Goal: Task Accomplishment & Management: Complete application form

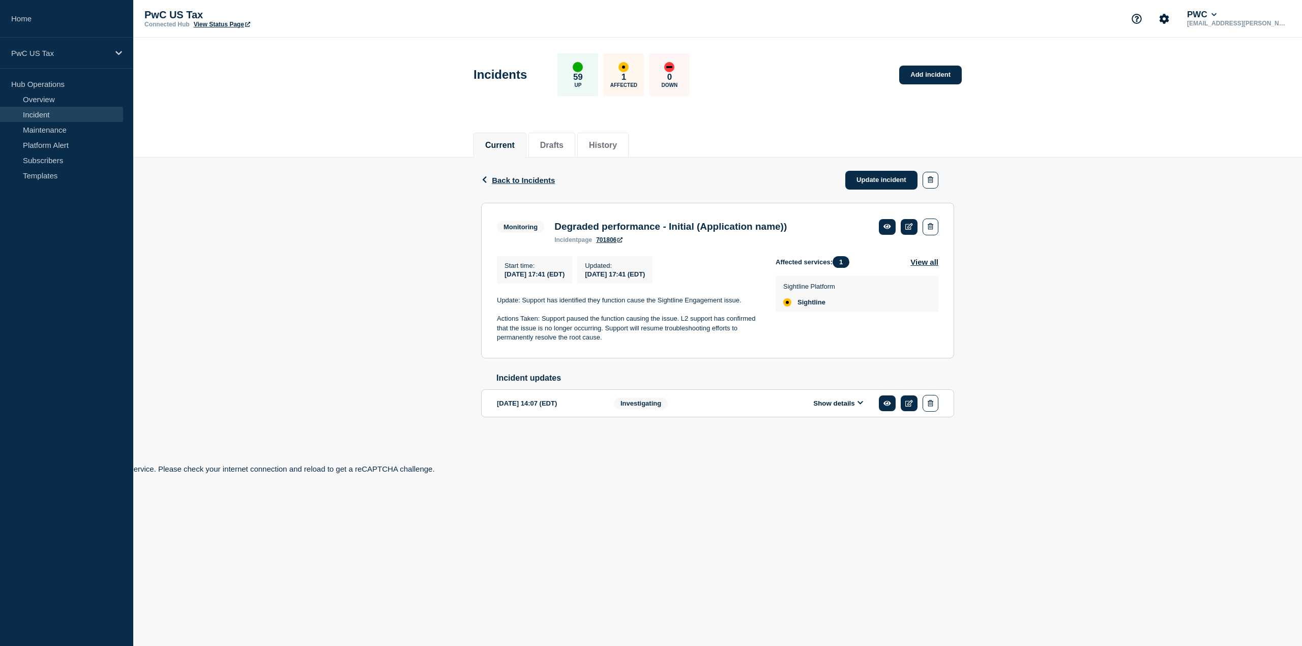
click at [607, 242] on link "701806" at bounding box center [609, 240] width 26 height 7
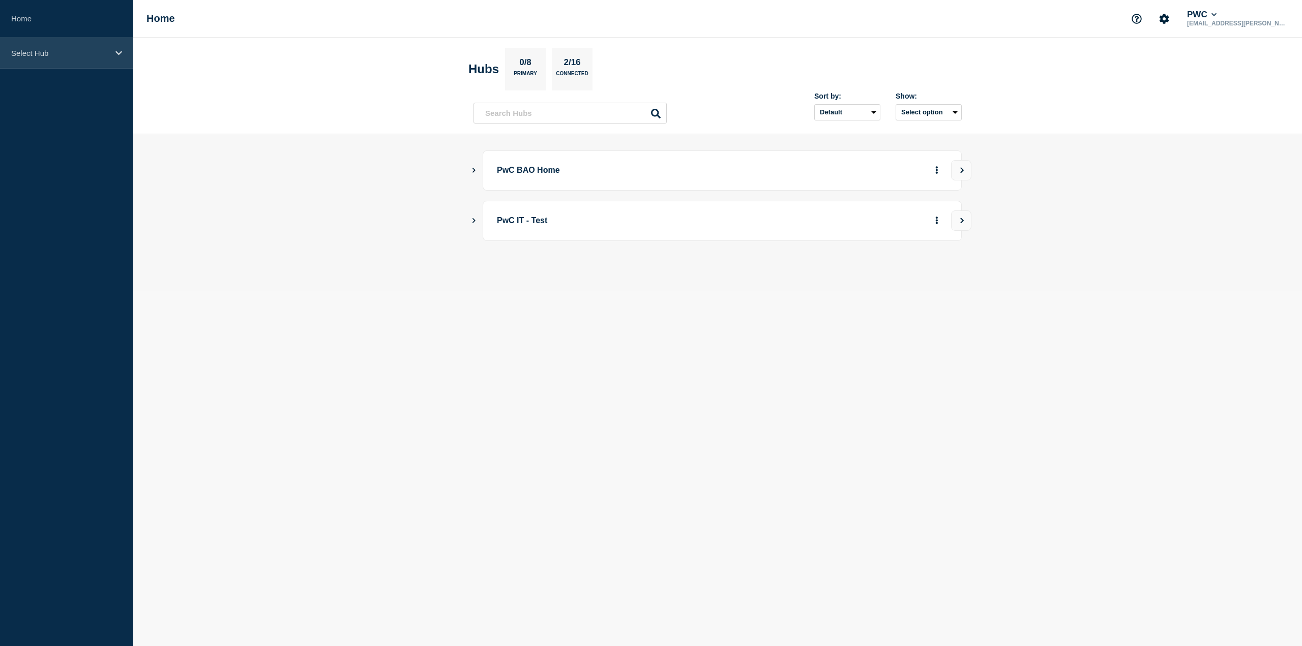
click at [40, 49] on p "Select Hub" at bounding box center [60, 53] width 98 height 9
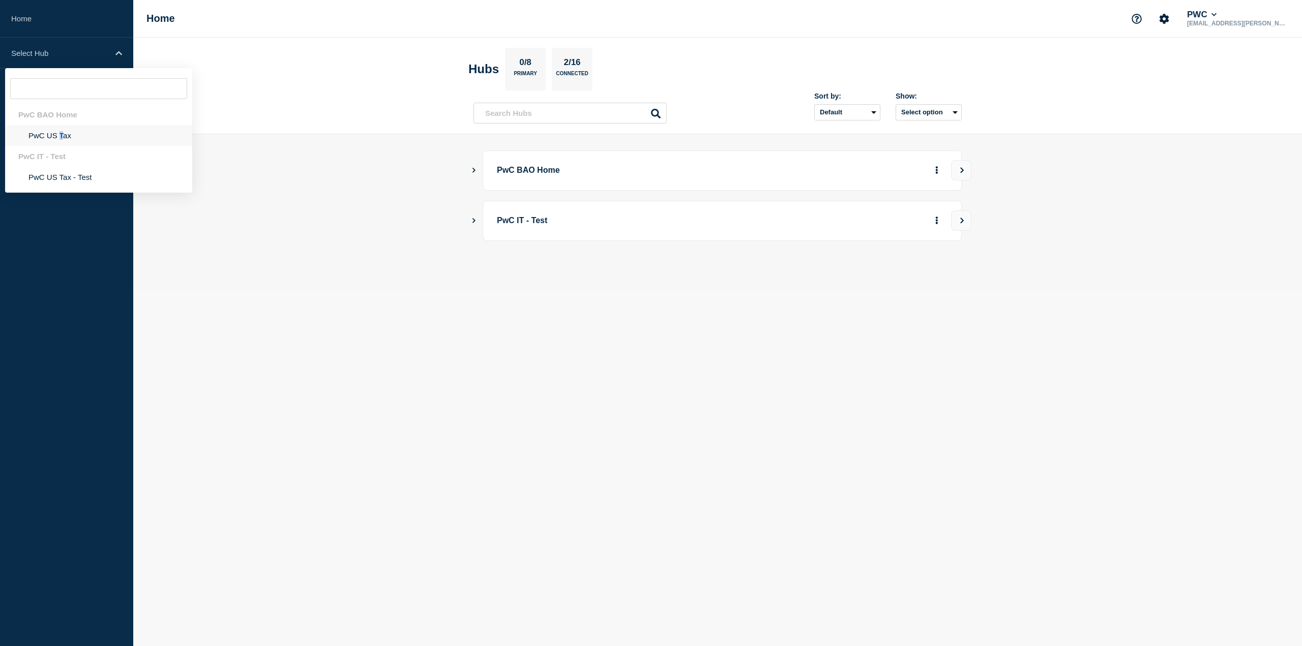
click at [62, 132] on li "PwC US Tax" at bounding box center [98, 135] width 187 height 21
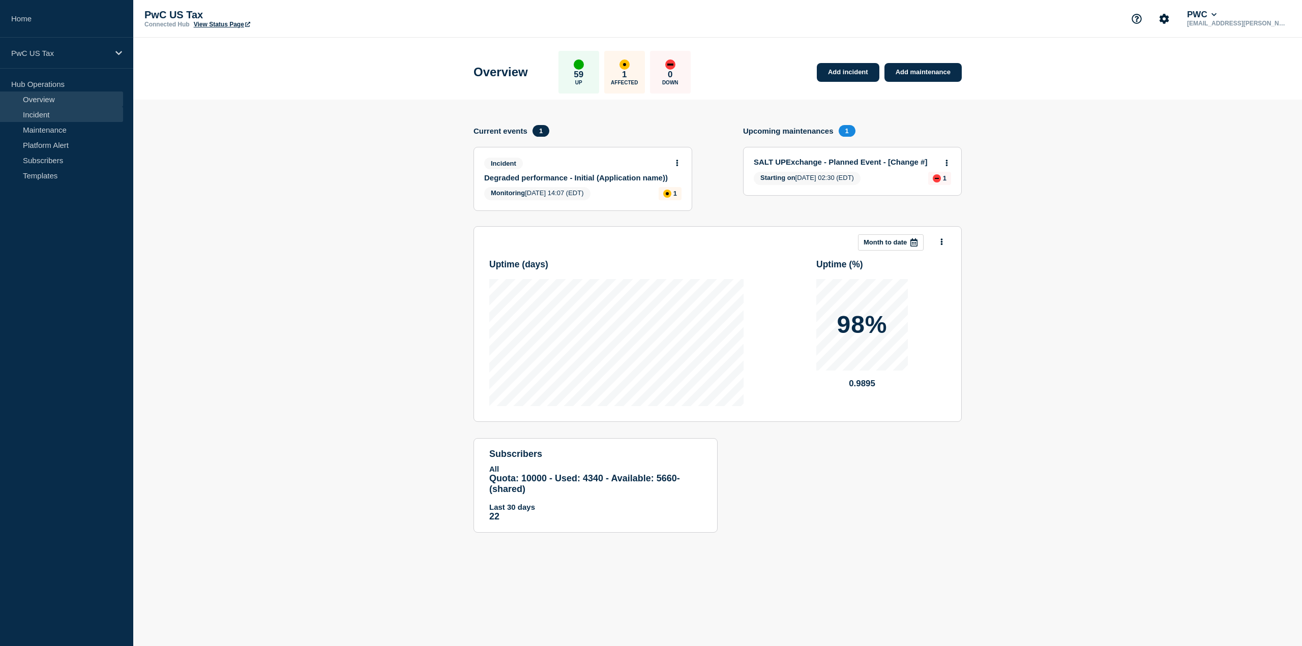
click at [44, 112] on link "Incident" at bounding box center [61, 114] width 123 height 15
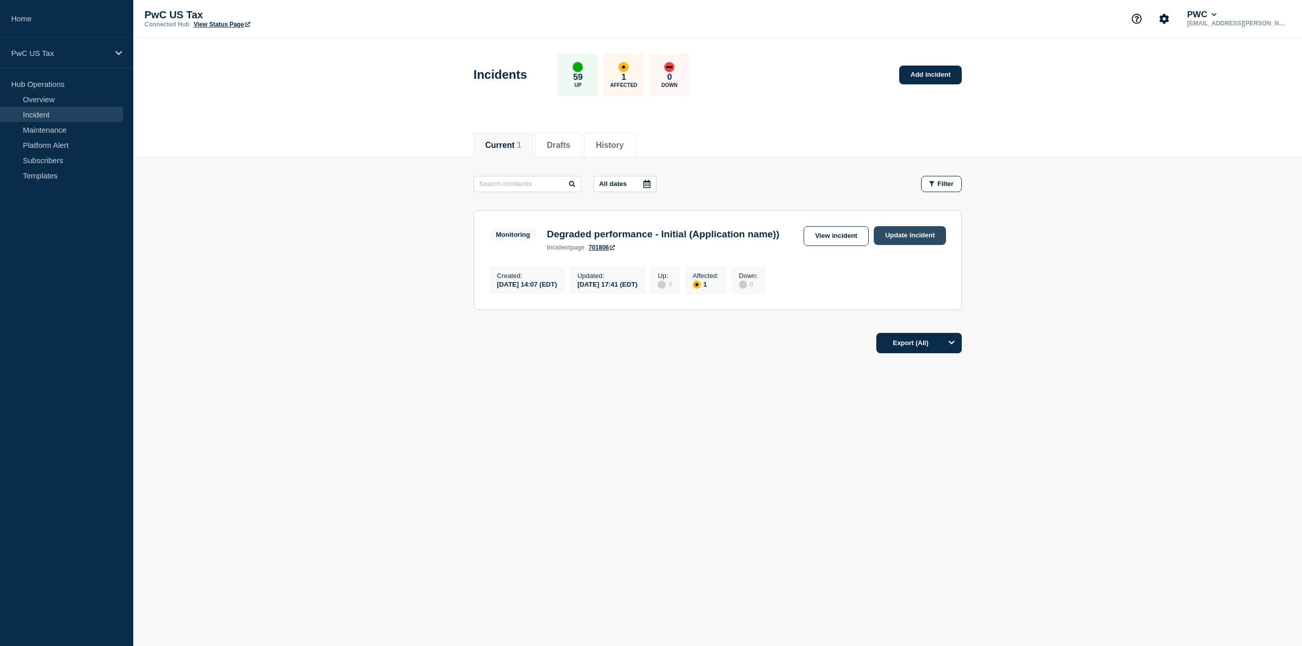
click at [909, 230] on link "Update incident" at bounding box center [910, 235] width 72 height 19
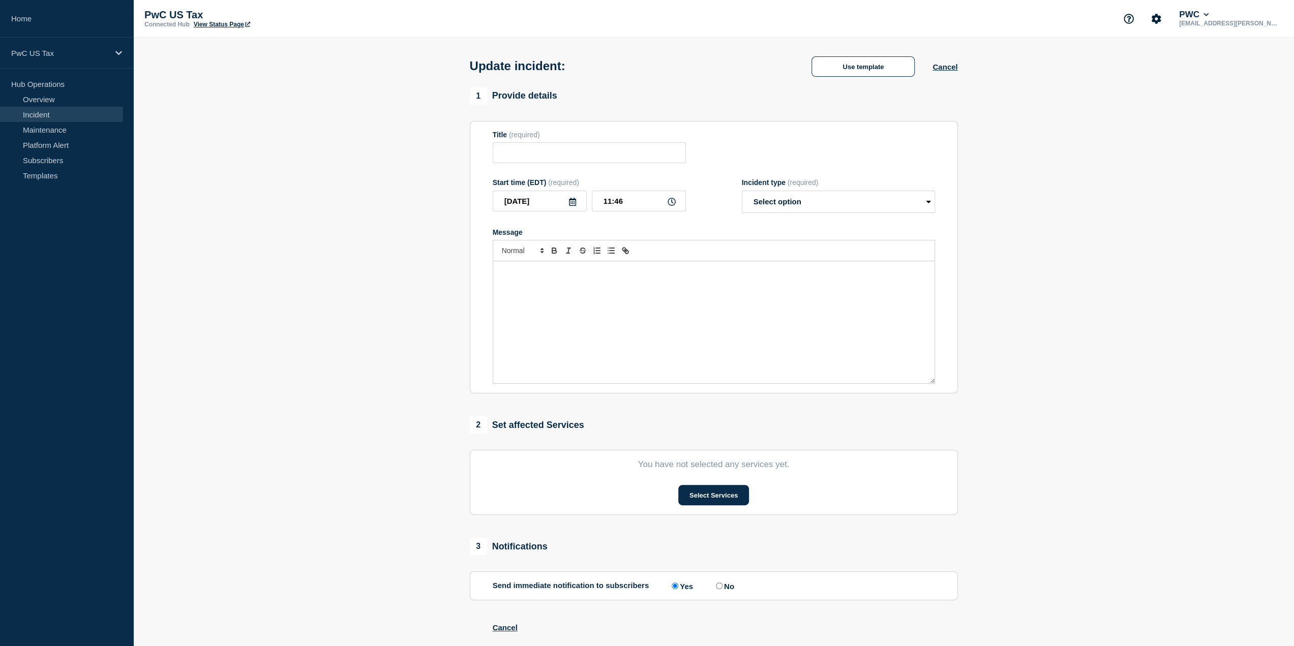
type input "Degraded performance - Initial (Application name))"
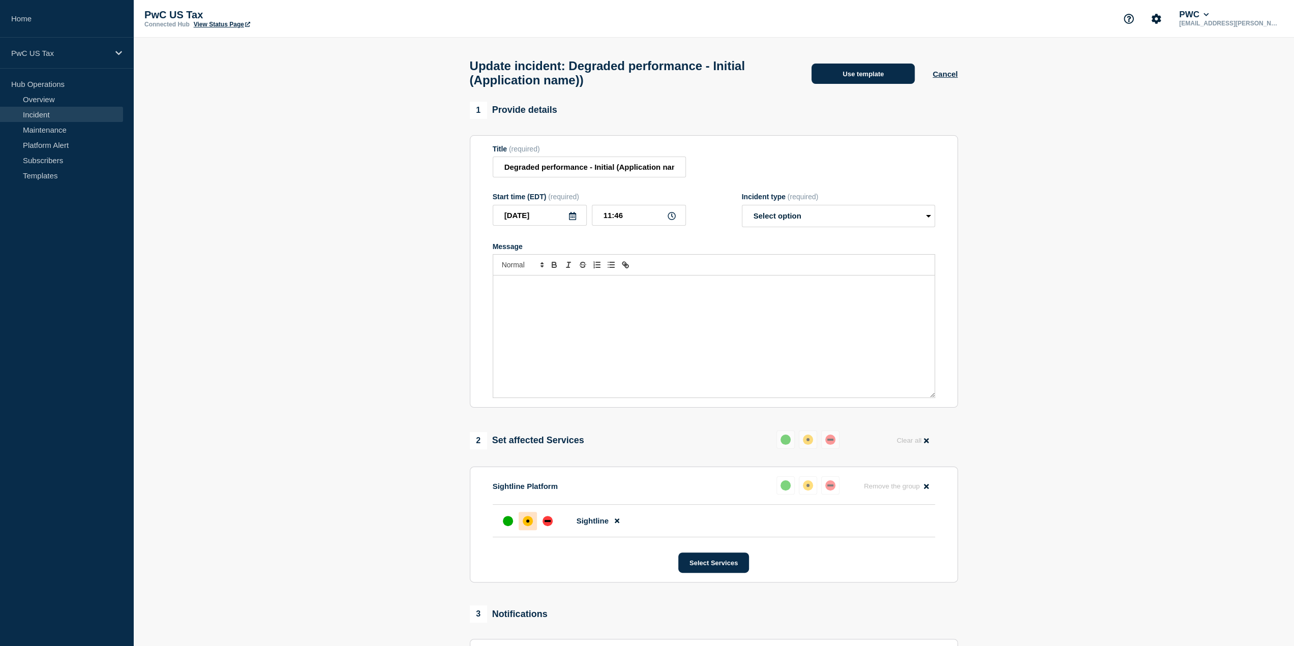
click at [883, 78] on button "Use template" at bounding box center [863, 74] width 103 height 20
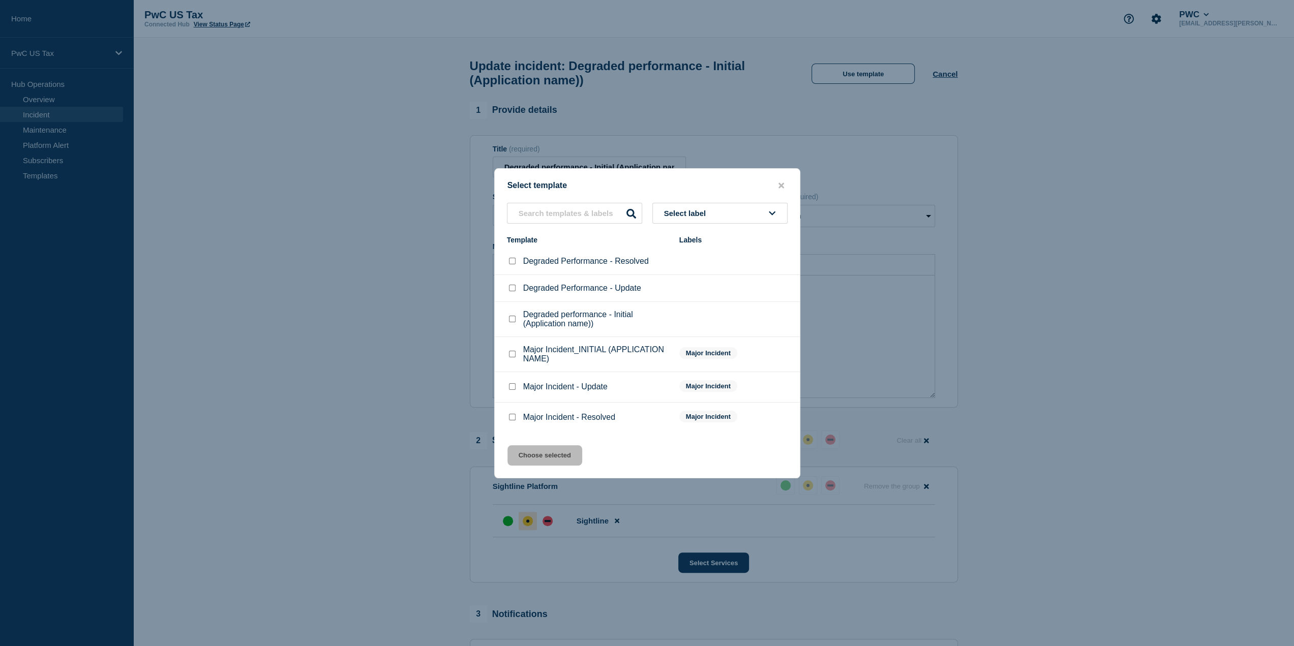
click at [730, 200] on div "Select template Select label Template Labels Degraded Performance - Resolved De…" at bounding box center [647, 323] width 306 height 310
click at [513, 260] on input "Degraded Performance - Resolved checkbox" at bounding box center [512, 261] width 7 height 7
checkbox input "true"
click at [551, 451] on button "Choose selected" at bounding box center [545, 456] width 75 height 20
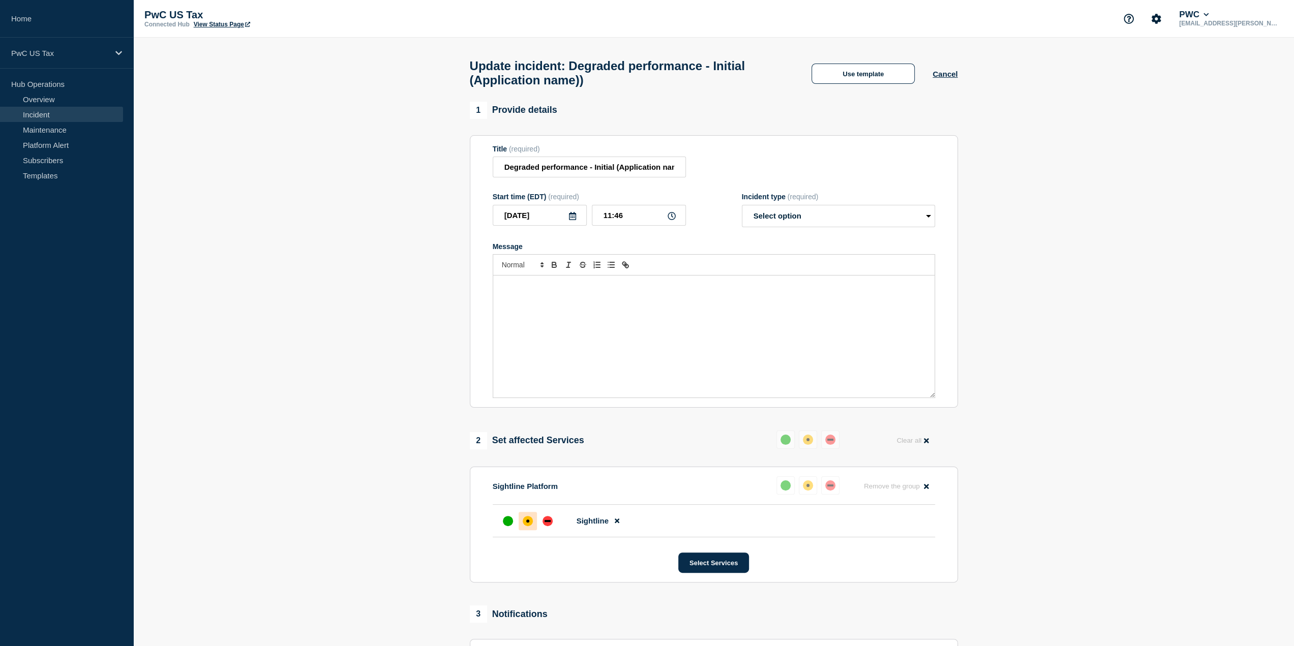
select select "resolved"
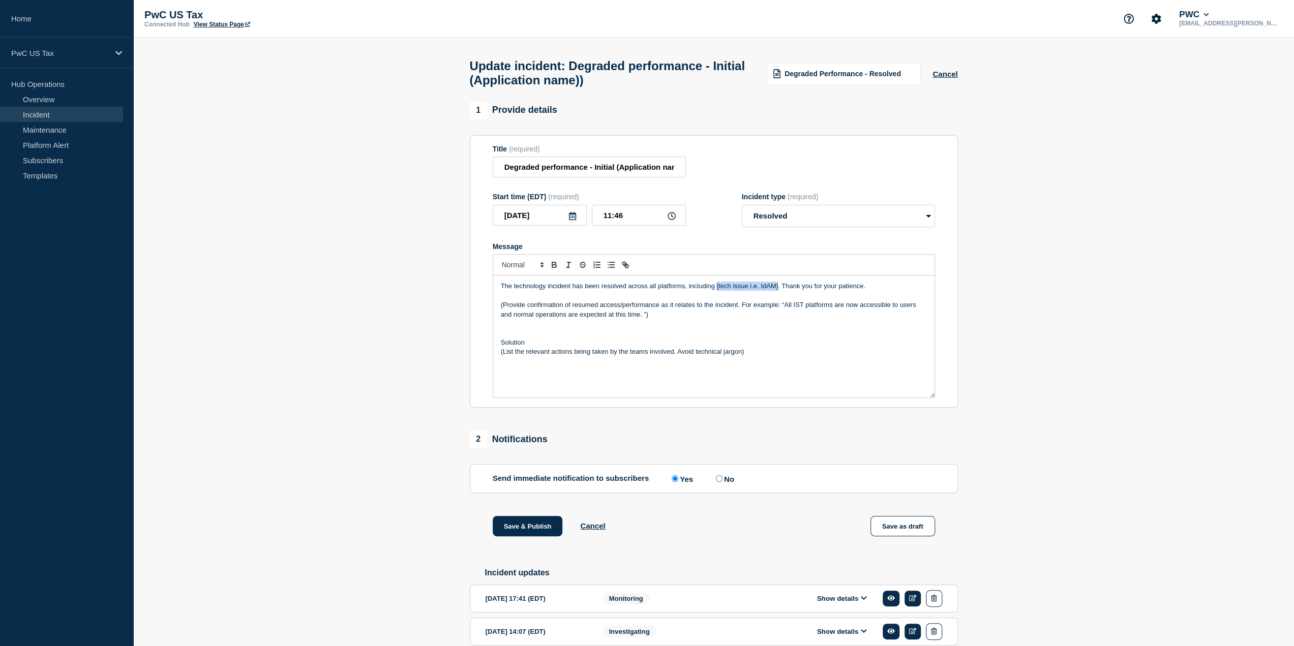
drag, startPoint x: 777, startPoint y: 291, endPoint x: 716, endPoint y: 293, distance: 61.1
click at [716, 291] on p "The technology incident has been resolved across all platforms, including [tech…" at bounding box center [714, 286] width 426 height 9
click at [784, 308] on p "(Provide confirmation of resumed access/performance as it relates to the incide…" at bounding box center [714, 310] width 426 height 19
drag, startPoint x: 802, startPoint y: 309, endPoint x: 793, endPoint y: 308, distance: 9.2
click at [793, 308] on p "(Provide confirmation of resumed access/performance as it relates to the incide…" at bounding box center [714, 310] width 426 height 19
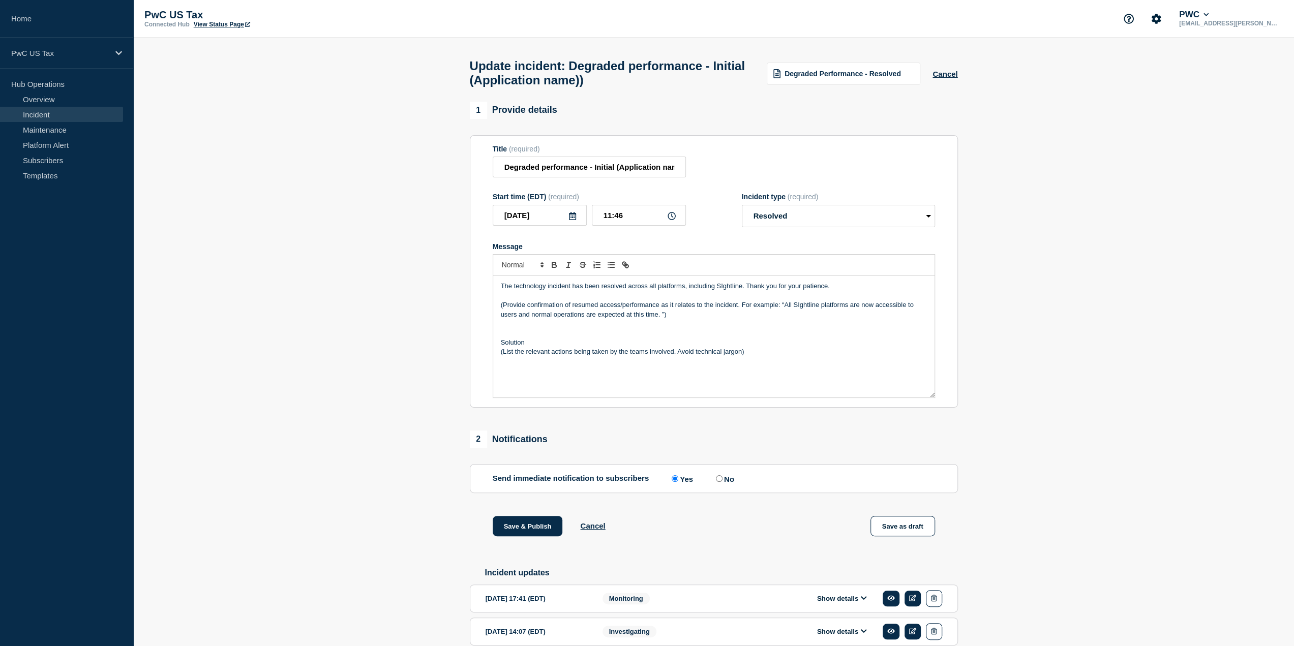
click at [667, 319] on p "(Provide confirmation of resumed access/performance as it relates to the incide…" at bounding box center [714, 310] width 426 height 19
drag, startPoint x: 1012, startPoint y: 334, endPoint x: 993, endPoint y: 338, distance: 19.4
click at [1012, 334] on section "1 Provide details Title (required) Degraded performance - Initial (Application …" at bounding box center [713, 390] width 1161 height 576
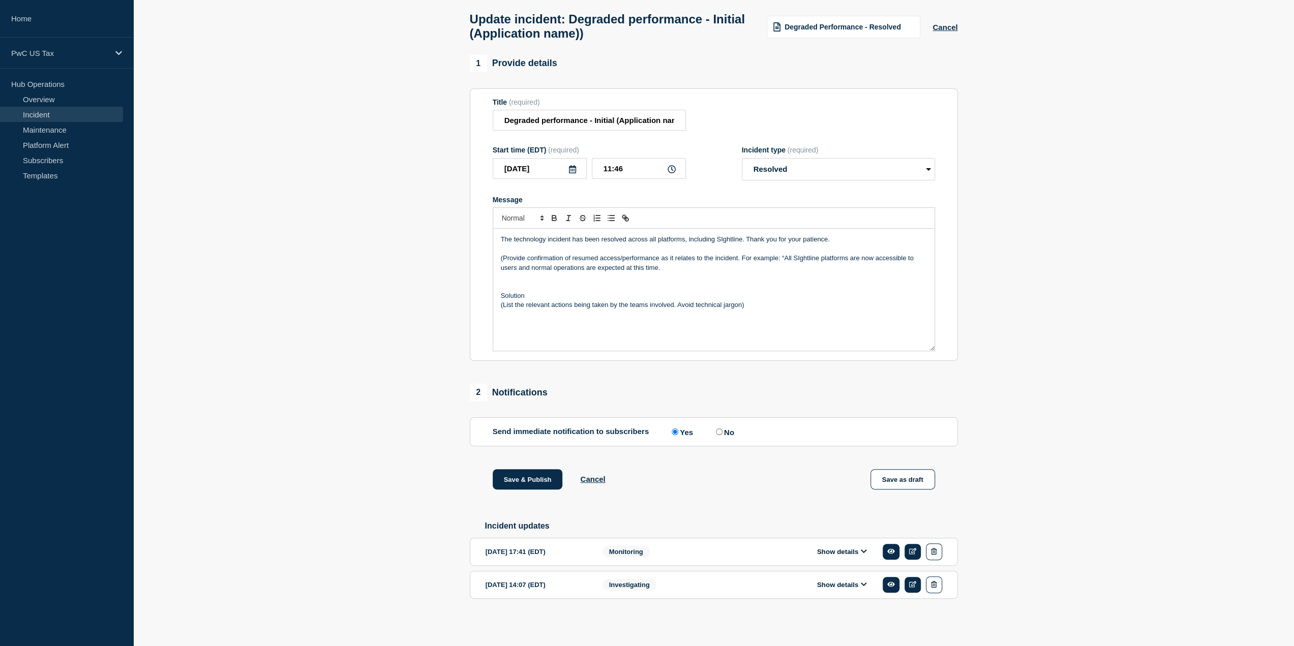
click at [848, 549] on button "Show details" at bounding box center [842, 552] width 56 height 9
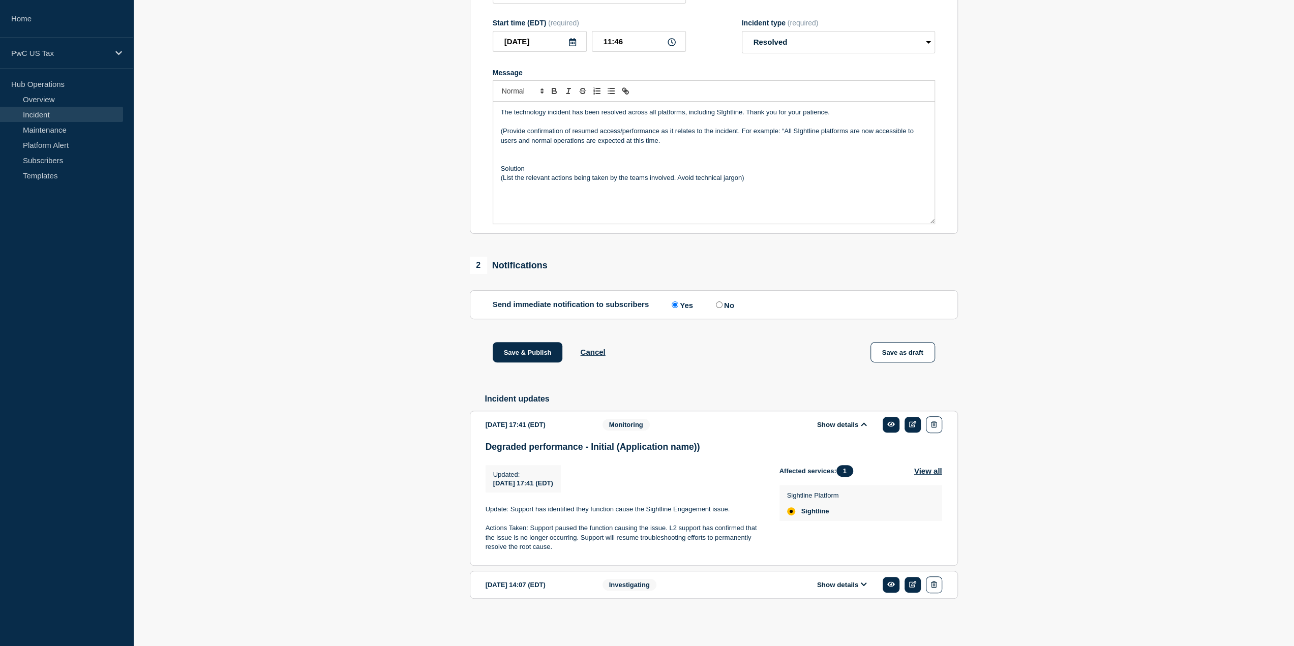
scroll to position [181, 0]
click at [865, 584] on icon at bounding box center [864, 584] width 6 height 7
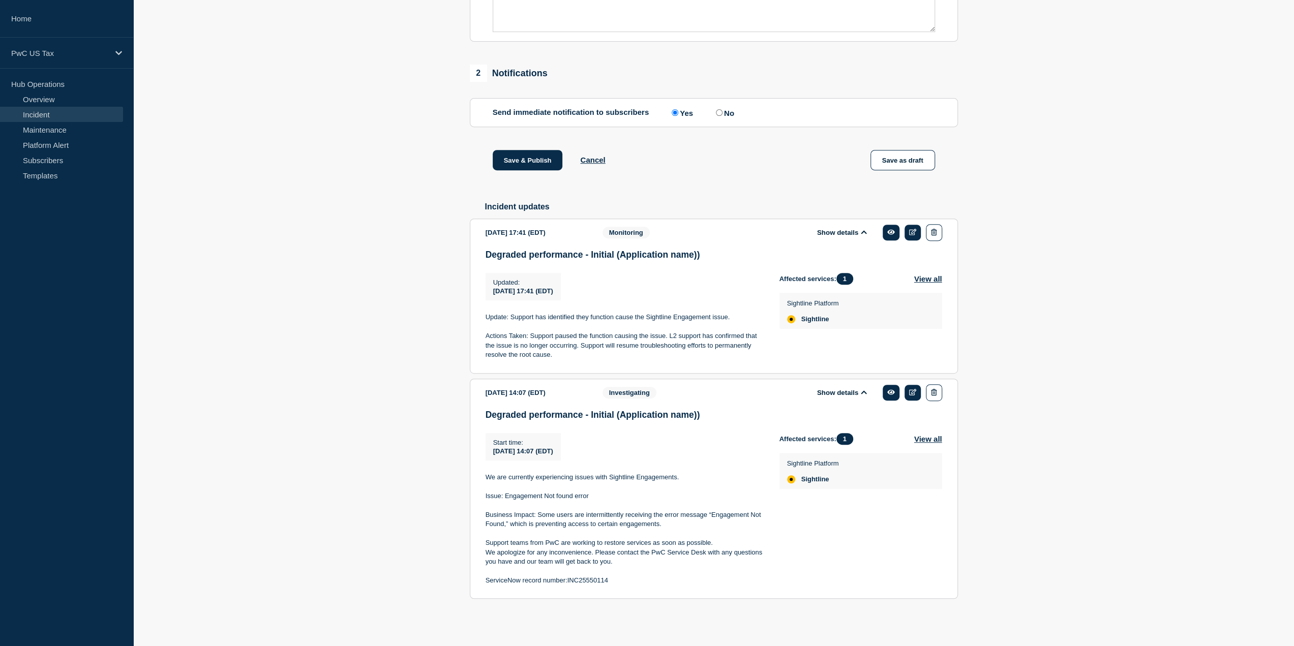
scroll to position [375, 0]
drag, startPoint x: 611, startPoint y: 579, endPoint x: 568, endPoint y: 583, distance: 43.9
click at [568, 583] on p "ServiceNow record number:INC25550114" at bounding box center [625, 580] width 278 height 9
copy p "INC25550114"
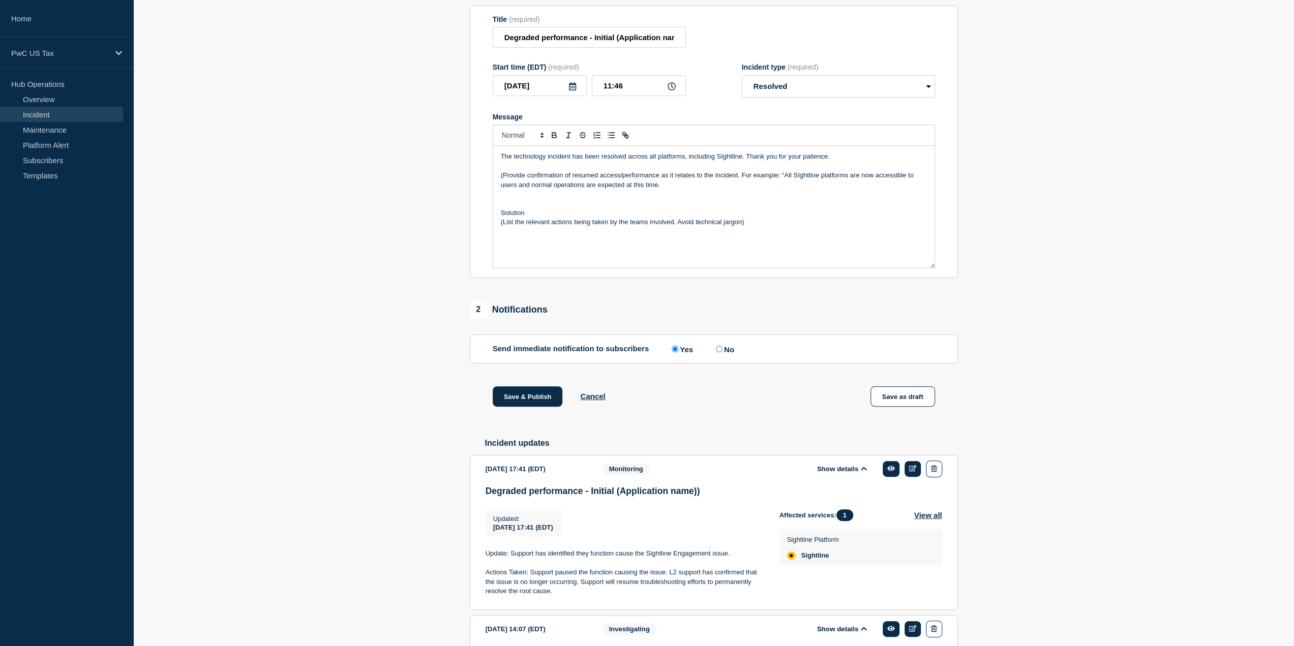
scroll to position [0, 0]
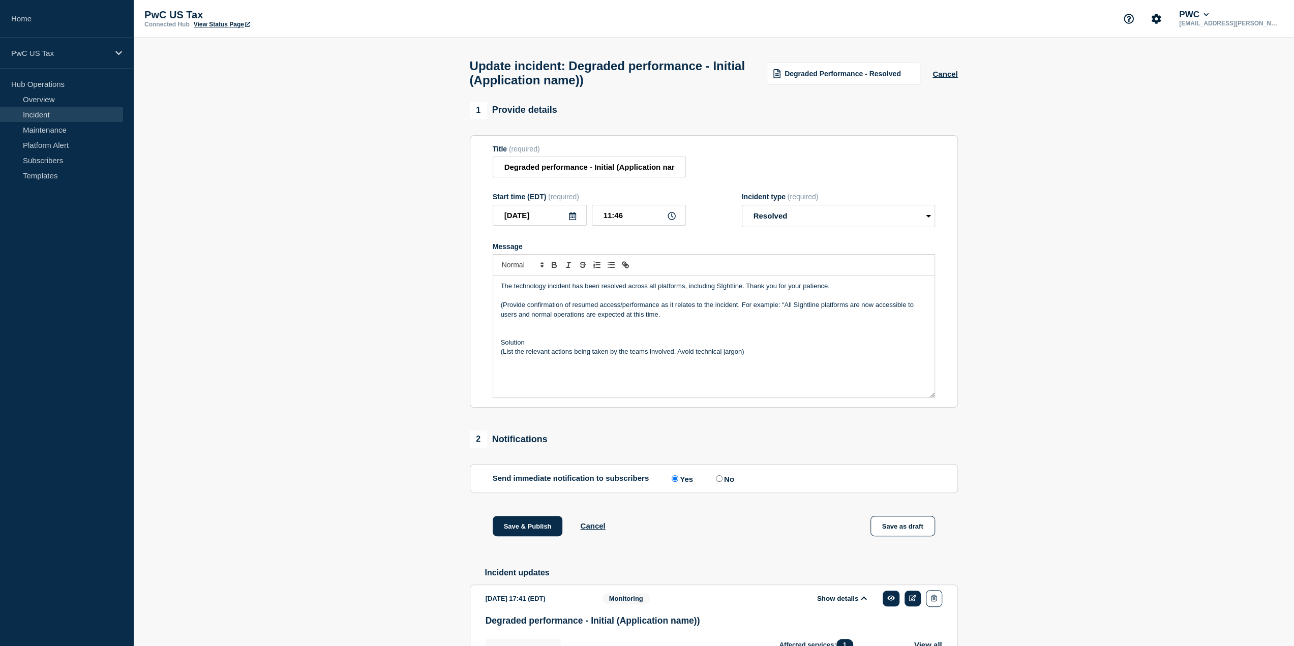
click at [722, 482] on input "No" at bounding box center [719, 479] width 7 height 7
radio input "true"
radio input "false"
click at [722, 291] on p "The technology incident has been resolved across all platforms, including SIght…" at bounding box center [714, 286] width 426 height 9
drag, startPoint x: 785, startPoint y: 309, endPoint x: 499, endPoint y: 310, distance: 285.9
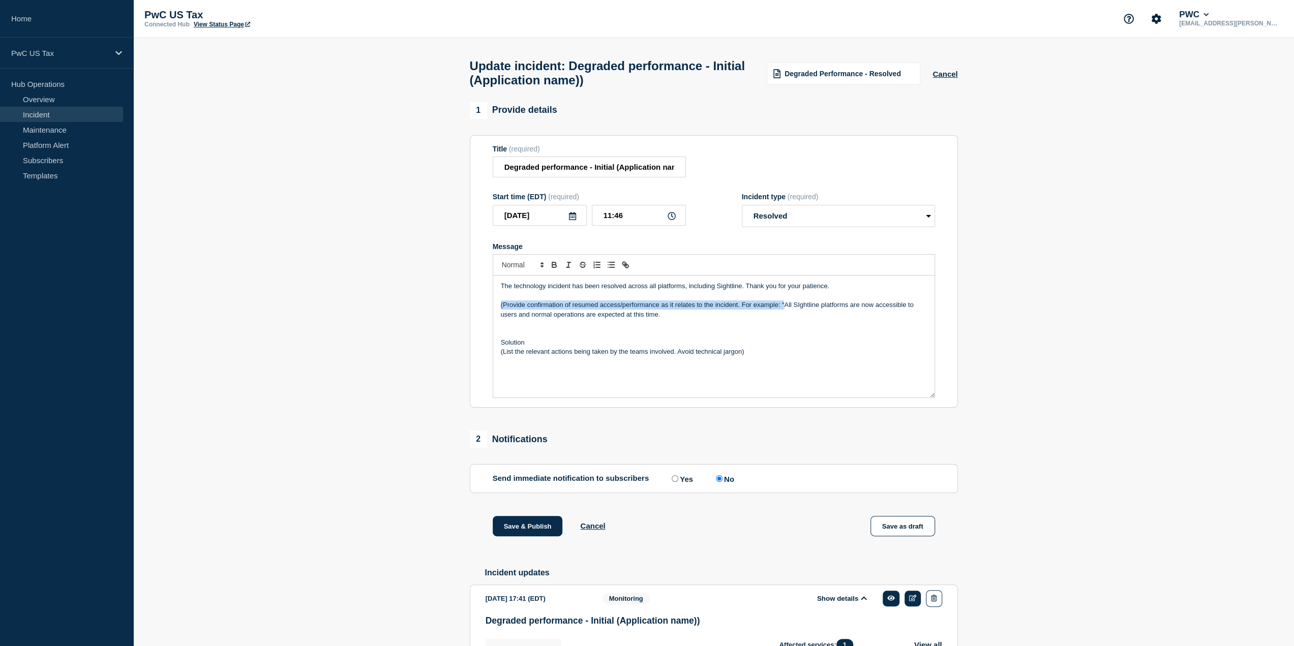
click at [499, 310] on div "The technology incident has been resolved across all platforms, including Sight…" at bounding box center [713, 337] width 441 height 122
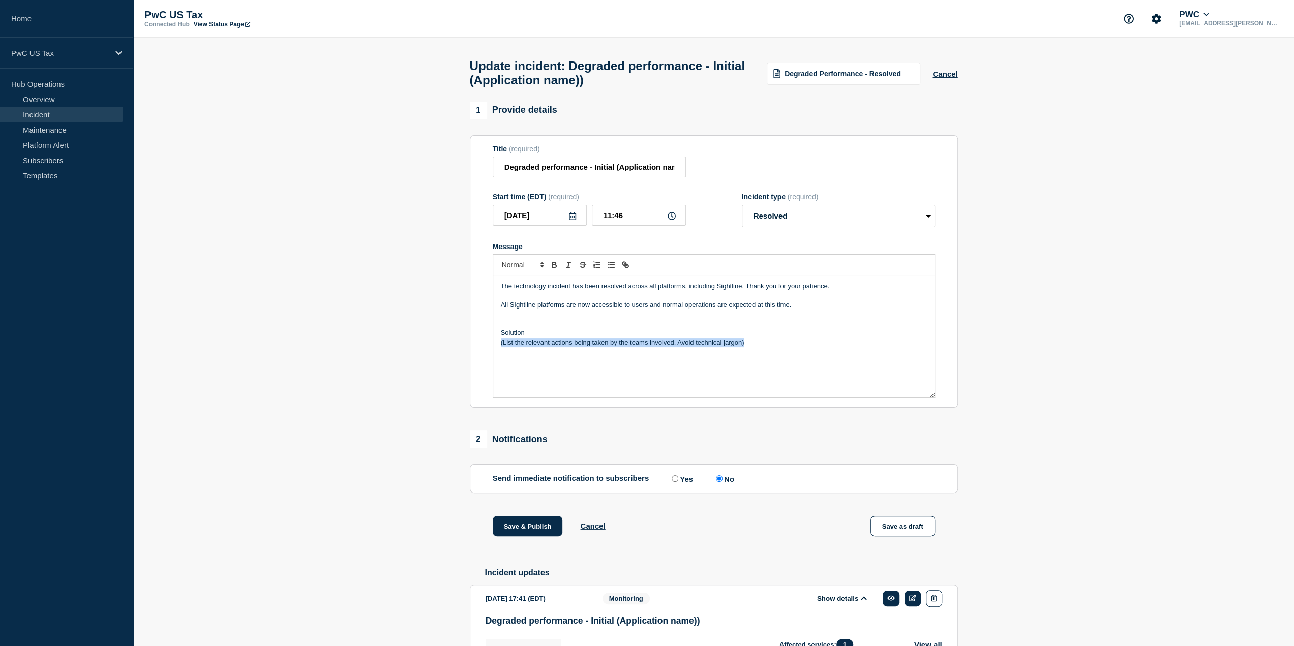
drag, startPoint x: 747, startPoint y: 348, endPoint x: 497, endPoint y: 356, distance: 249.3
click at [497, 356] on div "The technology incident has been resolved across all platforms, including Sight…" at bounding box center [713, 337] width 441 height 122
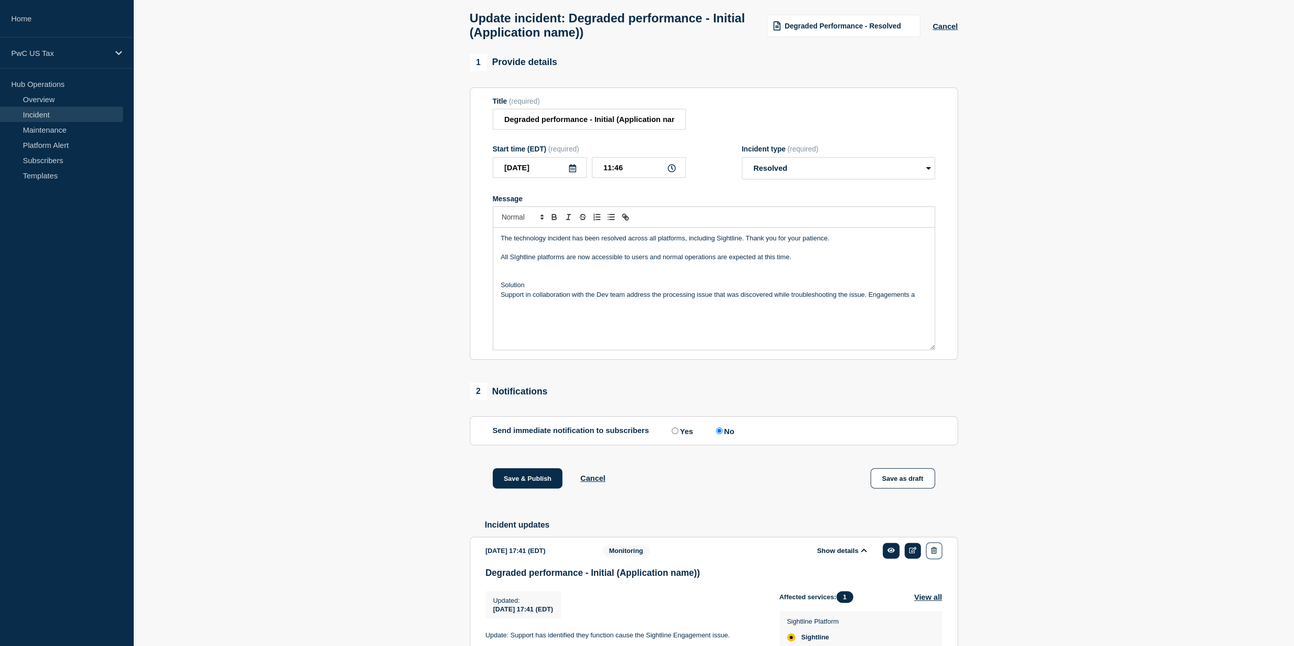
scroll to position [19, 0]
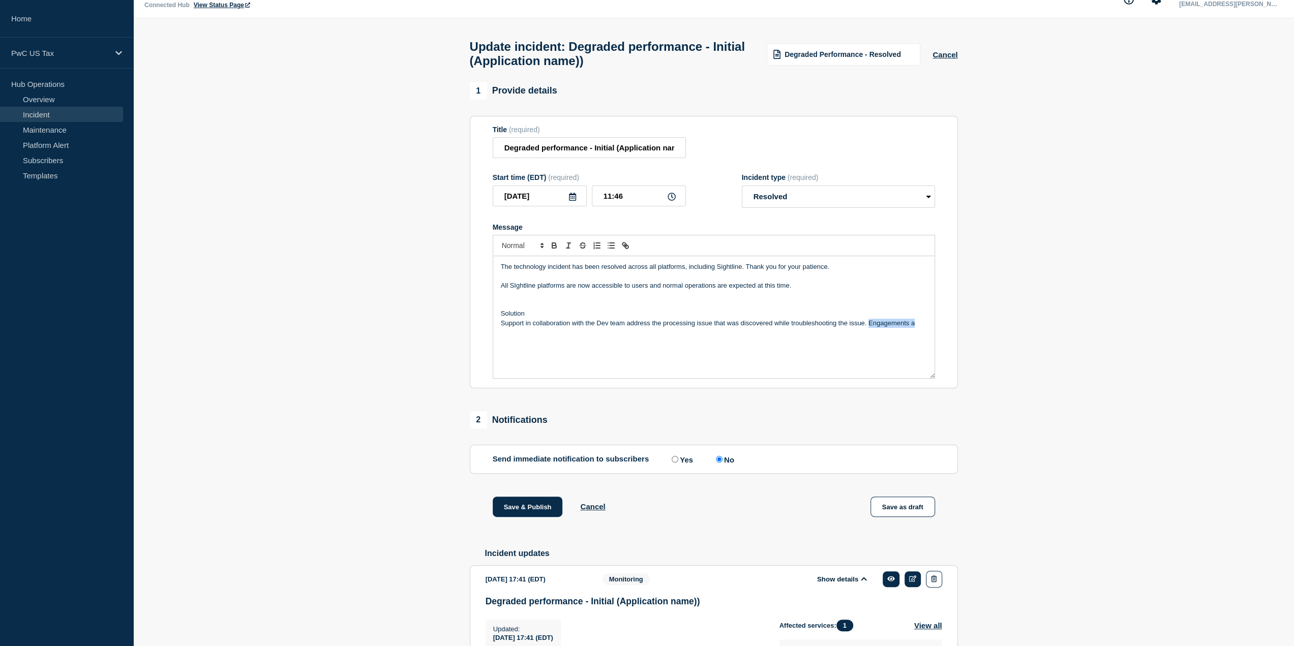
drag, startPoint x: 869, startPoint y: 331, endPoint x: 921, endPoint y: 337, distance: 52.7
click at [923, 334] on div "The technology incident has been resolved across all platforms, including Sight…" at bounding box center [713, 317] width 441 height 122
click at [515, 289] on p "All SIghtline platforms are now accessible to users and normal operations are e…" at bounding box center [714, 285] width 426 height 9
click at [700, 338] on p "Support in collaboration with the Dev team address the processing issue that wa…" at bounding box center [714, 328] width 426 height 19
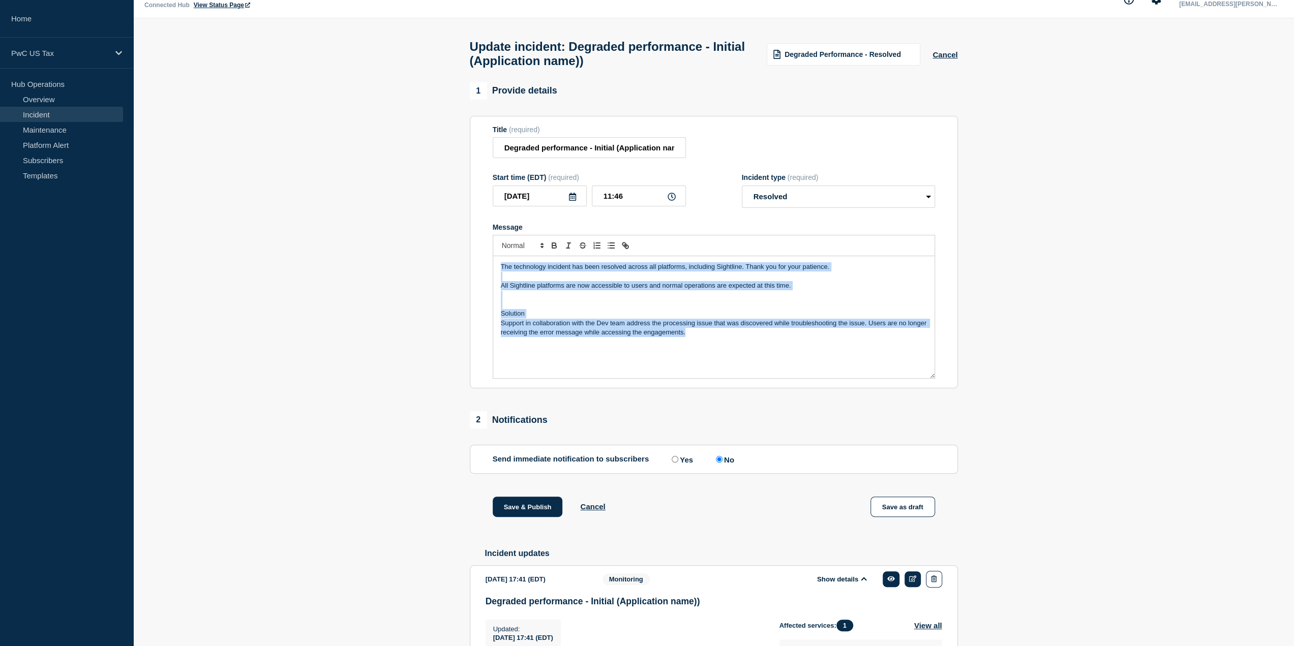
drag, startPoint x: 698, startPoint y: 342, endPoint x: 489, endPoint y: 268, distance: 221.7
click at [489, 268] on section "Title (required) Degraded performance - Initial (Application name)) Start time …" at bounding box center [714, 252] width 488 height 273
copy div "The technology incident has been resolved across all platforms, including Sight…"
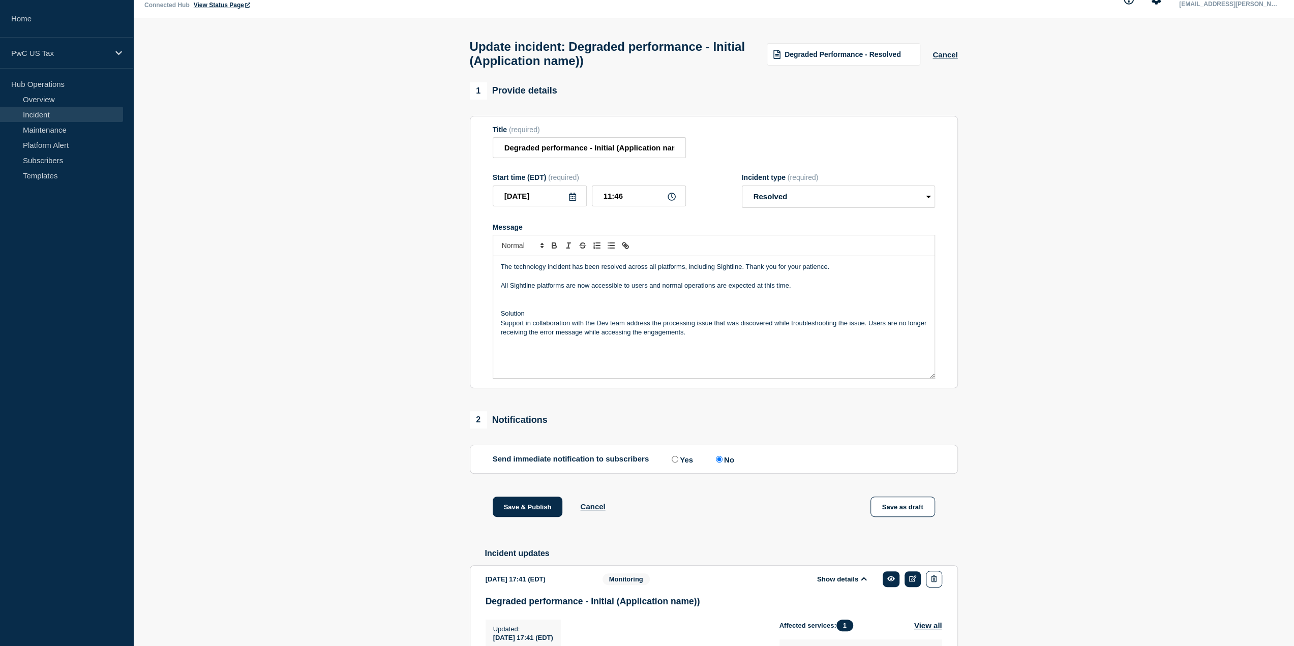
drag, startPoint x: 593, startPoint y: 352, endPoint x: 607, endPoint y: 351, distance: 14.8
click at [602, 352] on div "The technology incident has been resolved across all platforms, including Sight…" at bounding box center [713, 317] width 441 height 122
drag, startPoint x: 685, startPoint y: 340, endPoint x: 491, endPoint y: 333, distance: 194.4
click at [490, 333] on section "Title (required) Degraded performance - Initial (Application name)) Start time …" at bounding box center [714, 252] width 488 height 273
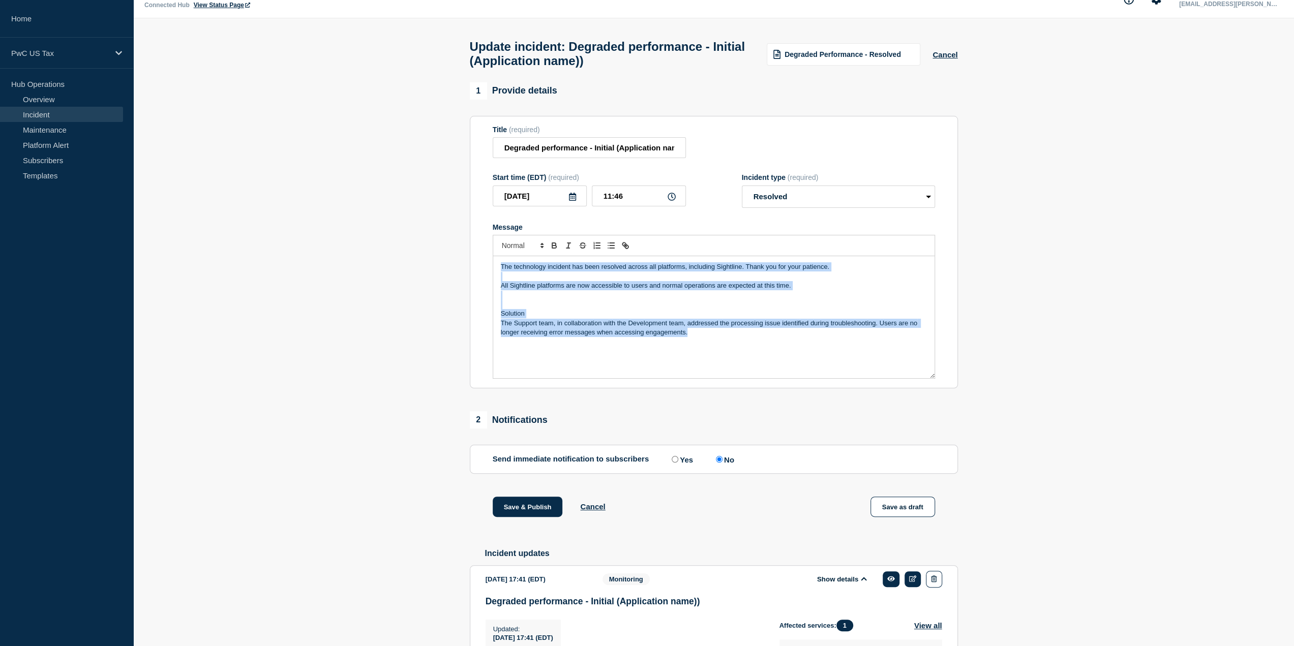
drag, startPoint x: 693, startPoint y: 341, endPoint x: 496, endPoint y: 271, distance: 209.0
click at [496, 270] on div "The technology incident has been resolved across all platforms, including Sight…" at bounding box center [713, 317] width 441 height 122
copy div "The technology incident has been resolved across all platforms, including Sight…"
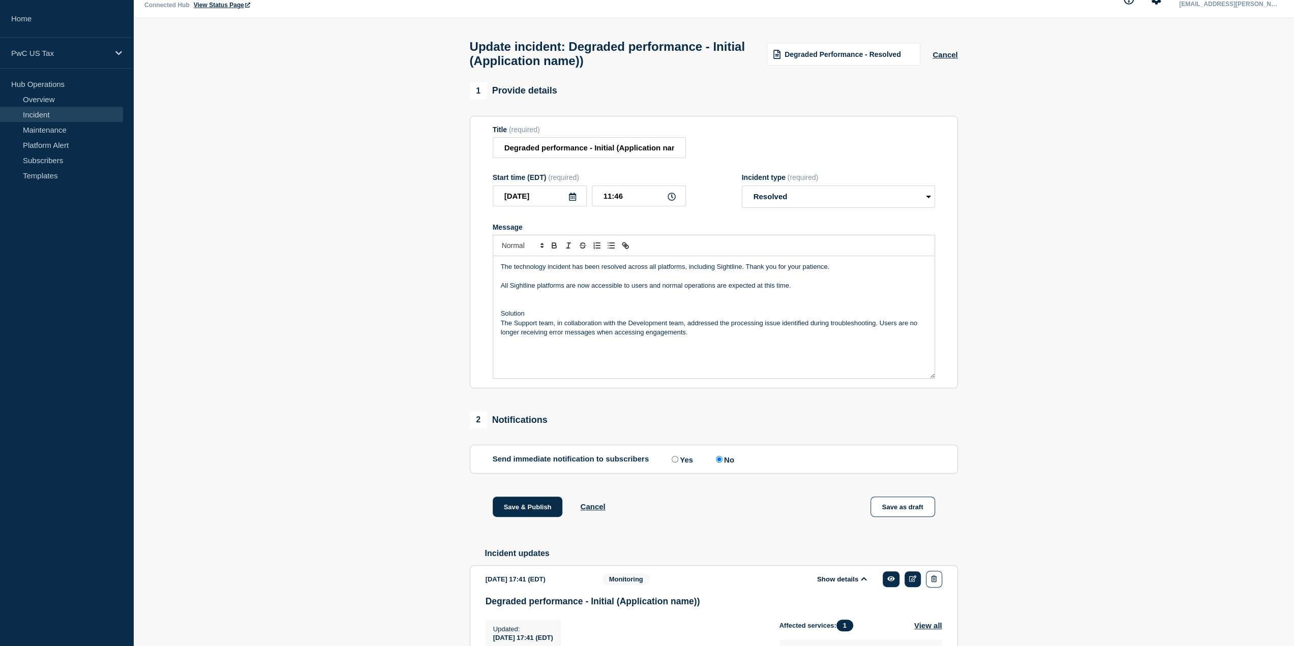
click at [995, 303] on section "1 Provide details Title (required) Degraded performance - Initial (Application …" at bounding box center [713, 530] width 1161 height 896
click at [1030, 238] on section "1 Provide details Title (required) Degraded performance - Initial (Application …" at bounding box center [713, 530] width 1161 height 896
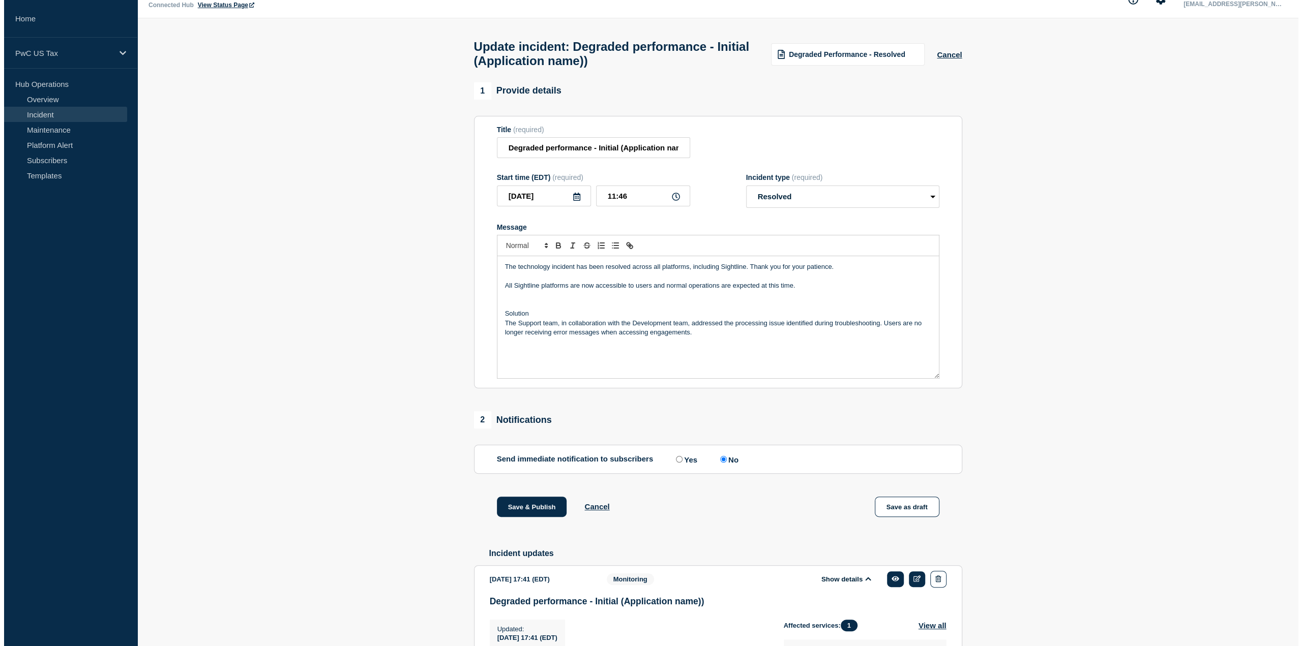
scroll to position [0, 0]
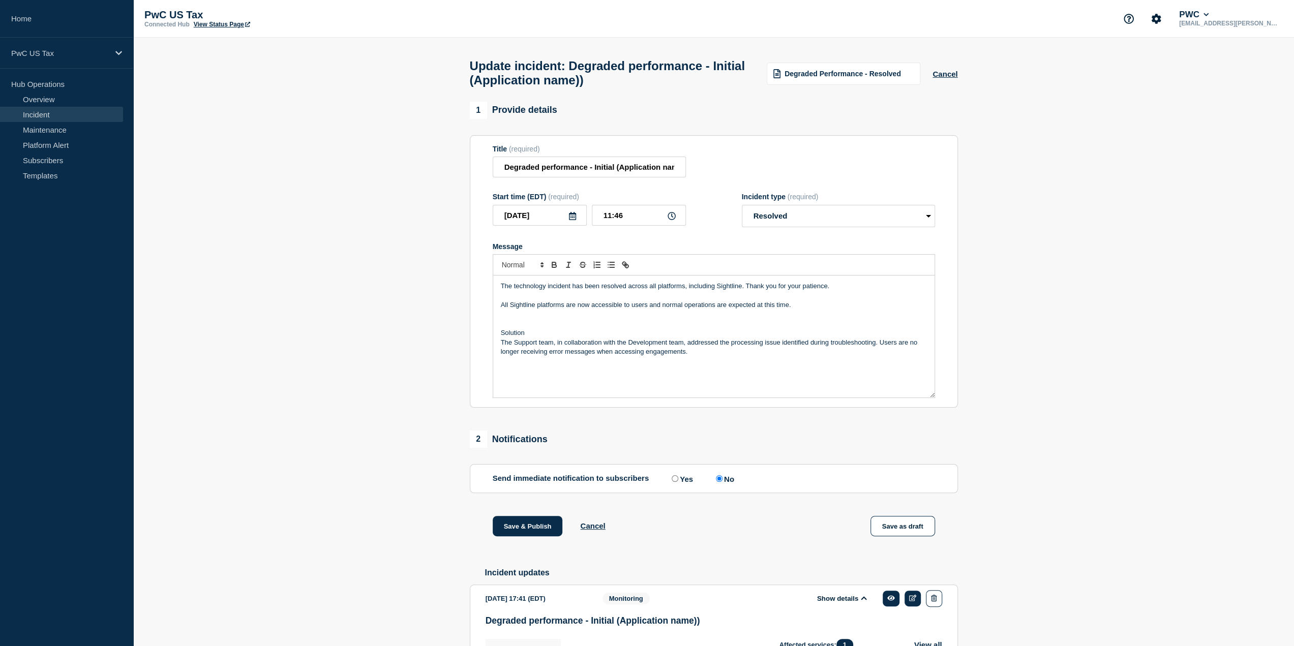
drag, startPoint x: 1023, startPoint y: 226, endPoint x: 1018, endPoint y: 243, distance: 17.1
click at [1023, 226] on section "1 Provide details Title (required) Degraded performance - Initial (Application …" at bounding box center [713, 550] width 1161 height 896
click at [531, 531] on button "Save & Publish" at bounding box center [528, 526] width 70 height 20
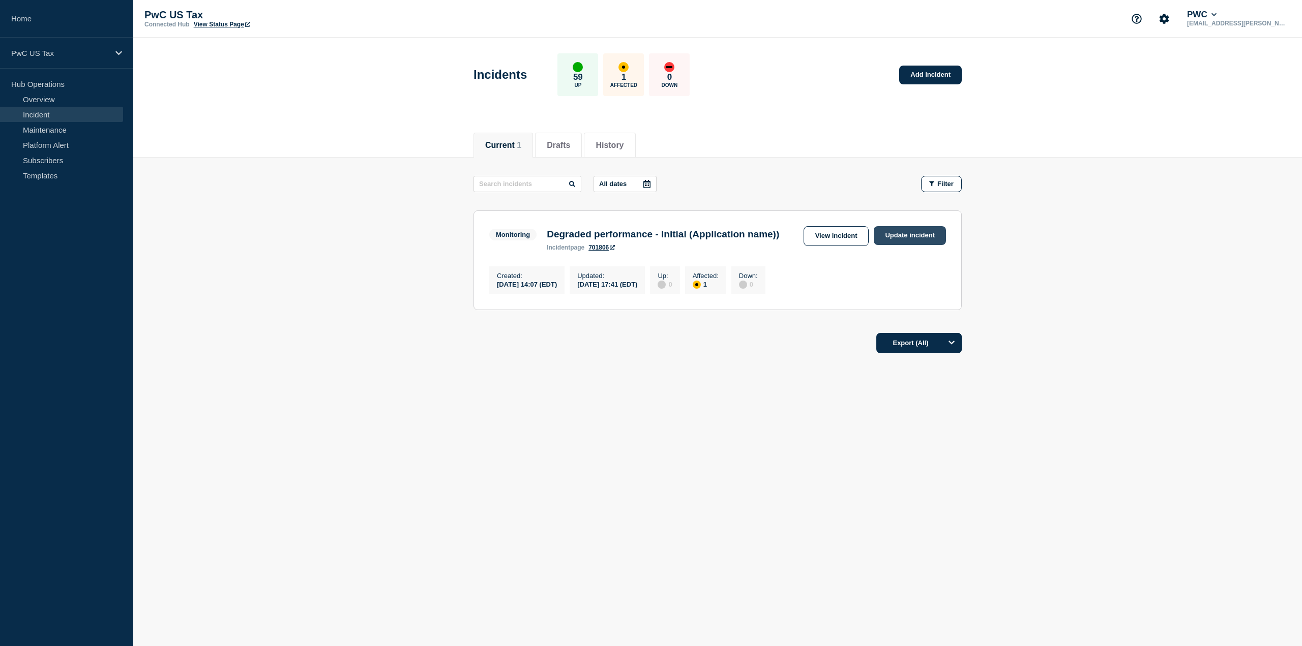
click at [901, 233] on link "Update incident" at bounding box center [910, 235] width 72 height 19
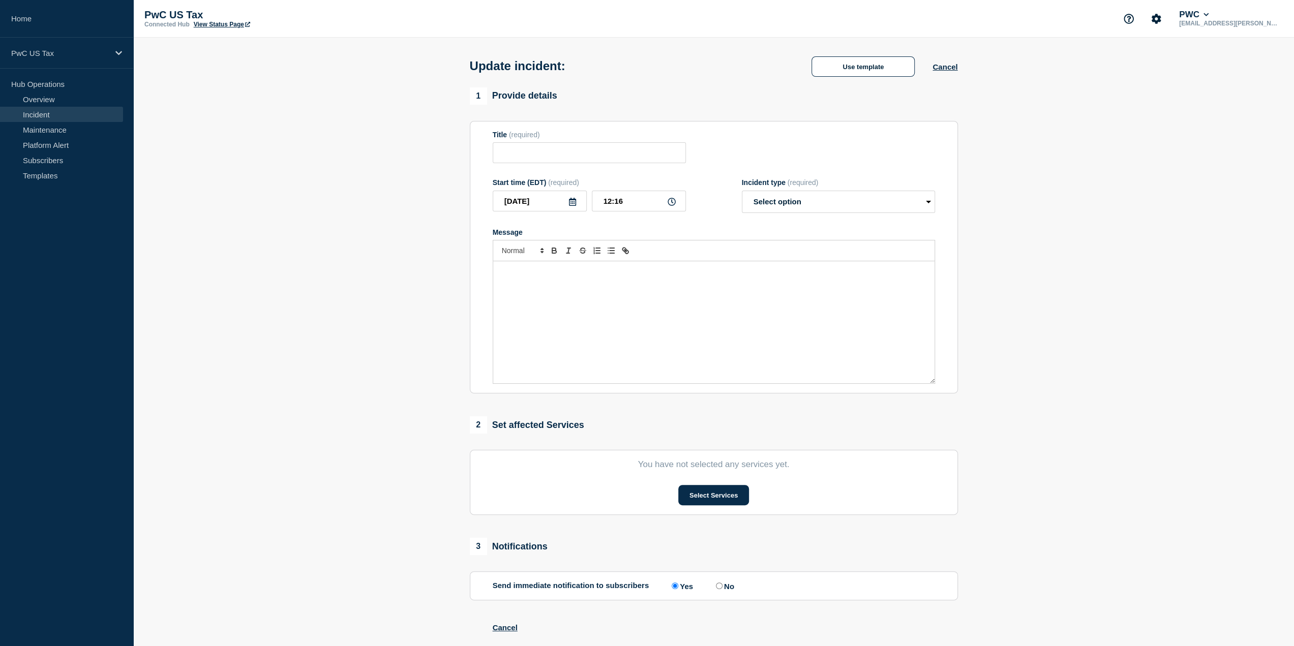
type input "Degraded performance - Initial (Application name))"
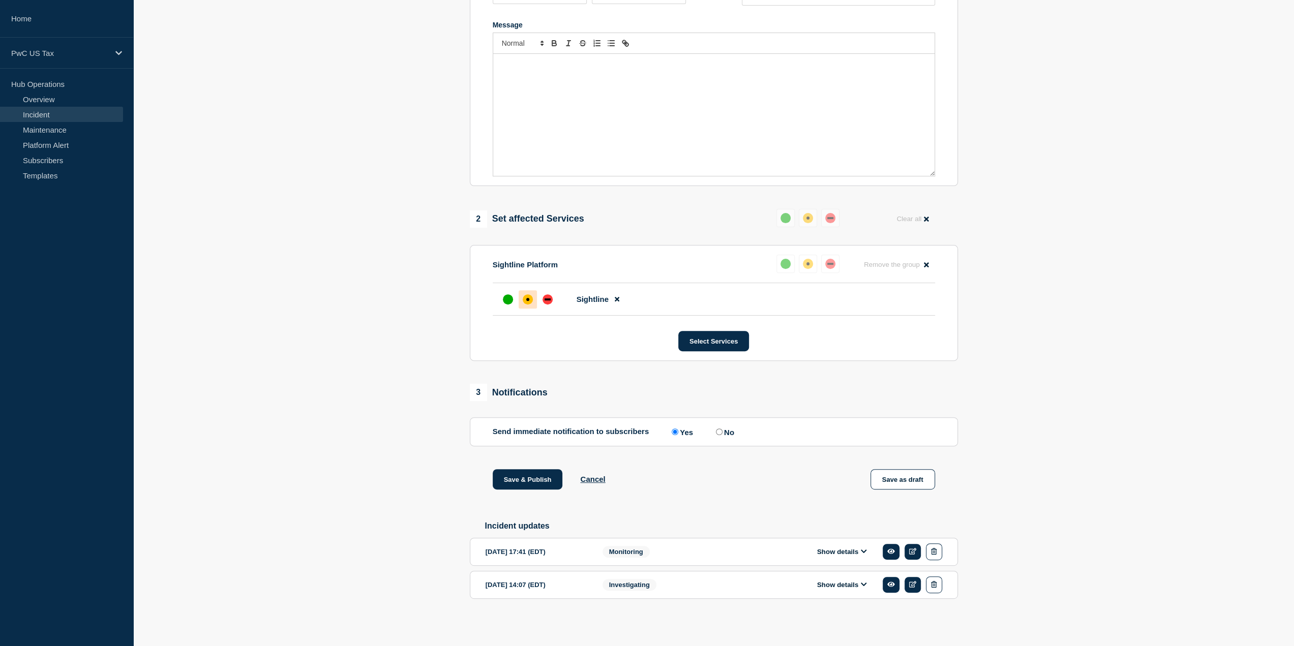
scroll to position [227, 0]
click at [41, 98] on link "Overview" at bounding box center [61, 99] width 123 height 15
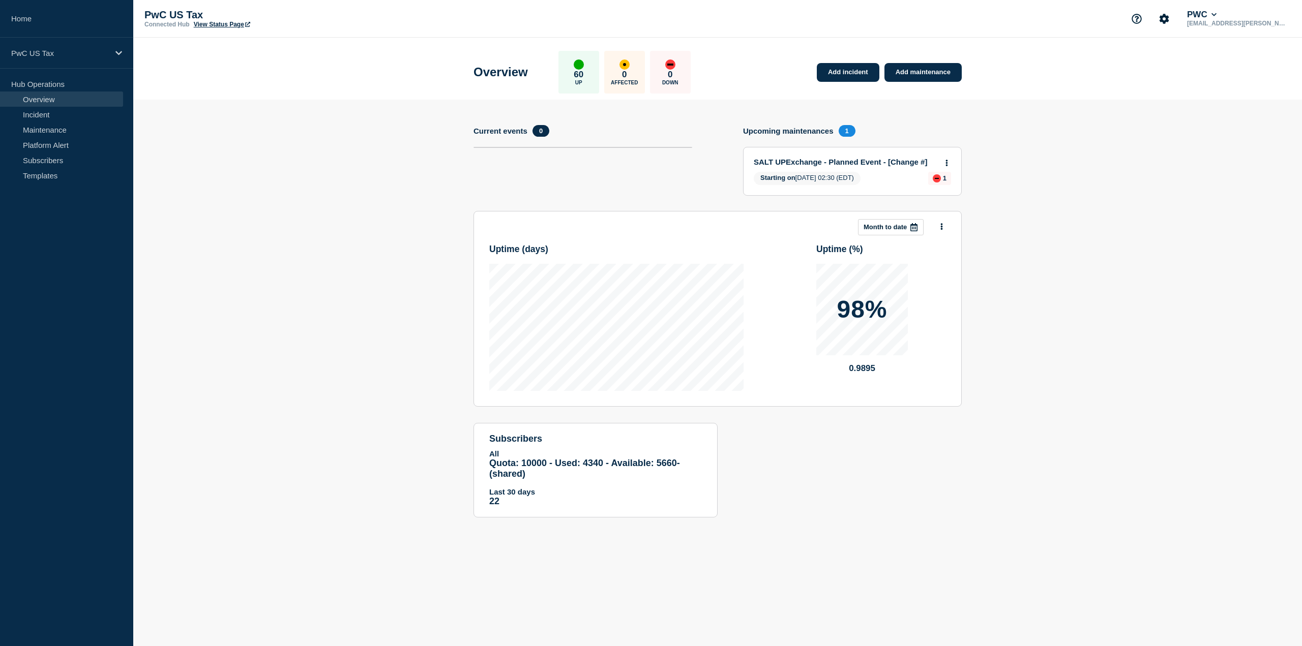
drag, startPoint x: 417, startPoint y: 420, endPoint x: 504, endPoint y: 392, distance: 91.4
click at [417, 420] on section "Add incident Add maintenance Current events 0 Upcoming maintenances 1 SALT UPEx…" at bounding box center [717, 316] width 1169 height 433
click at [846, 73] on link "Add incident" at bounding box center [848, 72] width 63 height 19
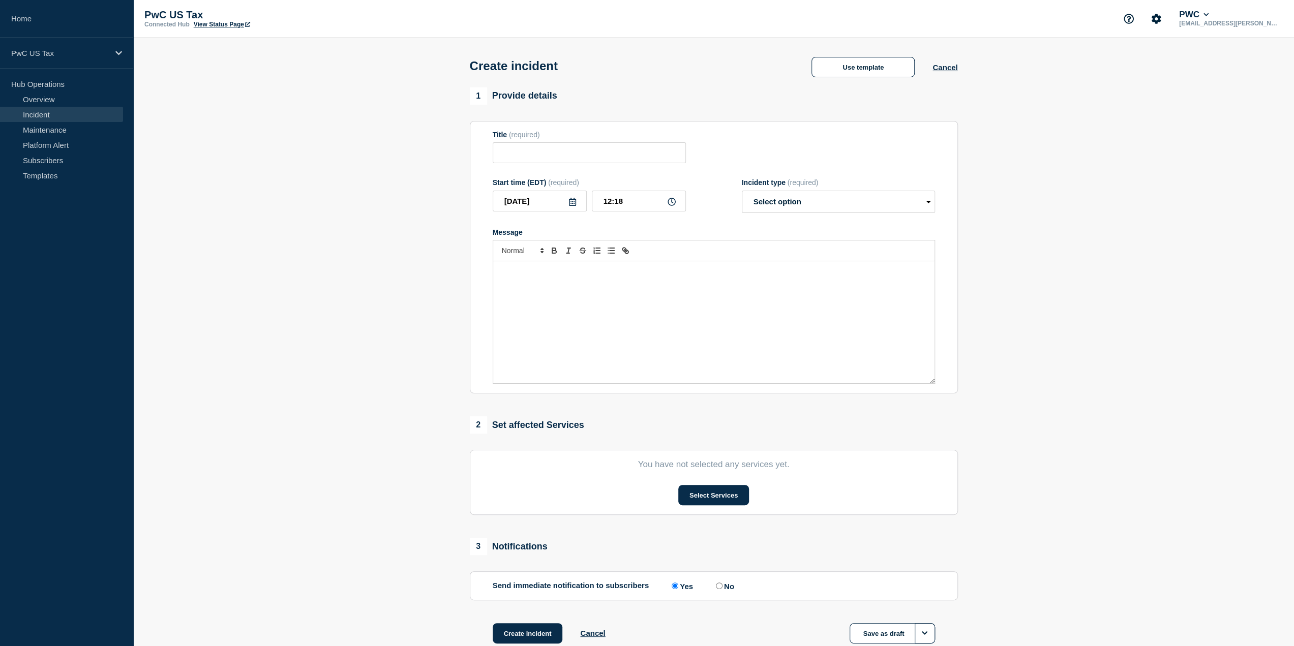
click at [1009, 307] on section "1 Provide details Title (required) Start time (EDT) (required) 2025-08-25 12:18…" at bounding box center [713, 378] width 1161 height 582
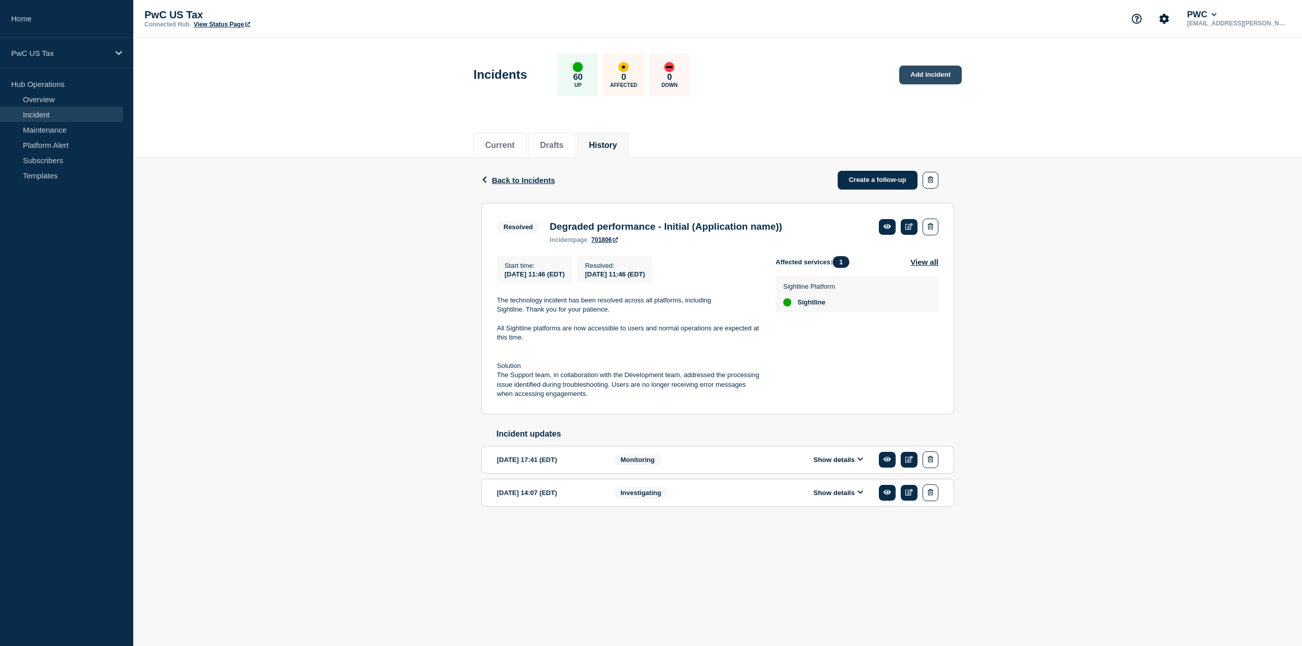
click at [935, 80] on link "Add incident" at bounding box center [930, 75] width 63 height 19
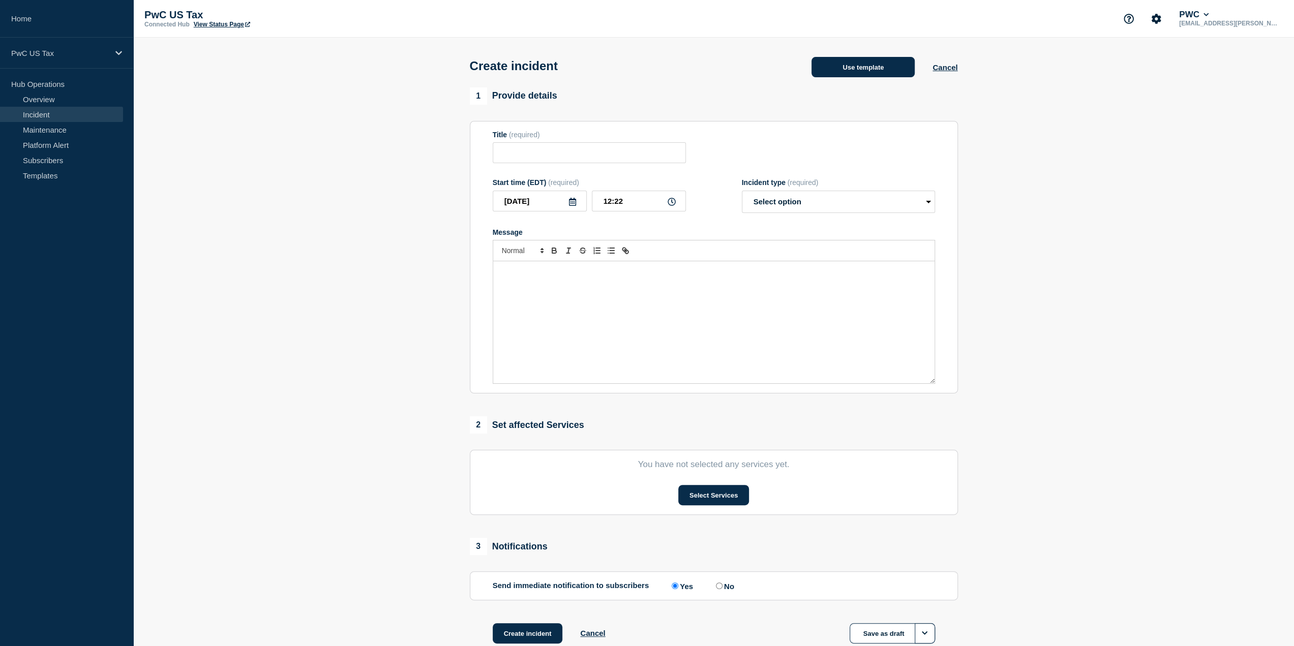
click at [890, 70] on button "Use template" at bounding box center [863, 67] width 103 height 20
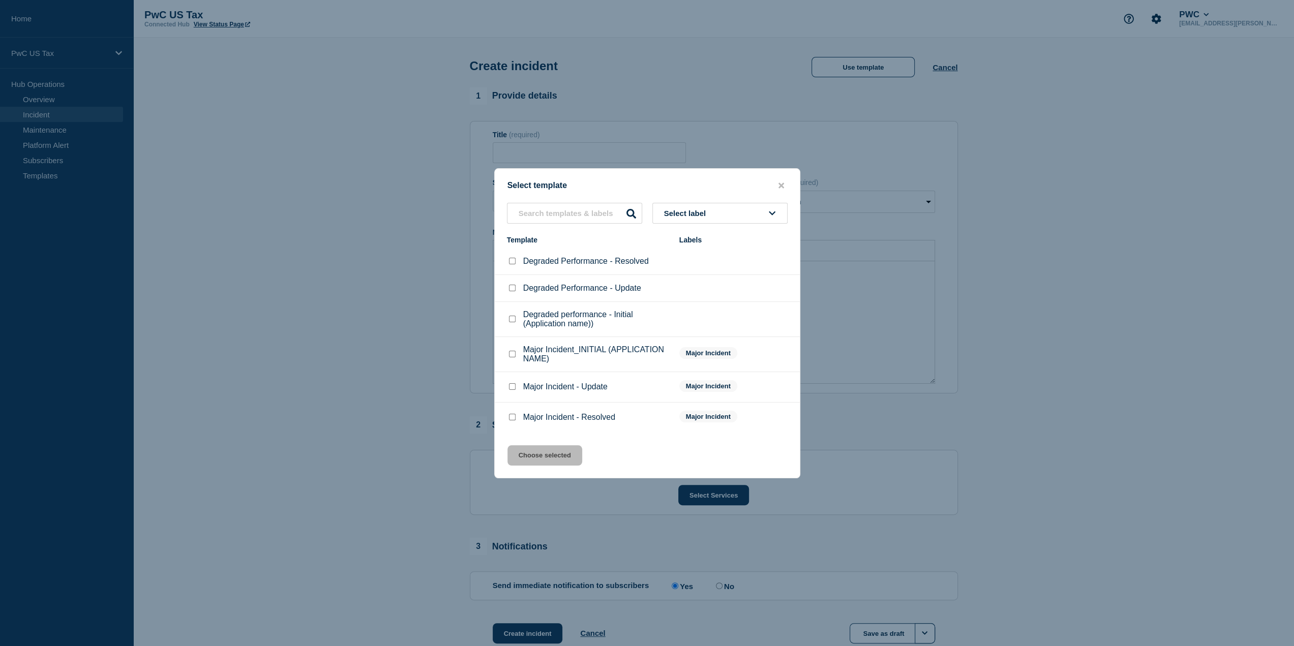
click at [515, 316] on div at bounding box center [512, 319] width 10 height 10
click at [514, 322] on input "Degraded performance - Initial (Application name)) checkbox" at bounding box center [512, 319] width 7 height 7
checkbox input "true"
click at [550, 453] on button "Choose selected" at bounding box center [545, 456] width 75 height 20
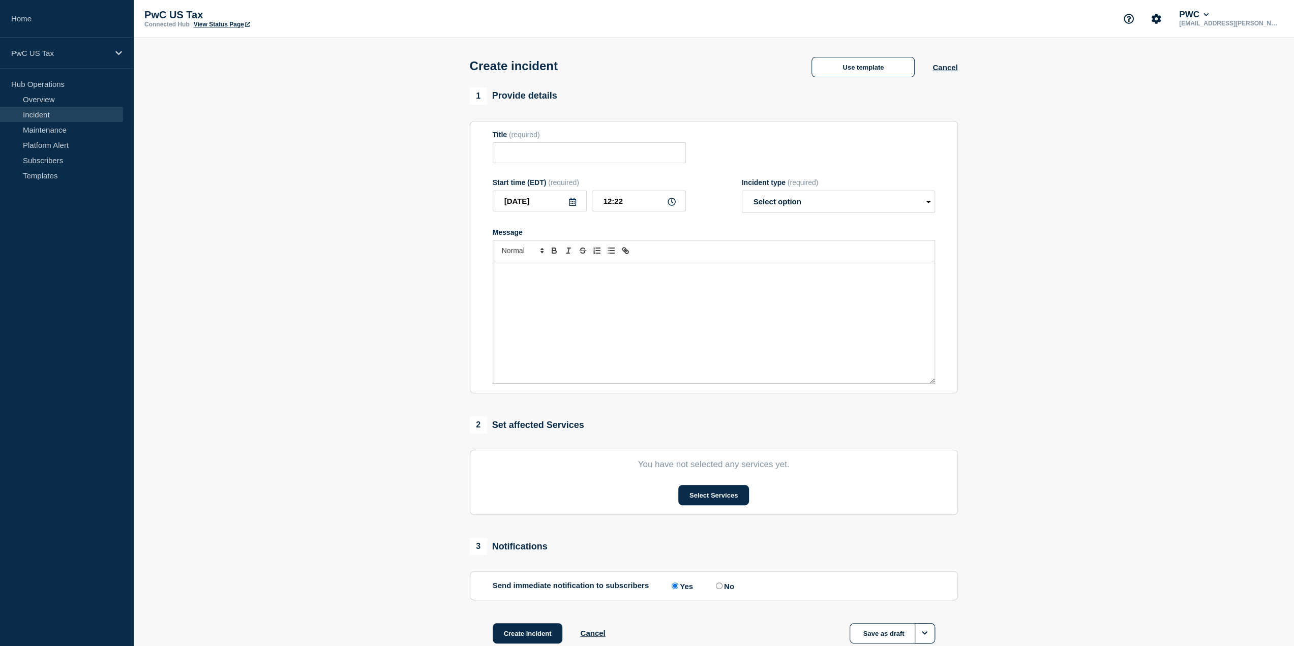
type input "Degraded performance - Initial (Application name))"
select select "investigating"
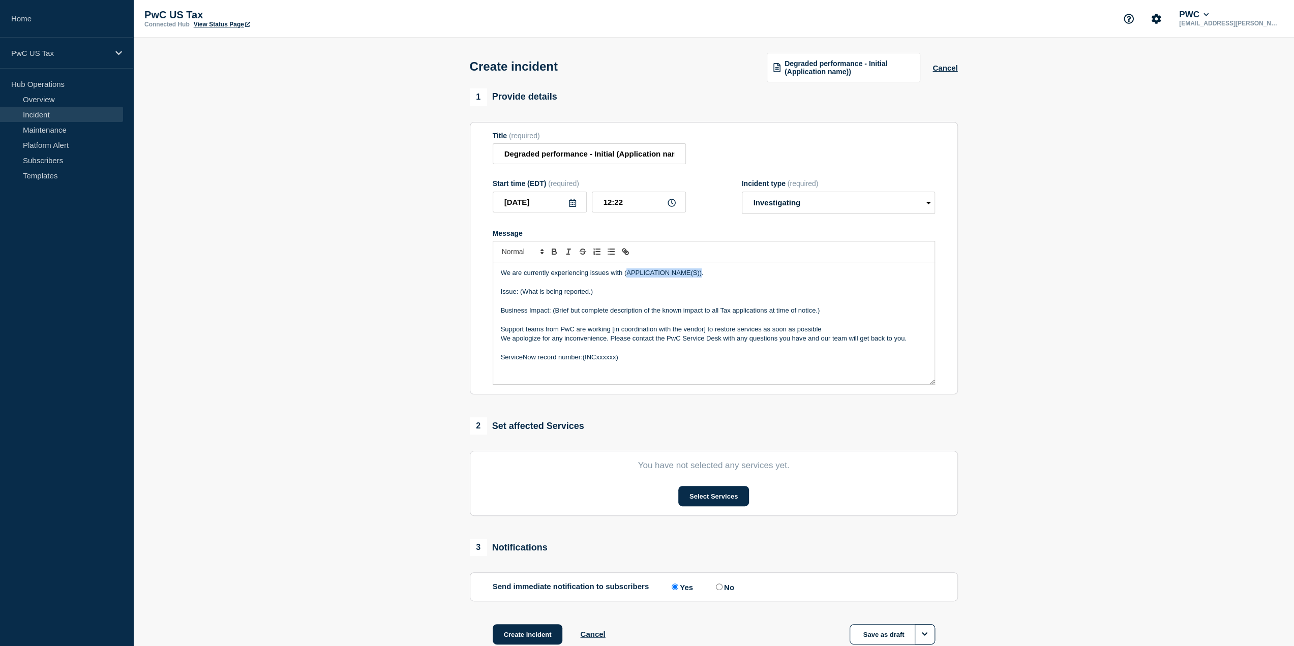
drag, startPoint x: 702, startPoint y: 274, endPoint x: 626, endPoint y: 276, distance: 76.3
click at [626, 276] on p "We are currently experiencing issues with (APPLICATION NAME(S))." at bounding box center [714, 273] width 426 height 9
click at [1034, 242] on section "1 Provide details Title (required) Degraded performance - Initial (Application …" at bounding box center [713, 380] width 1161 height 582
click at [627, 273] on p "We are currently experiencing issues with (Sightline." at bounding box center [714, 273] width 426 height 9
drag, startPoint x: 595, startPoint y: 293, endPoint x: 520, endPoint y: 293, distance: 74.8
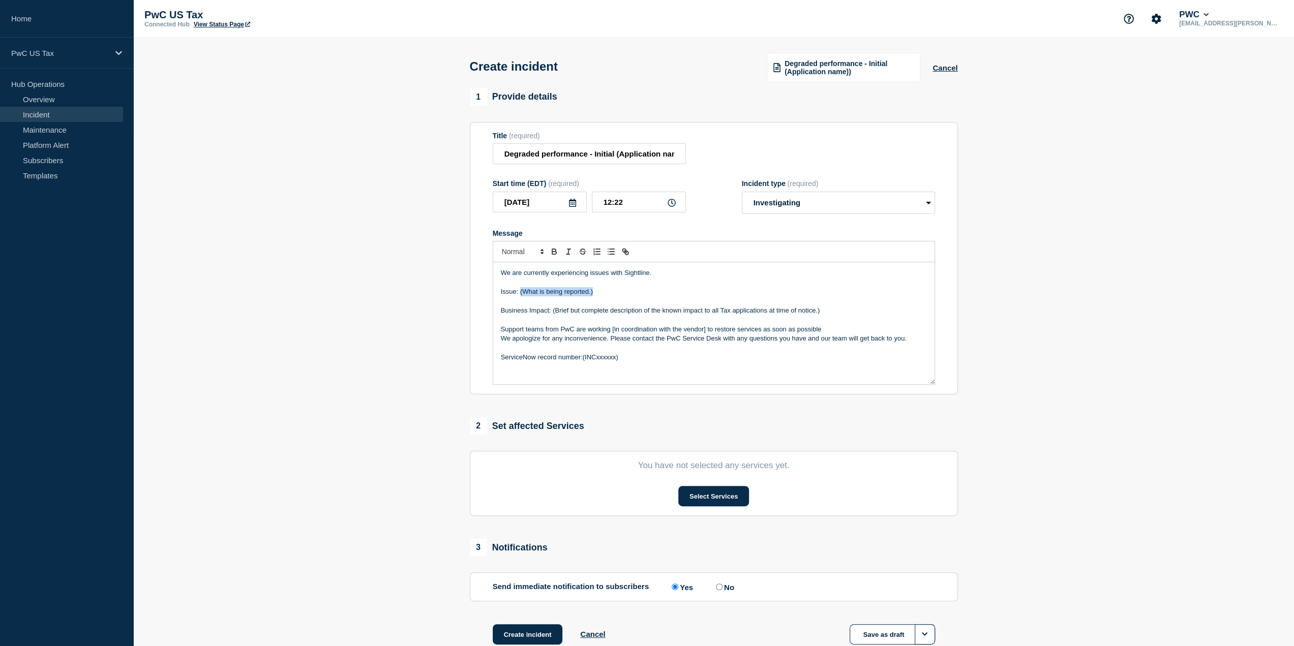
click at [520, 293] on p "Issue: (What is being reported.)" at bounding box center [714, 291] width 426 height 9
drag, startPoint x: 610, startPoint y: 288, endPoint x: 606, endPoint y: 297, distance: 9.8
click at [610, 287] on p "Message" at bounding box center [714, 282] width 426 height 9
drag, startPoint x: 600, startPoint y: 297, endPoint x: 521, endPoint y: 293, distance: 79.5
click at [521, 293] on p "Issue: (What is being reported.)" at bounding box center [714, 291] width 426 height 9
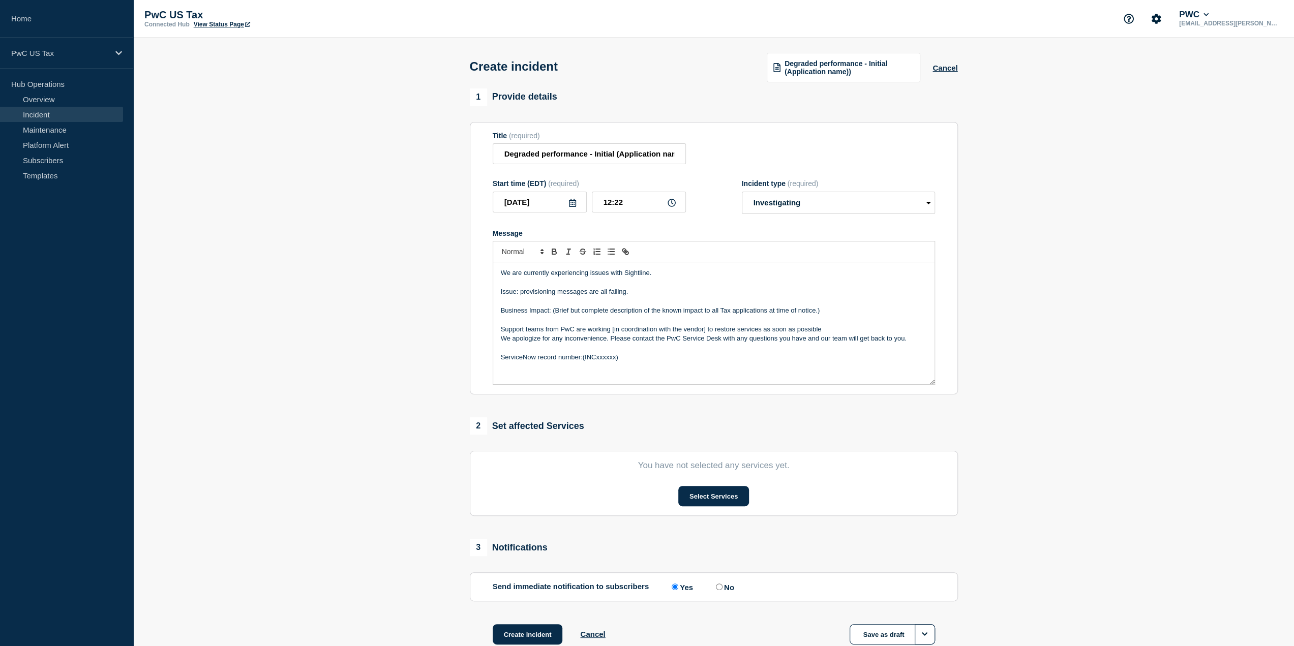
click at [522, 295] on p "Issue: provisioning messages are all failing." at bounding box center [714, 291] width 426 height 9
drag, startPoint x: 633, startPoint y: 292, endPoint x: 521, endPoint y: 291, distance: 111.4
click at [521, 291] on p "Issue: Provisioning messages are all failing." at bounding box center [714, 291] width 426 height 9
drag, startPoint x: 634, startPoint y: 296, endPoint x: 520, endPoint y: 296, distance: 113.9
click at [520, 296] on p "Issue: provisioning messages are all failing." at bounding box center [714, 291] width 426 height 9
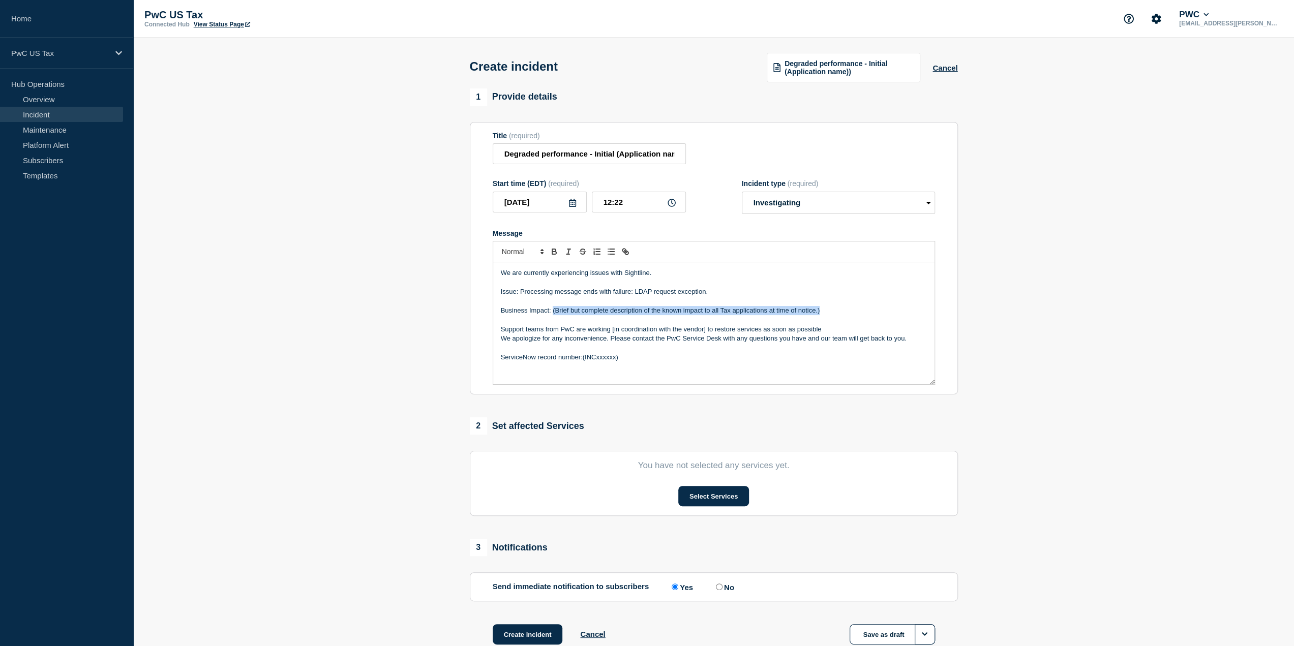
drag, startPoint x: 824, startPoint y: 312, endPoint x: 553, endPoint y: 316, distance: 271.1
click at [553, 315] on p "Business Impact: (Brief but complete description of the known impact to all Tax…" at bounding box center [714, 310] width 426 height 9
drag, startPoint x: 621, startPoint y: 311, endPoint x: 554, endPoint y: 311, distance: 67.1
click at [554, 311] on span "The impact is that our engagement access requests and other provisioning messag…" at bounding box center [736, 311] width 371 height 8
click at [681, 357] on p "ServiceNow record number:(INCxxxxxx)" at bounding box center [714, 357] width 426 height 9
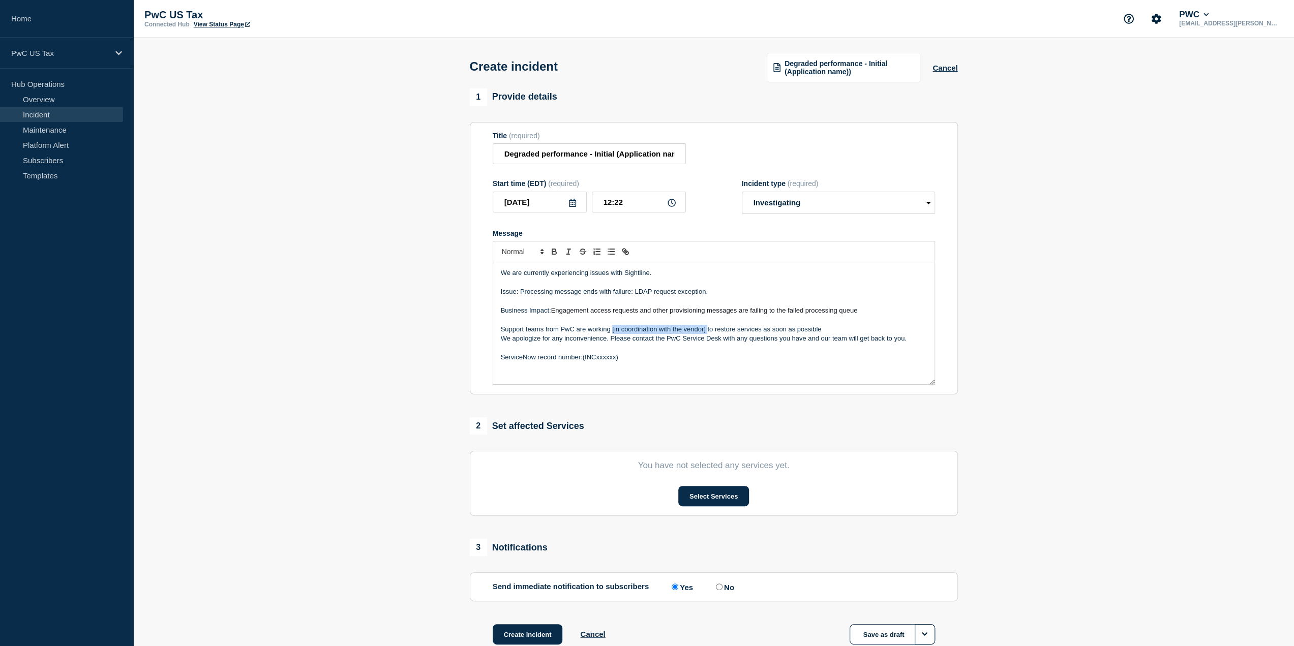
drag, startPoint x: 706, startPoint y: 330, endPoint x: 612, endPoint y: 330, distance: 93.6
click at [612, 330] on p "Support teams from PwC are working [in coordination with the vendor] to restore…" at bounding box center [714, 329] width 426 height 9
drag, startPoint x: 625, startPoint y: 359, endPoint x: 583, endPoint y: 355, distance: 41.9
click at [583, 355] on p "ServiceNow record number:(INCxxxxxx)" at bounding box center [714, 357] width 426 height 9
click at [658, 360] on p "ServiceNow record number:INC25596739" at bounding box center [714, 357] width 426 height 9
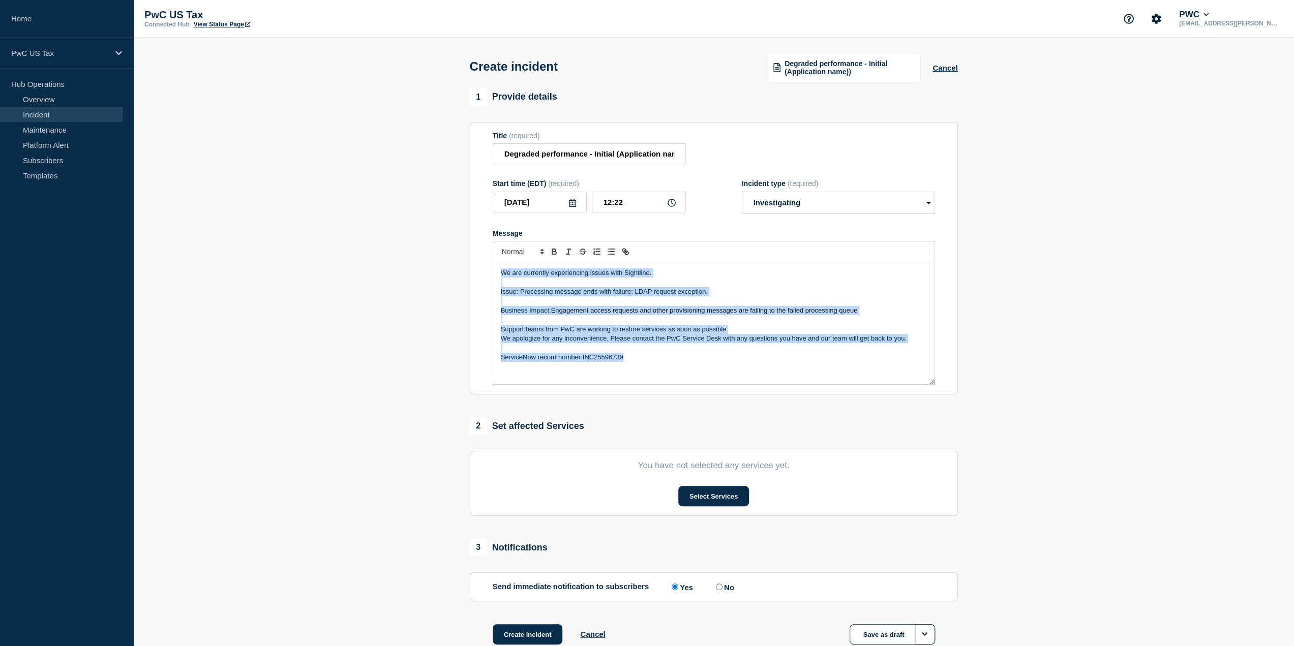
drag, startPoint x: 641, startPoint y: 361, endPoint x: 467, endPoint y: 273, distance: 194.9
click at [467, 273] on div "1 Provide details Title (required) Degraded performance - Initial (Application …" at bounding box center [714, 380] width 500 height 582
copy div "We are currently experiencing issues with Sightline. Issue: Processing message …"
click at [833, 276] on p "We are currently experiencing issues with Sightline." at bounding box center [714, 273] width 426 height 9
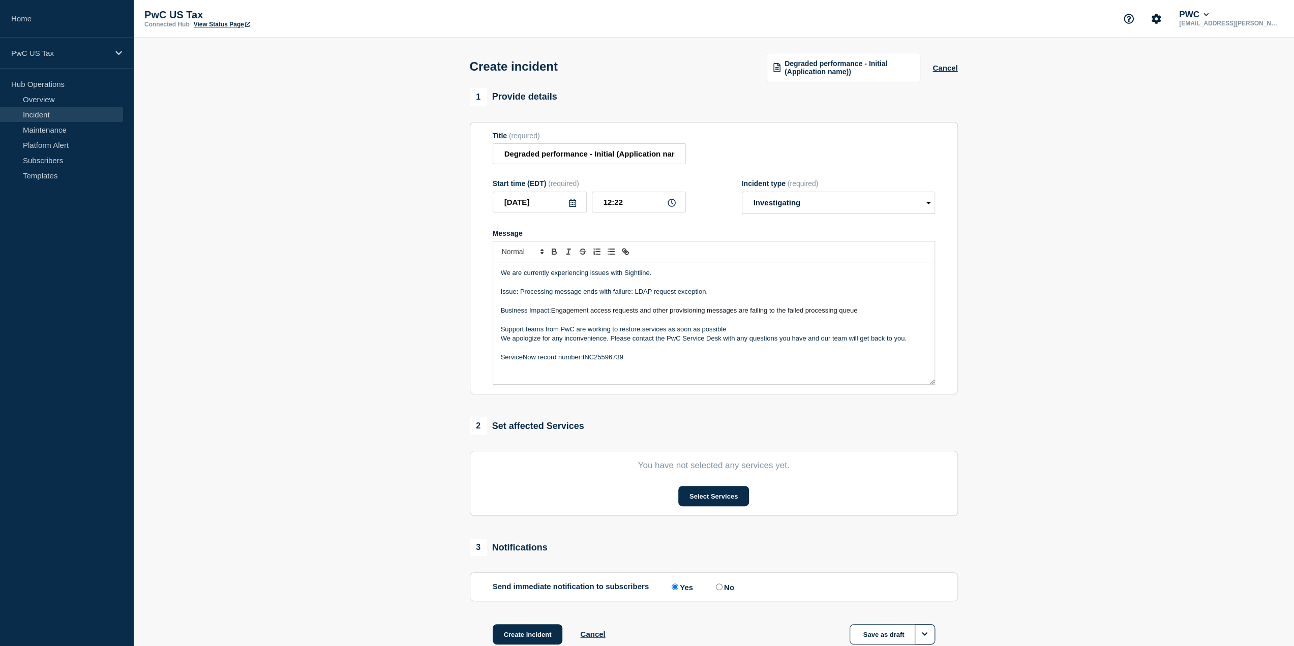
click at [590, 274] on p "We are currently experiencing issues with Sightline." at bounding box center [714, 273] width 426 height 9
click at [610, 203] on input "12:22" at bounding box center [639, 202] width 94 height 21
drag, startPoint x: 623, startPoint y: 201, endPoint x: 664, endPoint y: 202, distance: 41.2
click at [625, 201] on input "10:22" at bounding box center [639, 202] width 94 height 21
type input "10:38"
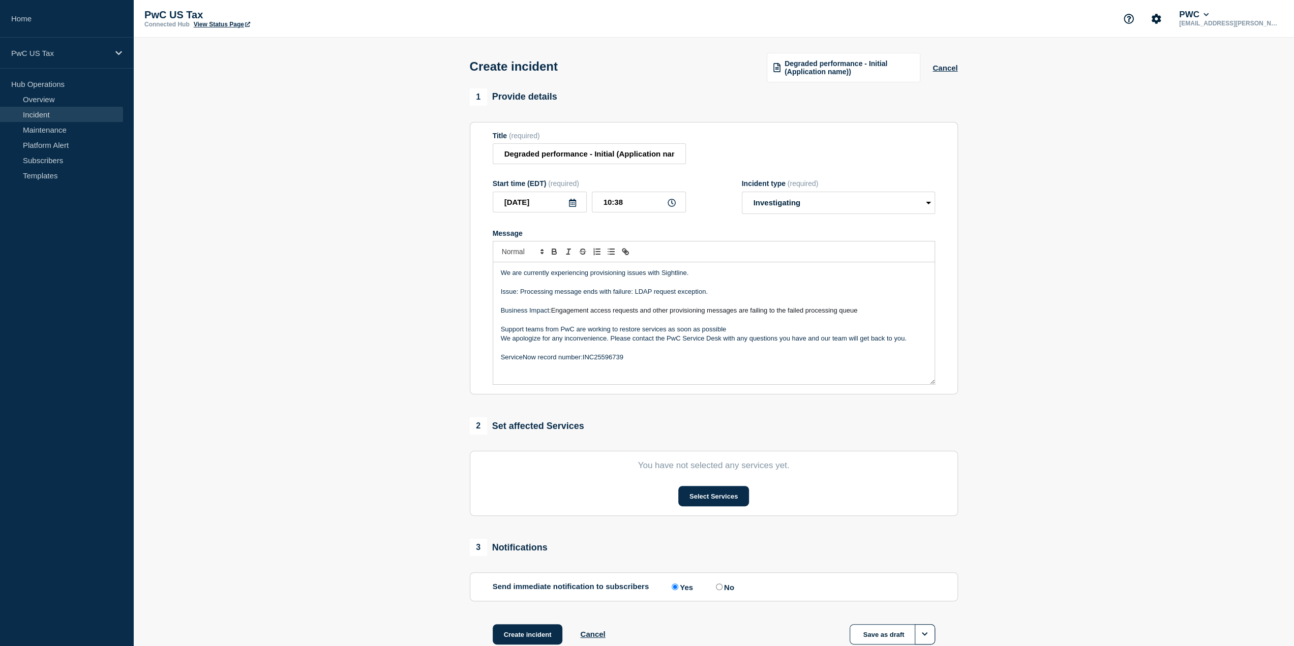
click at [1046, 247] on section "1 Provide details Title (required) Degraded performance - Initial (Application …" at bounding box center [713, 380] width 1161 height 582
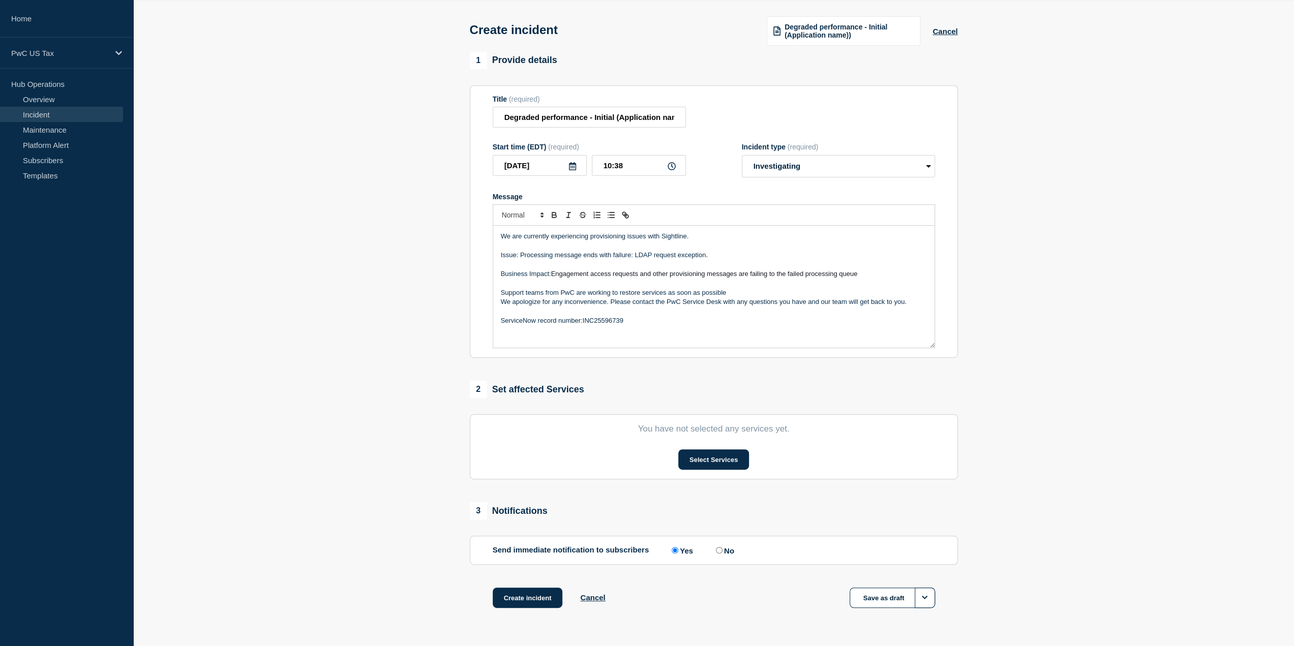
scroll to position [65, 0]
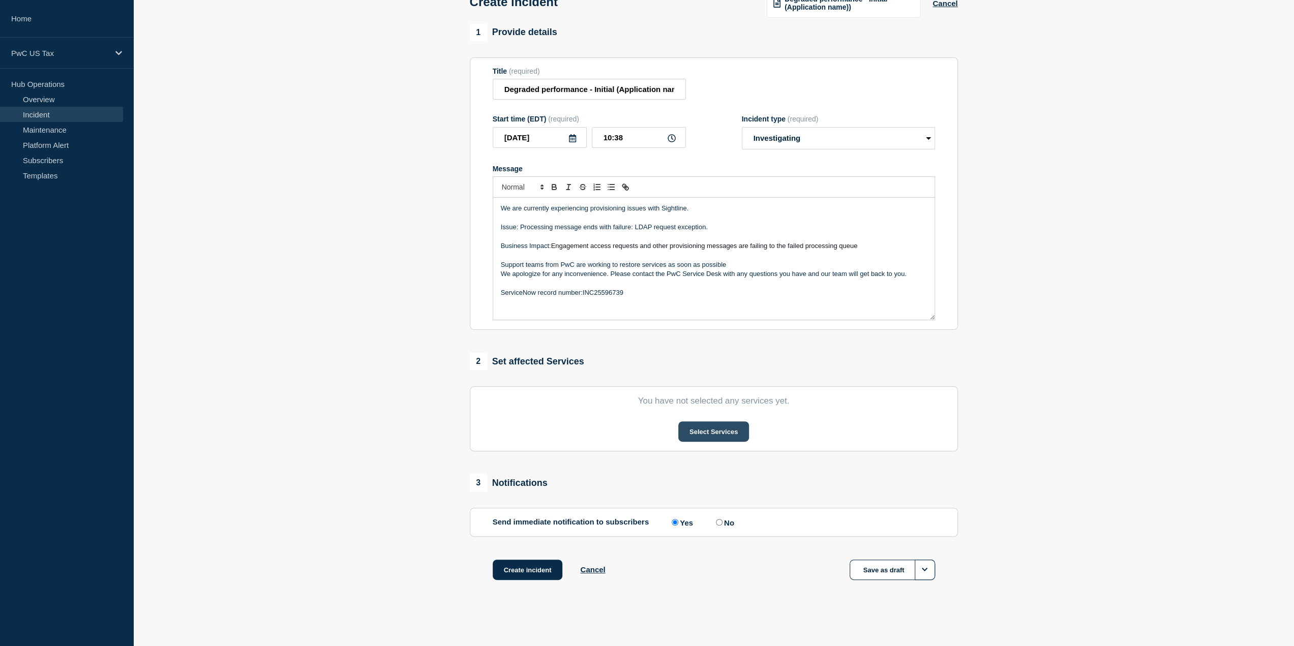
click at [722, 435] on button "Select Services" at bounding box center [714, 432] width 71 height 20
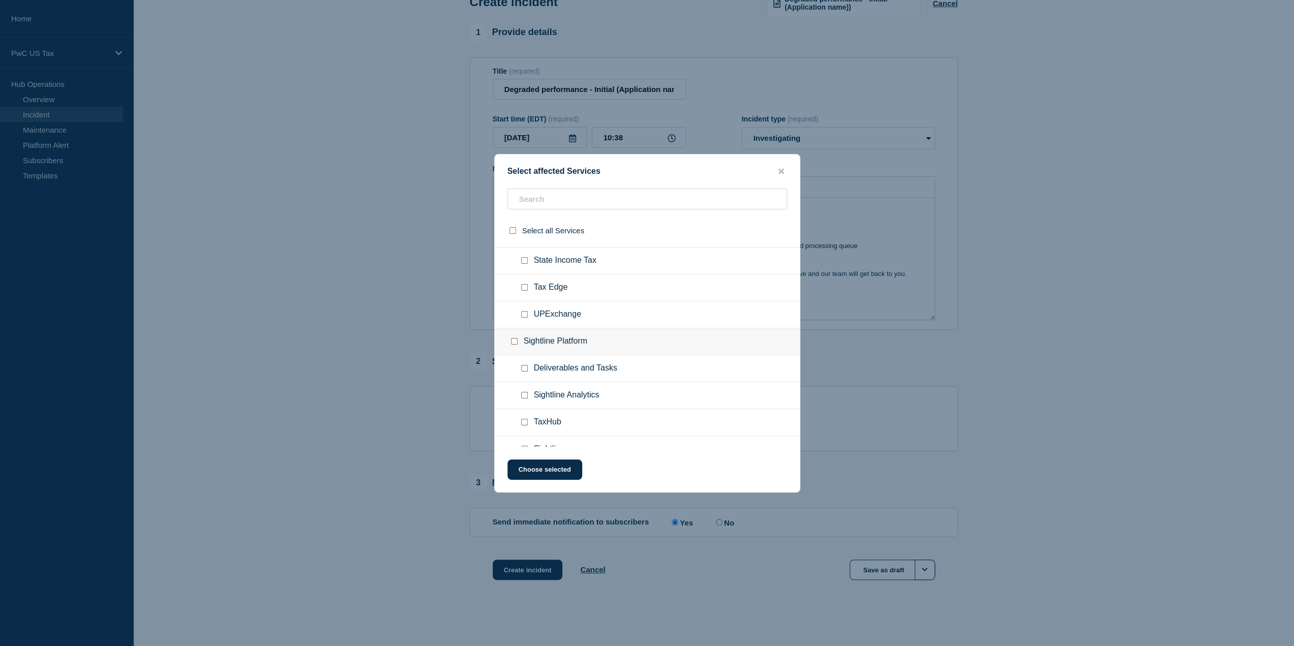
scroll to position [1272, 0]
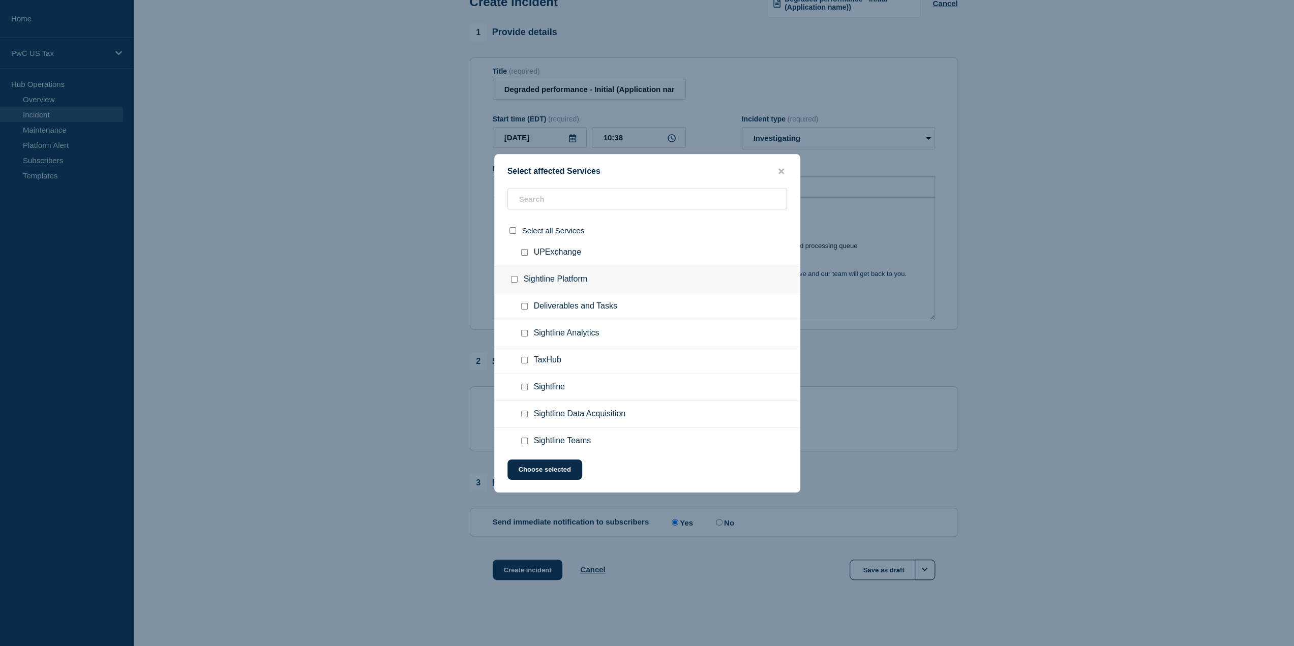
click at [523, 384] on input "Sightline checkbox" at bounding box center [524, 387] width 7 height 7
checkbox input "true"
click at [380, 378] on div at bounding box center [647, 323] width 1294 height 646
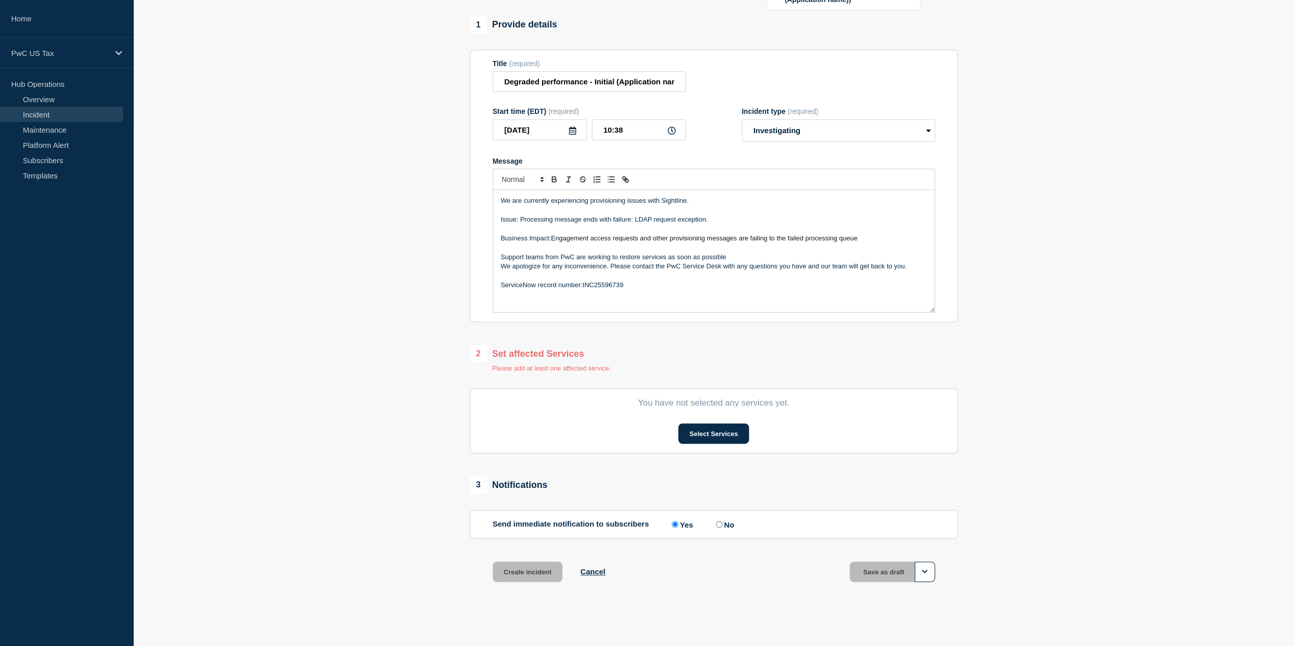
scroll to position [74, 0]
click at [718, 523] on input "No" at bounding box center [719, 522] width 7 height 7
radio input "true"
radio input "false"
click at [718, 430] on button "Select Services" at bounding box center [714, 432] width 71 height 20
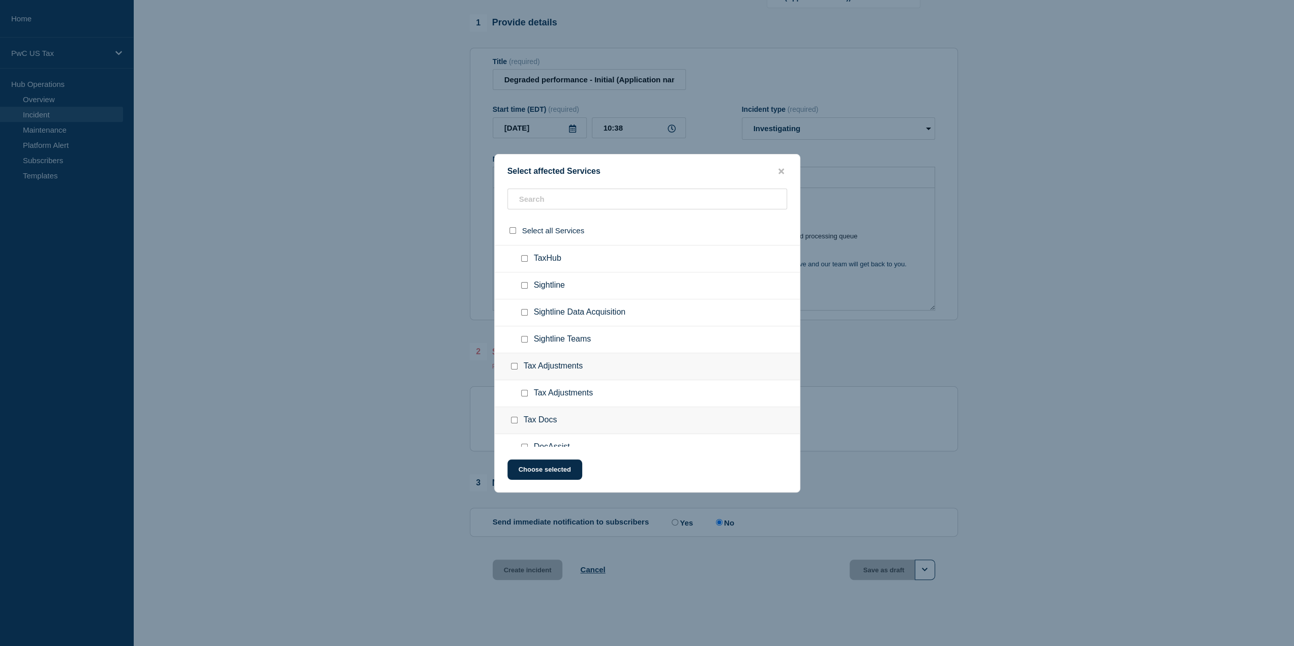
scroll to position [1322, 0]
click at [523, 333] on input "Sightline checkbox" at bounding box center [524, 336] width 7 height 7
checkbox input "true"
click at [554, 471] on button "Choose selected" at bounding box center [545, 470] width 75 height 20
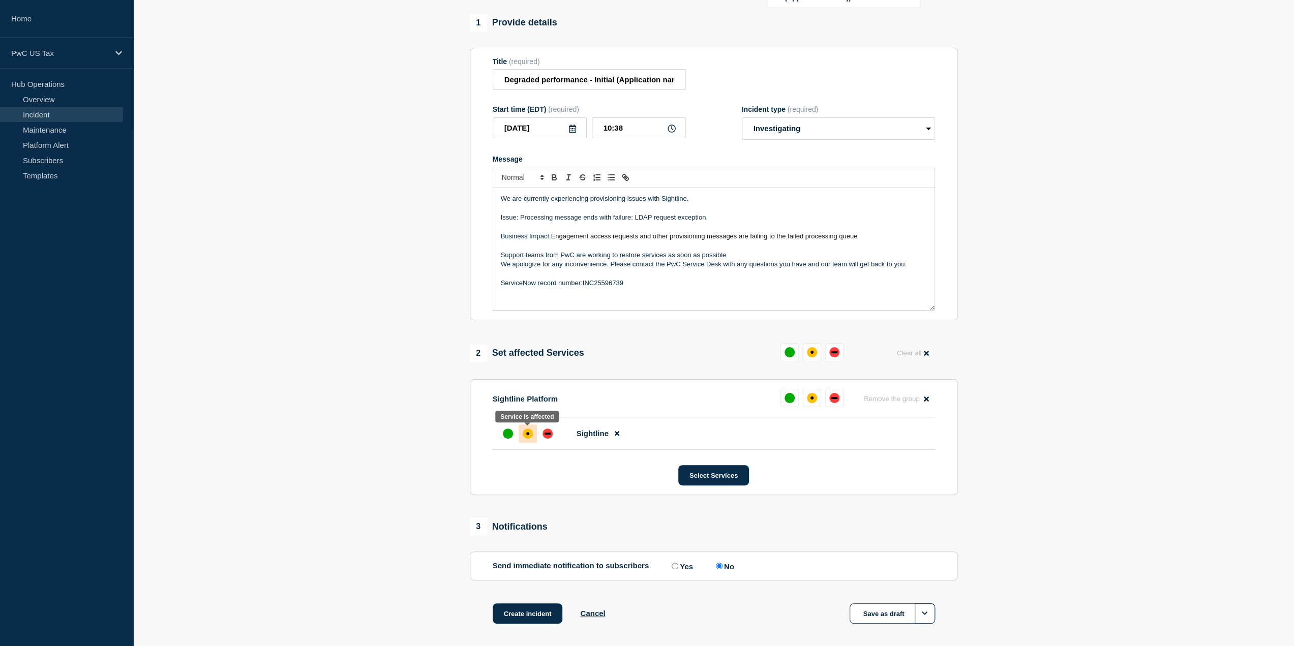
click at [527, 434] on div "affected" at bounding box center [527, 433] width 3 height 3
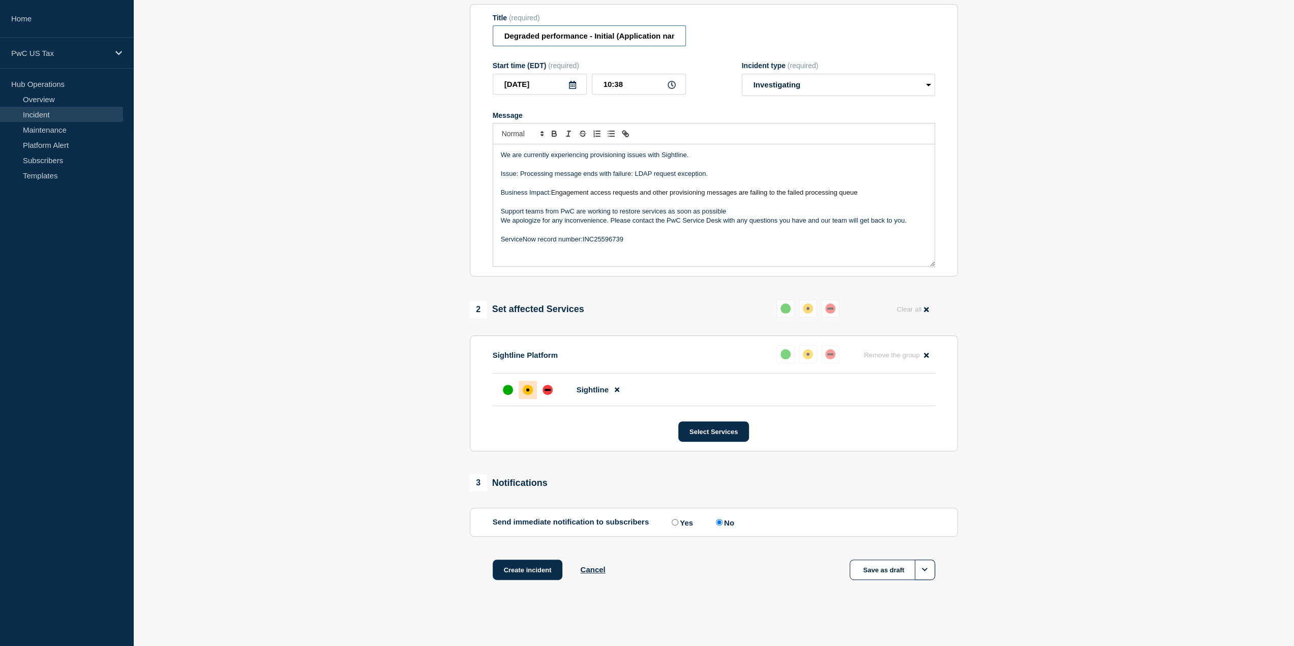
scroll to position [0, 13]
drag, startPoint x: 617, startPoint y: 37, endPoint x: 681, endPoint y: 41, distance: 63.2
click at [681, 41] on input "Degraded performance - Initial (Application name))" at bounding box center [589, 35] width 193 height 21
type input "Degraded performance - Initial Sightline"
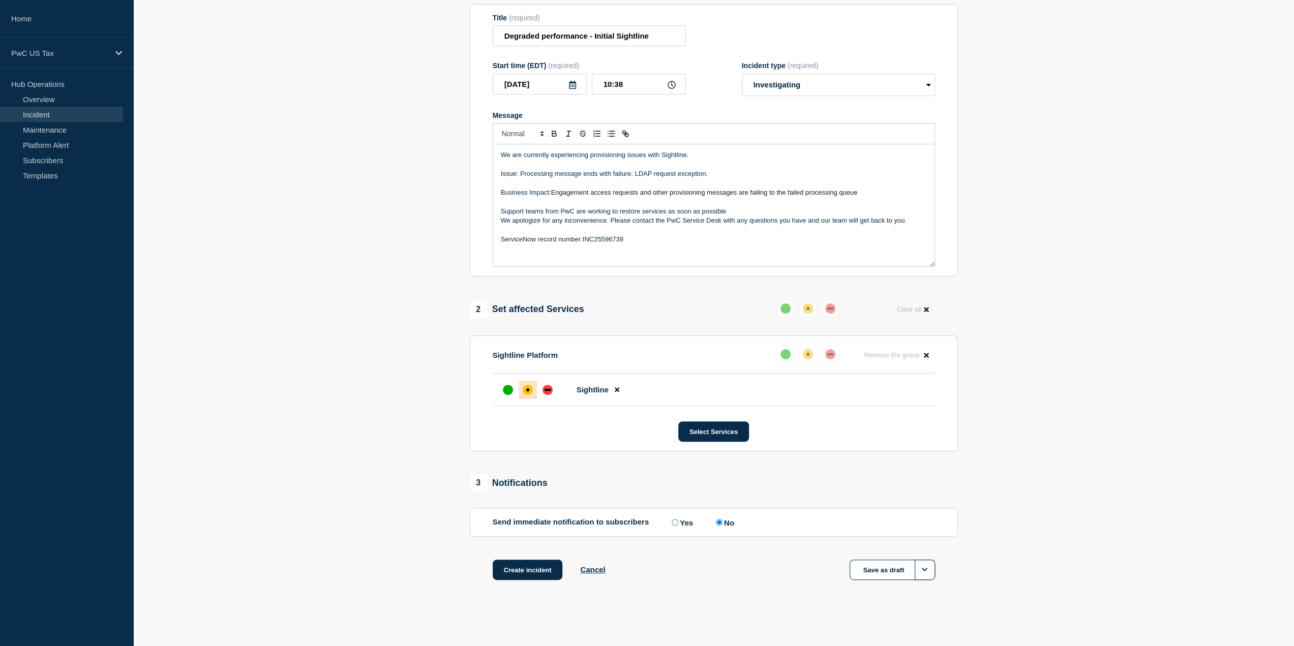
click at [1026, 99] on section "1 Provide details Title (required) Degraded performance - Initial Sightline Sta…" at bounding box center [713, 288] width 1161 height 636
click at [1015, 432] on section "1 Provide details Title (required) Degraded performance - Initial Sightline Sta…" at bounding box center [713, 288] width 1161 height 636
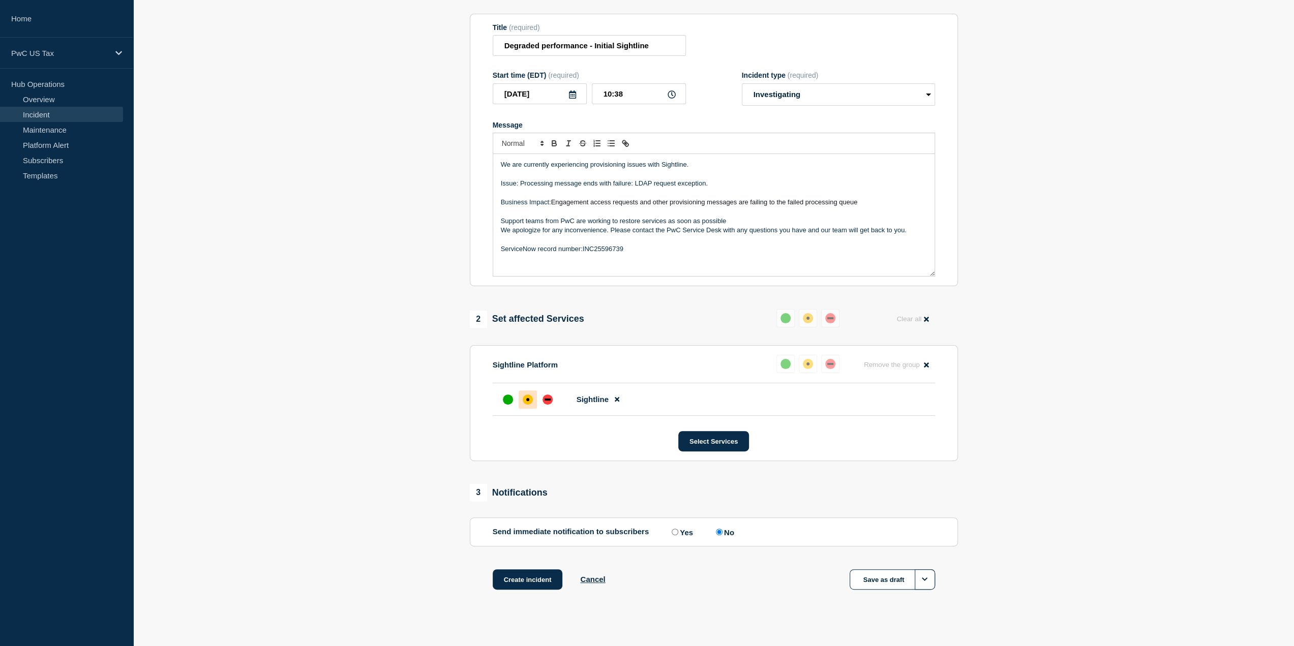
scroll to position [119, 0]
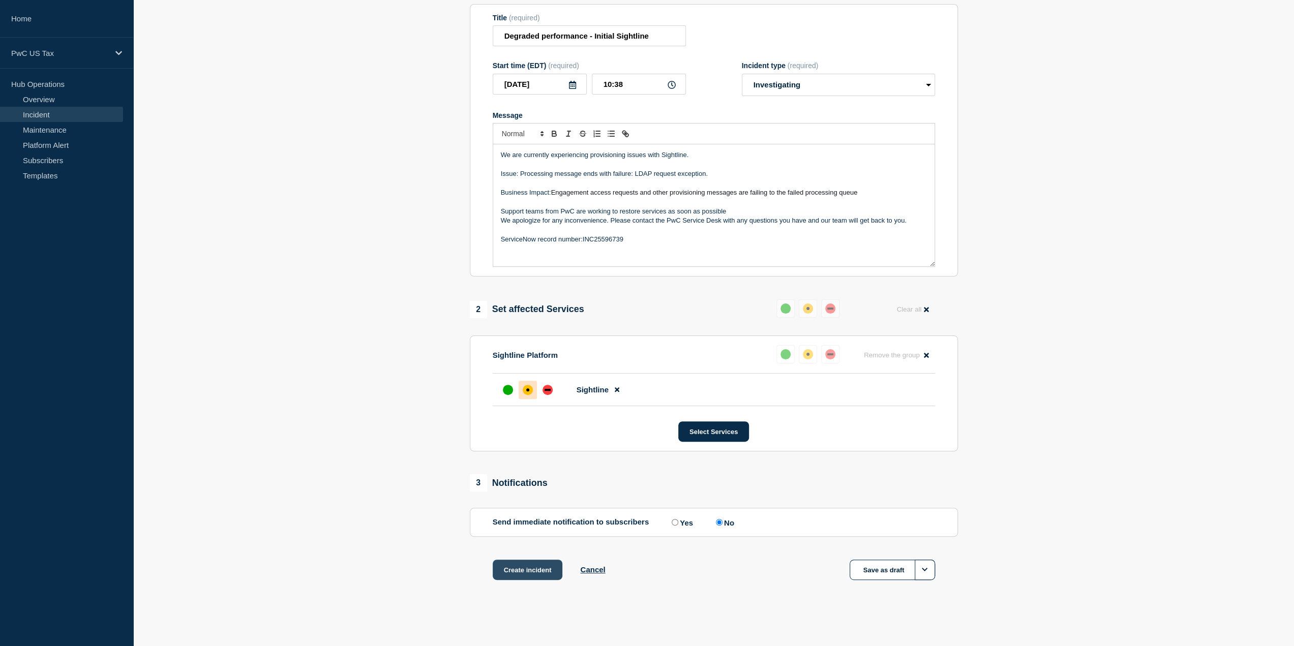
click at [529, 575] on button "Create incident" at bounding box center [528, 570] width 70 height 20
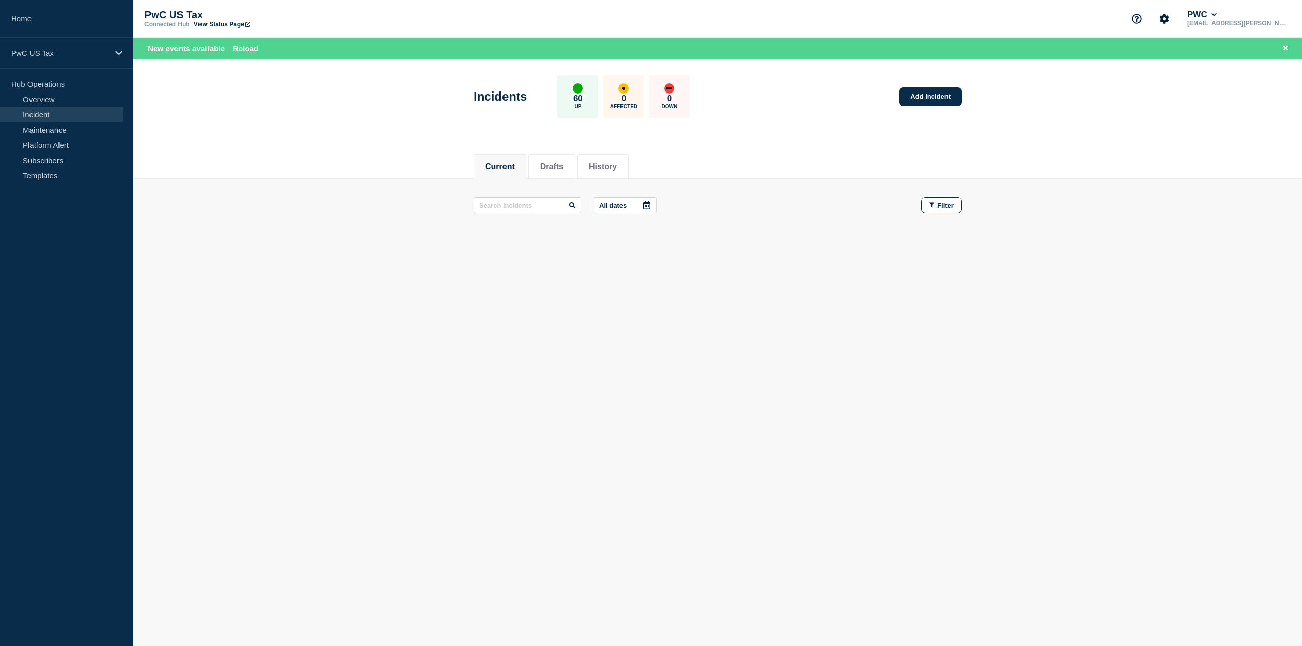
click at [1011, 254] on footer at bounding box center [717, 244] width 1169 height 24
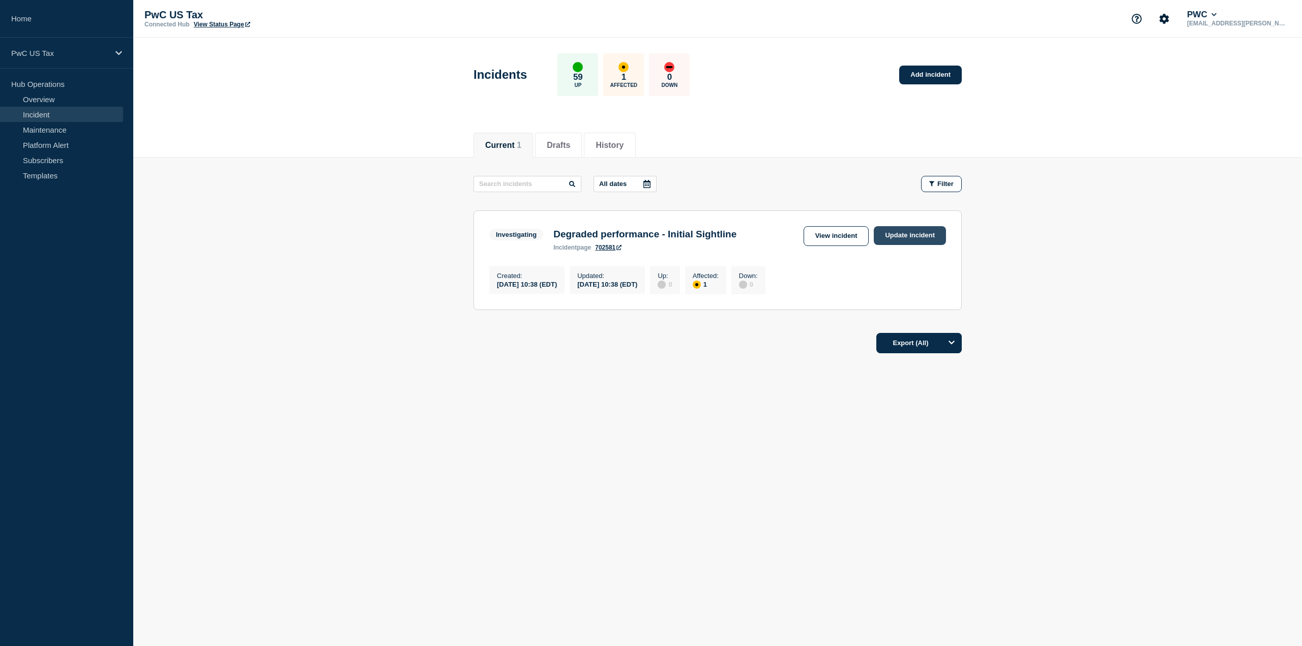
click at [911, 233] on link "Update incident" at bounding box center [910, 235] width 72 height 19
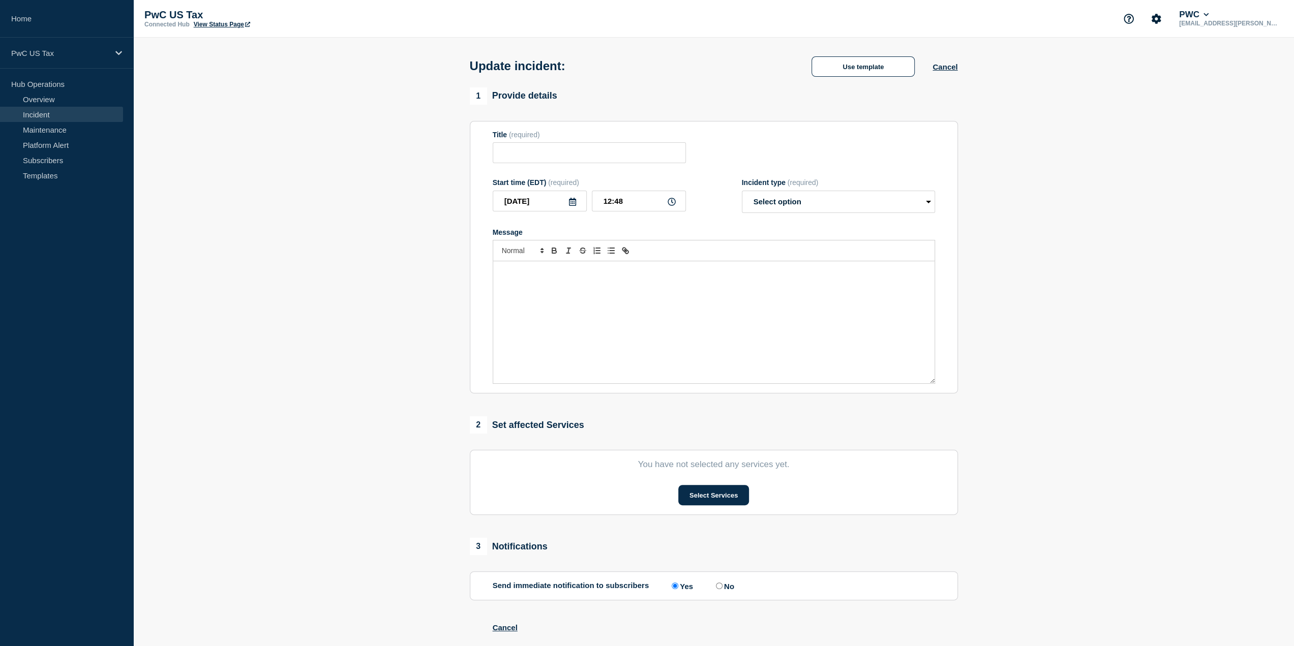
type input "Degraded performance - Initial Sightline"
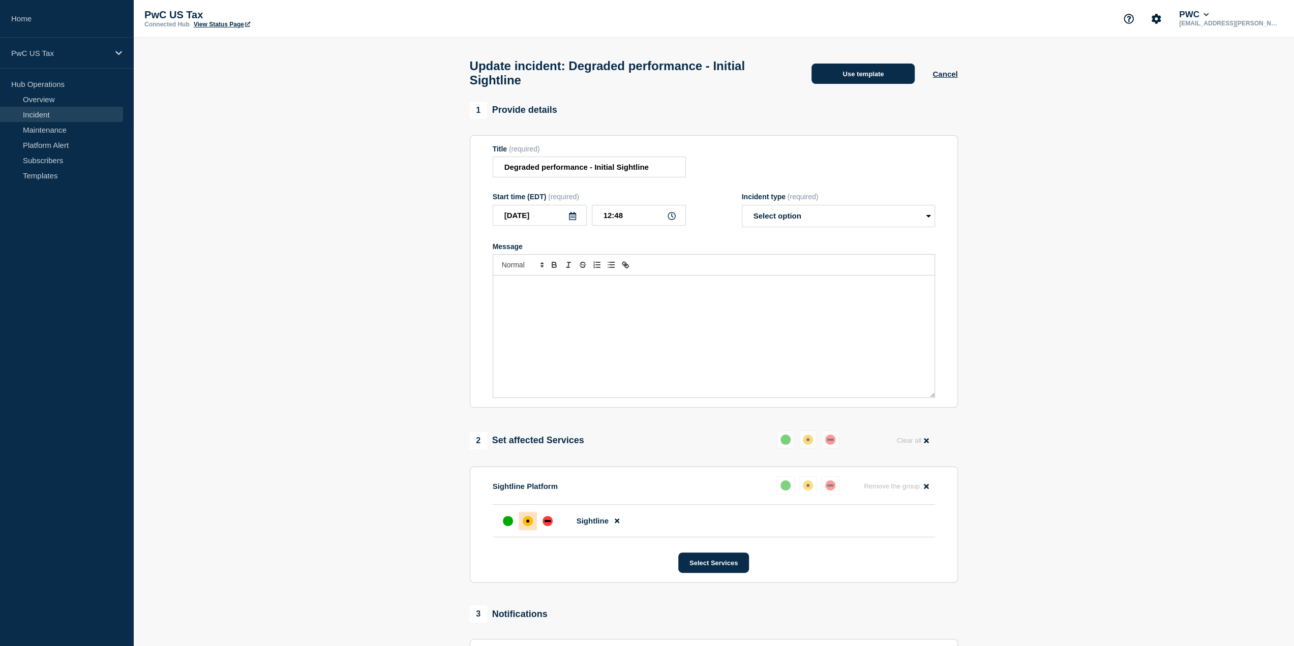
click at [858, 77] on button "Use template" at bounding box center [863, 74] width 103 height 20
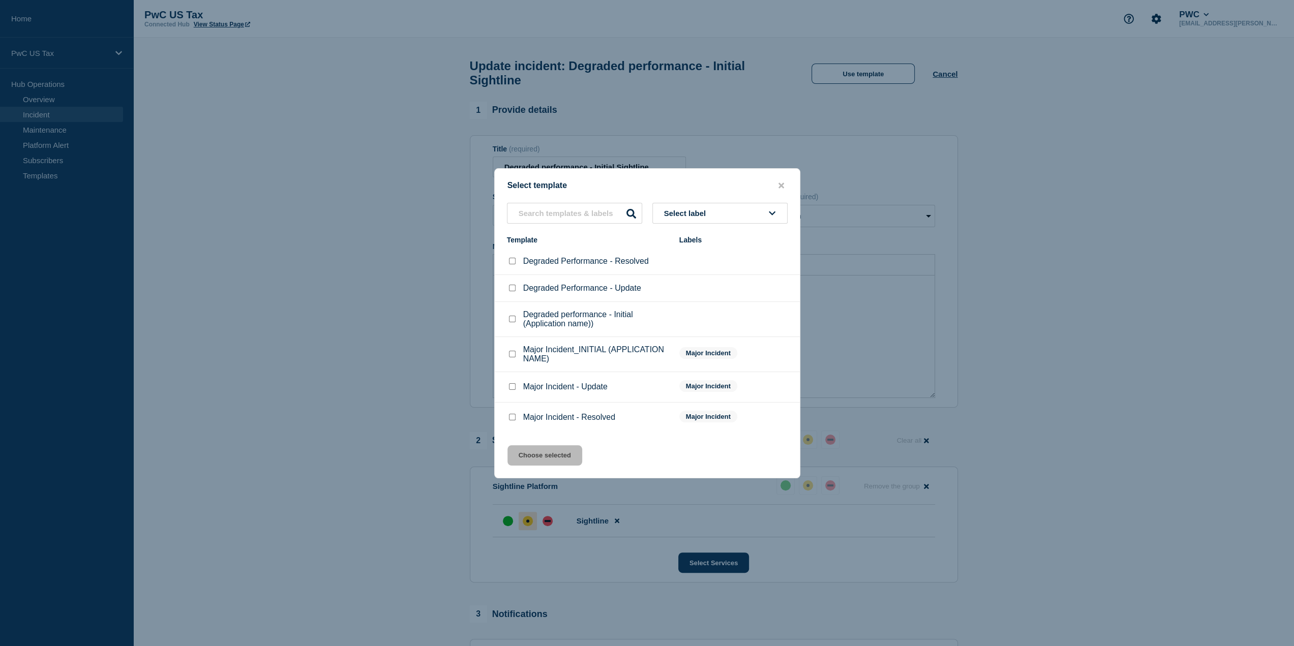
click at [512, 289] on input "Degraded Performance - Update checkbox" at bounding box center [512, 288] width 7 height 7
checkbox input "true"
click at [550, 455] on button "Choose selected" at bounding box center [545, 456] width 75 height 20
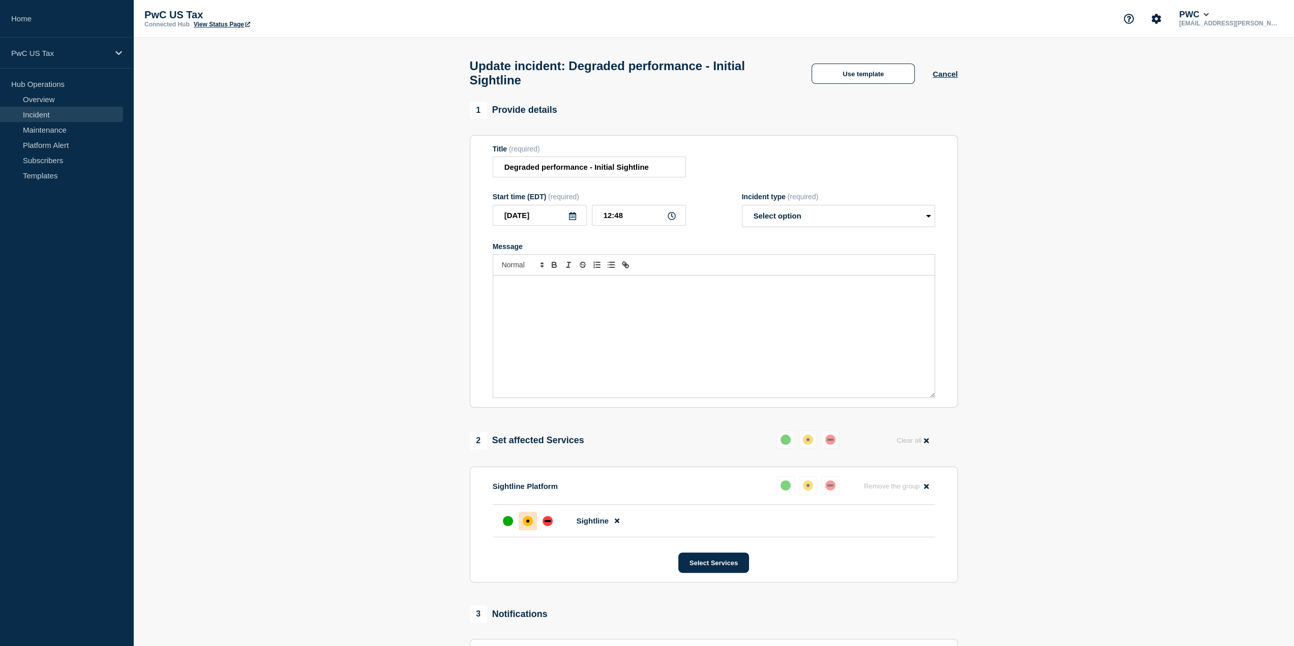
select select "investigating"
drag, startPoint x: 584, startPoint y: 303, endPoint x: 532, endPoint y: 293, distance: 52.8
click at [532, 293] on p "Update: (Give a brief update on where we are in terms of resolving the issue, E…" at bounding box center [714, 291] width 426 height 19
click at [586, 306] on div "Update: (Give a brief update on where we are in terms of resolving the issue, E…" at bounding box center [713, 337] width 441 height 122
click at [584, 301] on p "Update: (Give a brief update on where we are in terms of resolving the issue, E…" at bounding box center [714, 291] width 426 height 19
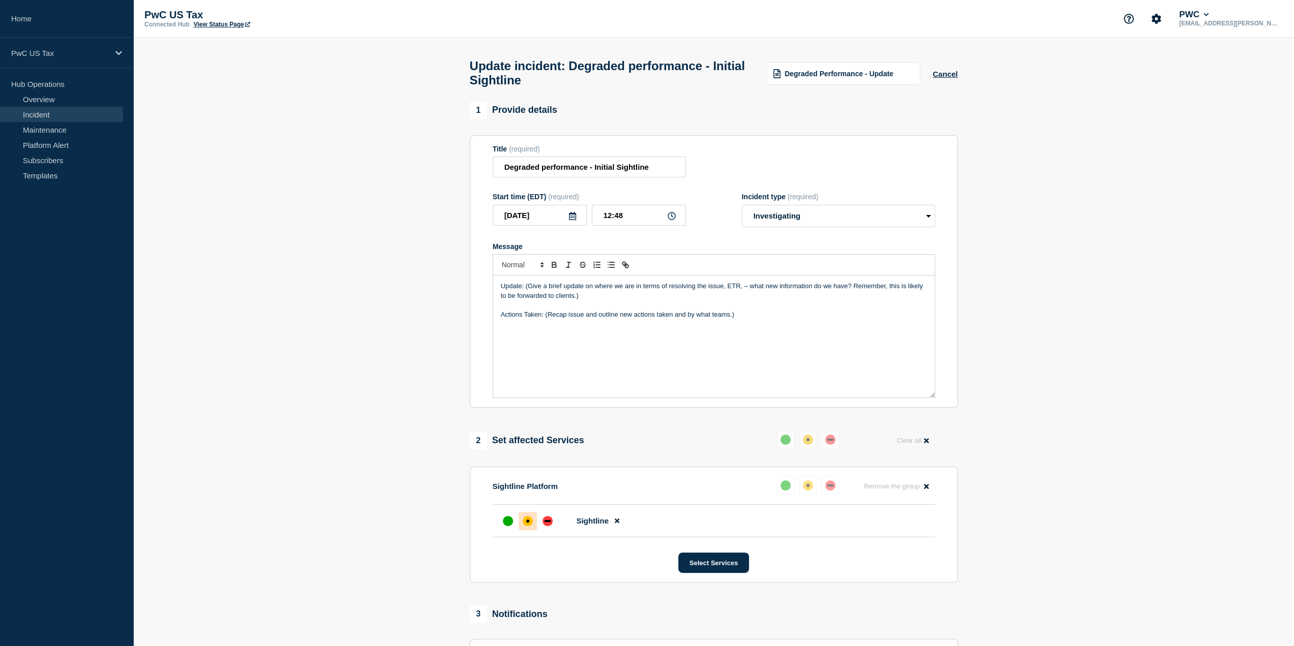
click at [586, 301] on p "Update: (Give a brief update on where we are in terms of resolving the issue, E…" at bounding box center [714, 291] width 426 height 19
click at [582, 301] on p "Update: (Give a brief update on where we are in terms of resolving the issue, E…" at bounding box center [714, 291] width 426 height 19
drag, startPoint x: 582, startPoint y: 302, endPoint x: 525, endPoint y: 293, distance: 57.1
click at [524, 292] on p "Update: (Give a brief update on where we are in terms of resolving the issue, E…" at bounding box center [714, 291] width 426 height 19
drag, startPoint x: 742, startPoint y: 310, endPoint x: 544, endPoint y: 315, distance: 197.4
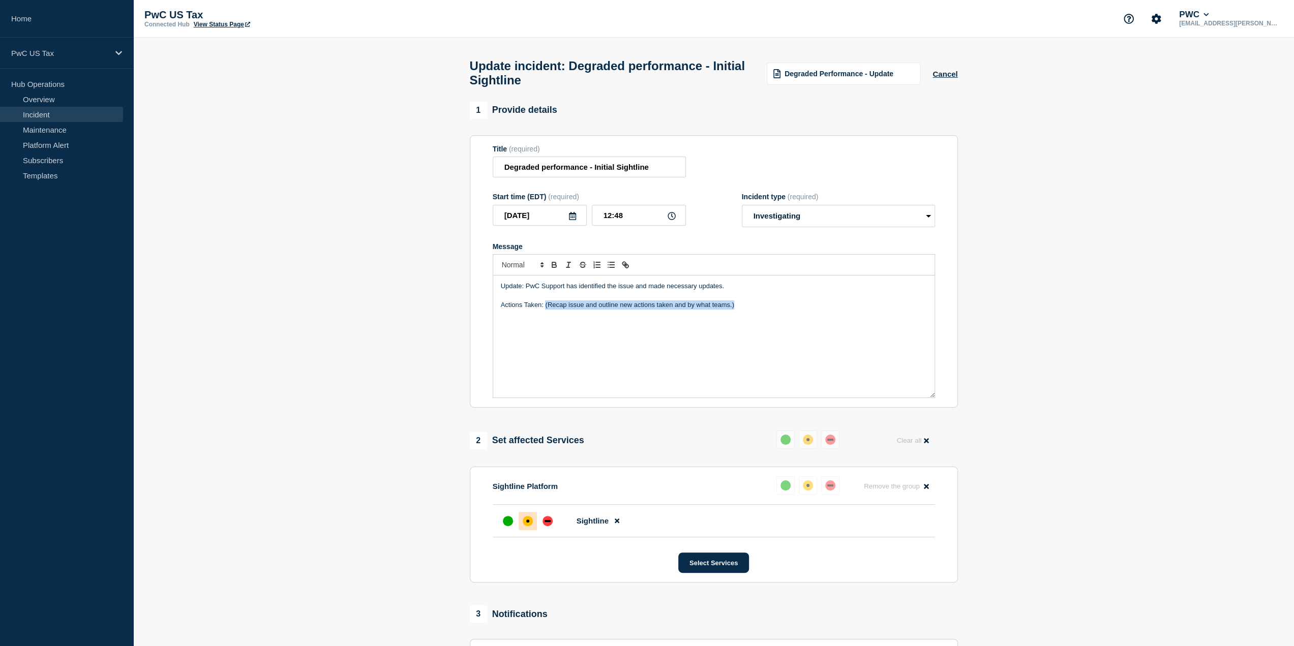
click at [544, 310] on p "Actions Taken: (Recap issue and outline new actions taken and by what teams.)" at bounding box center [714, 305] width 426 height 9
drag, startPoint x: 719, startPoint y: 309, endPoint x: 637, endPoint y: 312, distance: 81.9
click at [637, 310] on p "Actions Taken: PwC Support made necessary configuration updates to" at bounding box center [714, 305] width 426 height 9
click at [915, 217] on select "Select option Investigating Identified Monitoring Resolved" at bounding box center [838, 216] width 193 height 22
click at [742, 210] on select "Select option Investigating Identified Monitoring Resolved" at bounding box center [838, 216] width 193 height 22
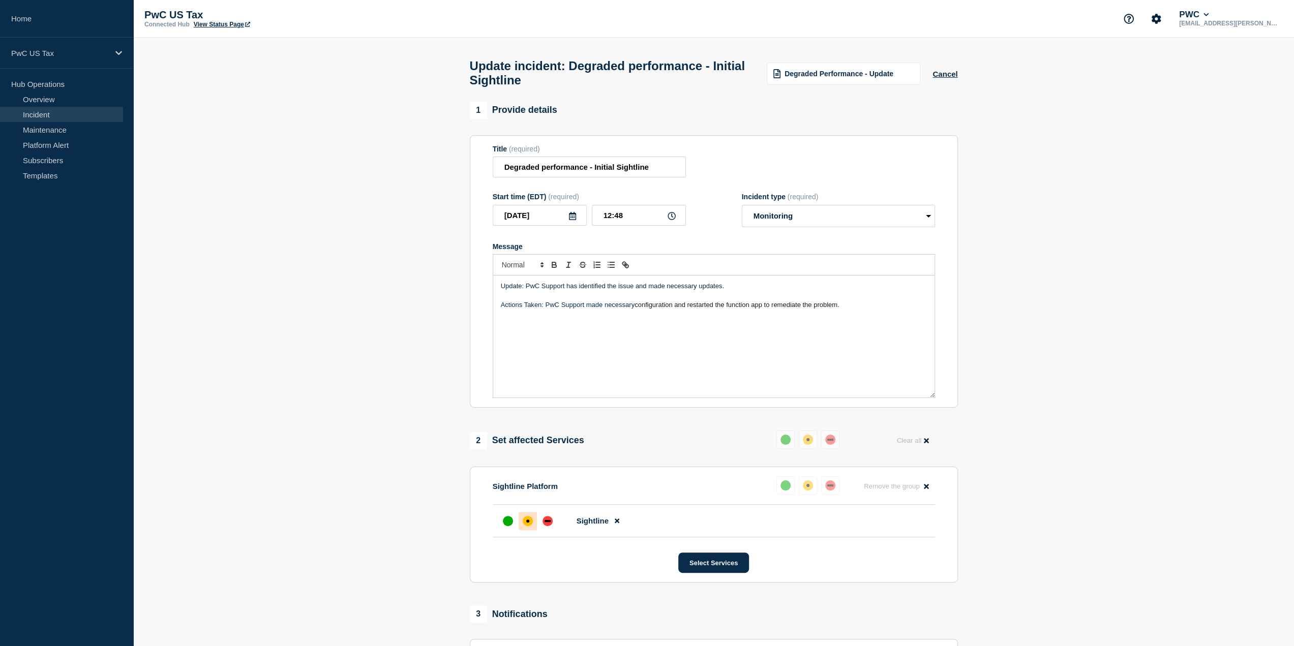
click at [882, 309] on p "Actions Taken: PwC Support made necessary configuration and restarted the funct…" at bounding box center [714, 305] width 426 height 9
click at [889, 222] on select "Select option Investigating Identified Monitoring Resolved" at bounding box center [838, 216] width 193 height 22
select select "identified"
click at [742, 210] on select "Select option Investigating Identified Monitoring Resolved" at bounding box center [838, 216] width 193 height 22
click at [867, 310] on p "Actions Taken: PwC Support made necessary configuration and restarted the funct…" at bounding box center [714, 305] width 426 height 9
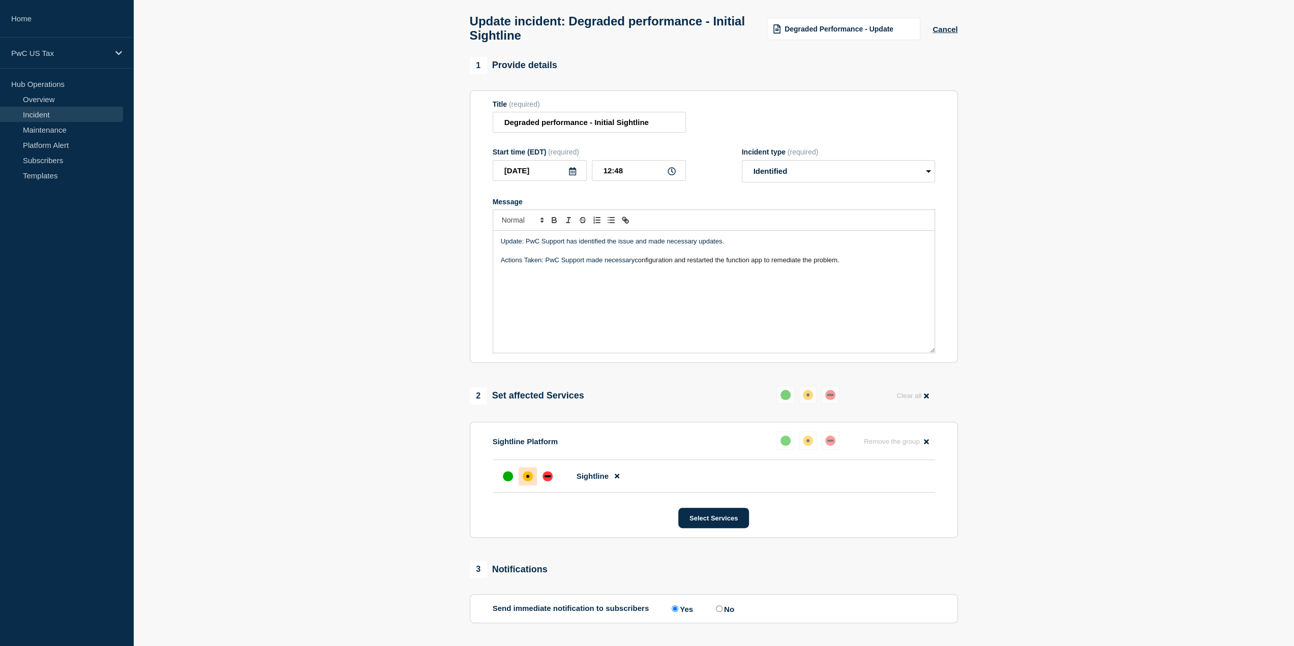
scroll to position [42, 0]
click at [850, 265] on p "Actions Taken: PwC Support made necessary configuration and restarted the funct…" at bounding box center [714, 262] width 426 height 9
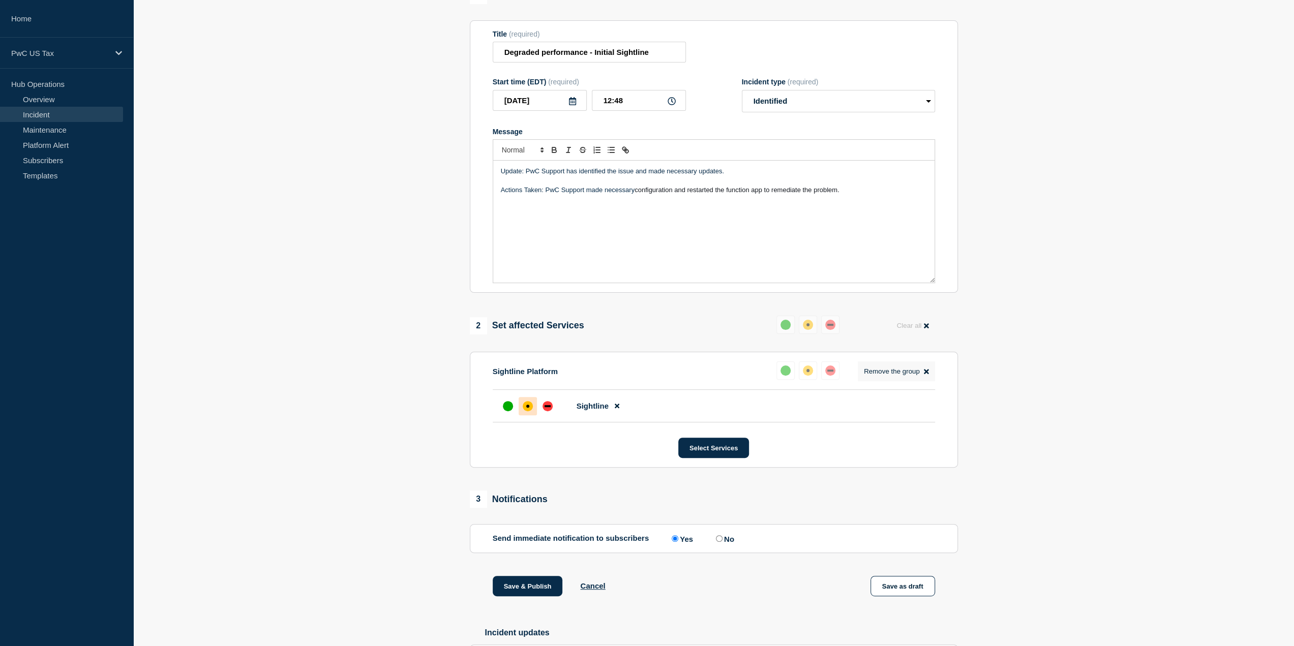
scroll to position [195, 0]
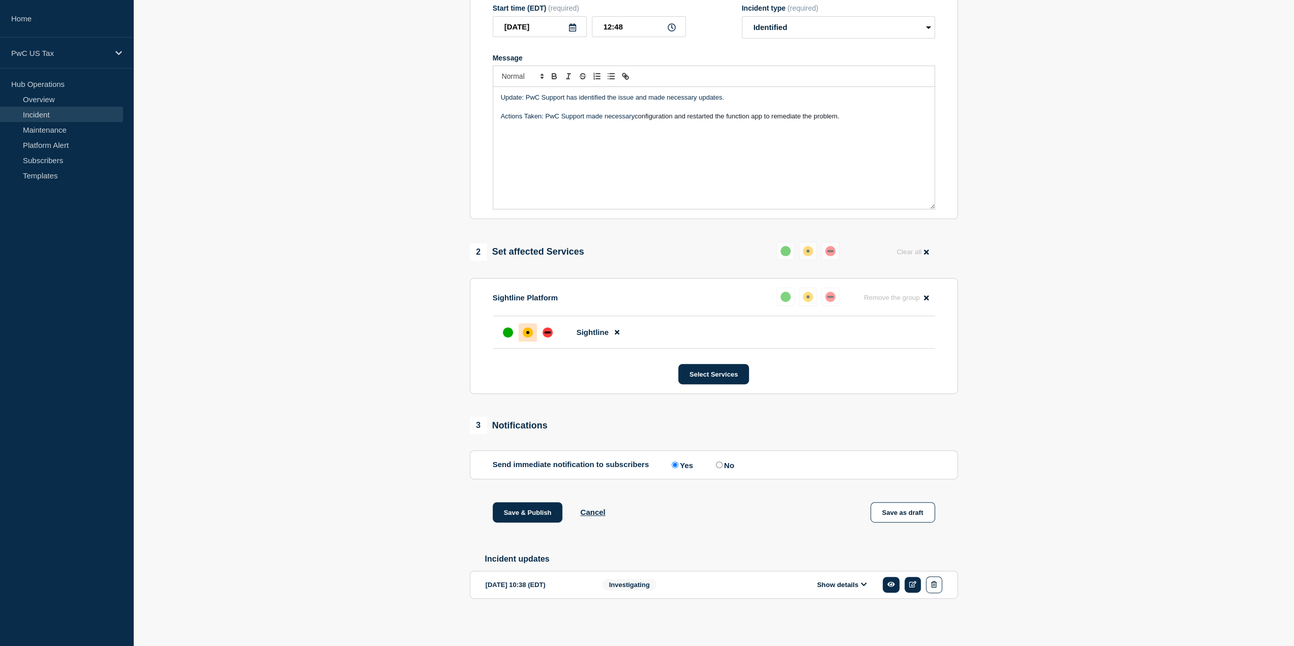
click at [856, 113] on p "Actions Taken: PwC Support made necessary configuration and restarted the funct…" at bounding box center [714, 116] width 426 height 9
drag, startPoint x: 556, startPoint y: 126, endPoint x: 546, endPoint y: 113, distance: 15.6
click at [546, 113] on p "Actions Taken: PwC Support made necessary configuration and restarted the funct…" at bounding box center [714, 121] width 426 height 19
copy p "PwC Support made necessary configuration and restarted the function app to reme…"
click at [723, 465] on input "No" at bounding box center [719, 465] width 7 height 7
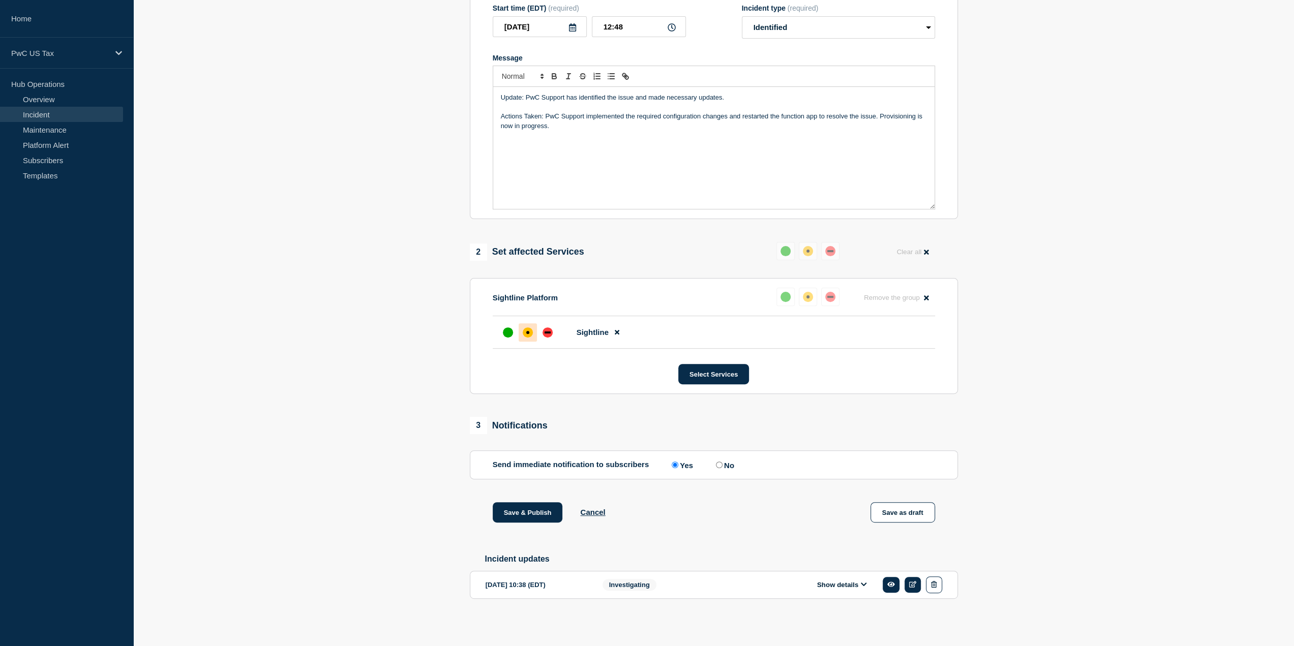
radio input "true"
radio input "false"
click at [533, 512] on button "Save & Publish" at bounding box center [528, 513] width 70 height 20
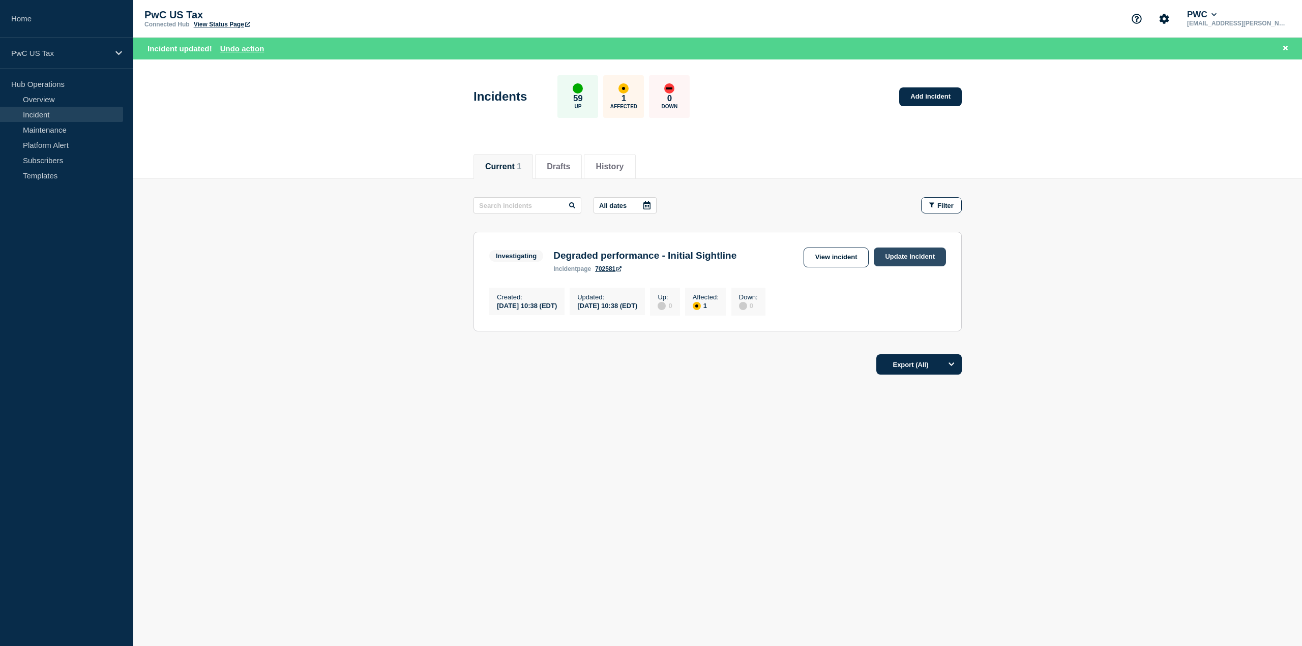
click at [911, 253] on link "Update incident" at bounding box center [910, 257] width 72 height 19
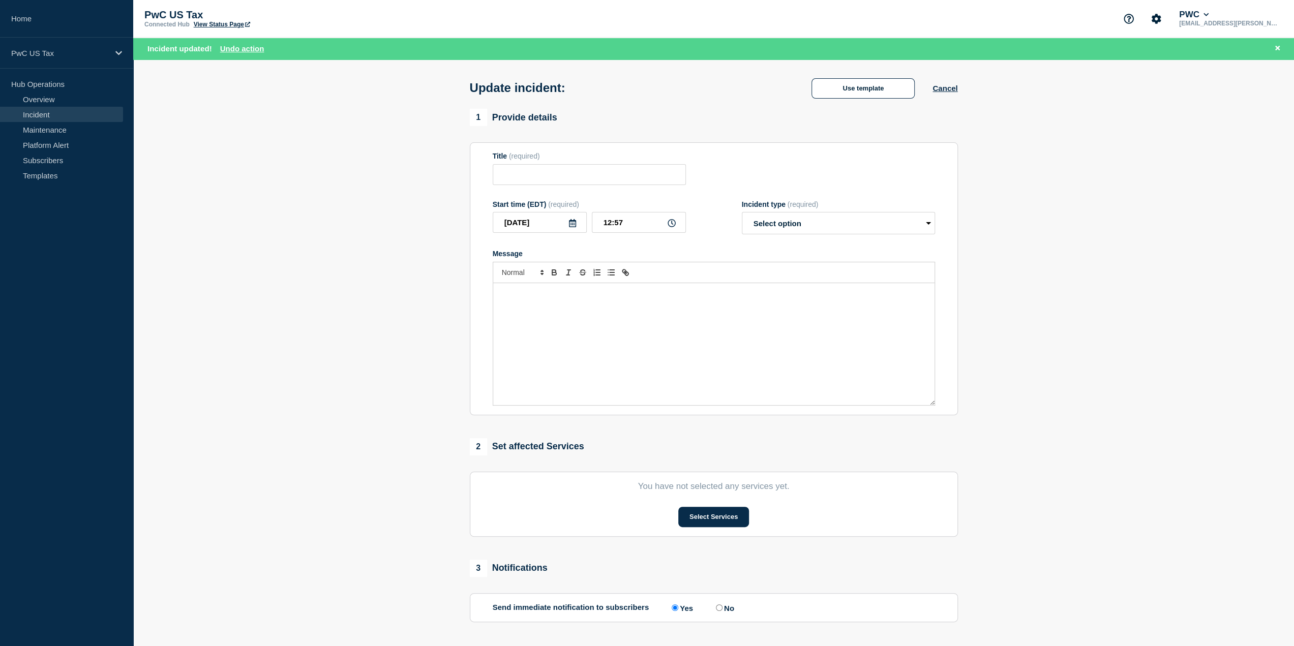
type input "Degraded performance - Initial Sightline"
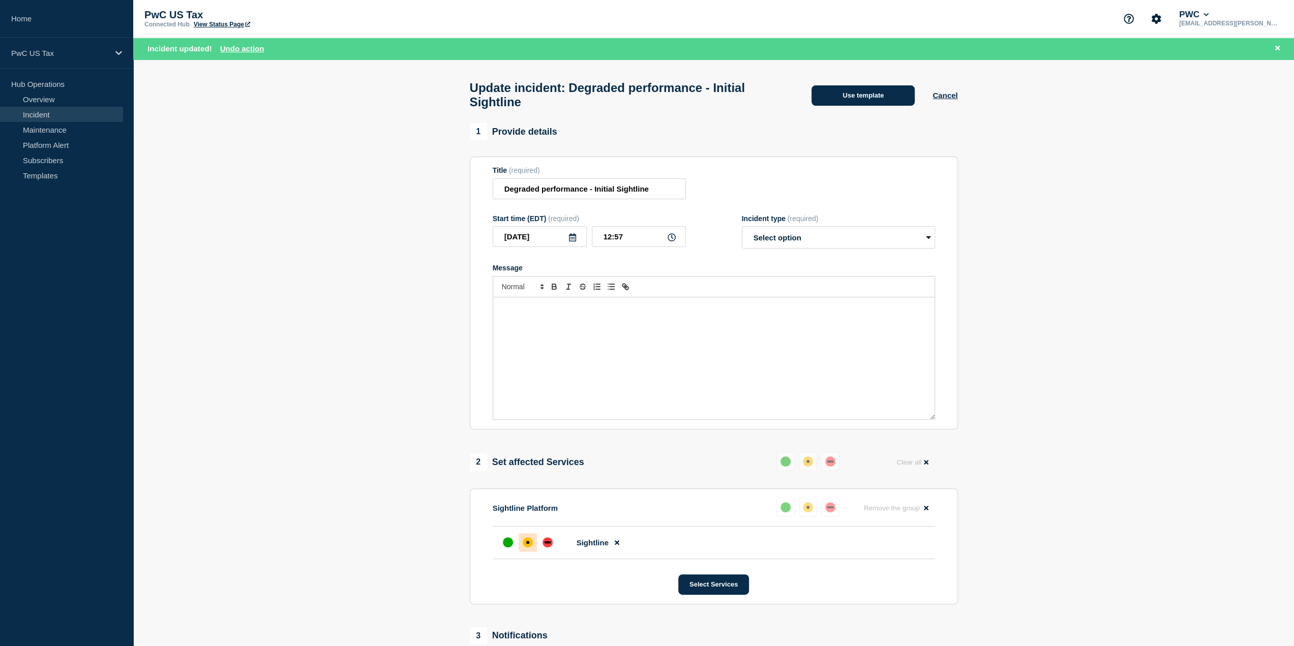
click at [888, 97] on button "Use template" at bounding box center [863, 95] width 103 height 20
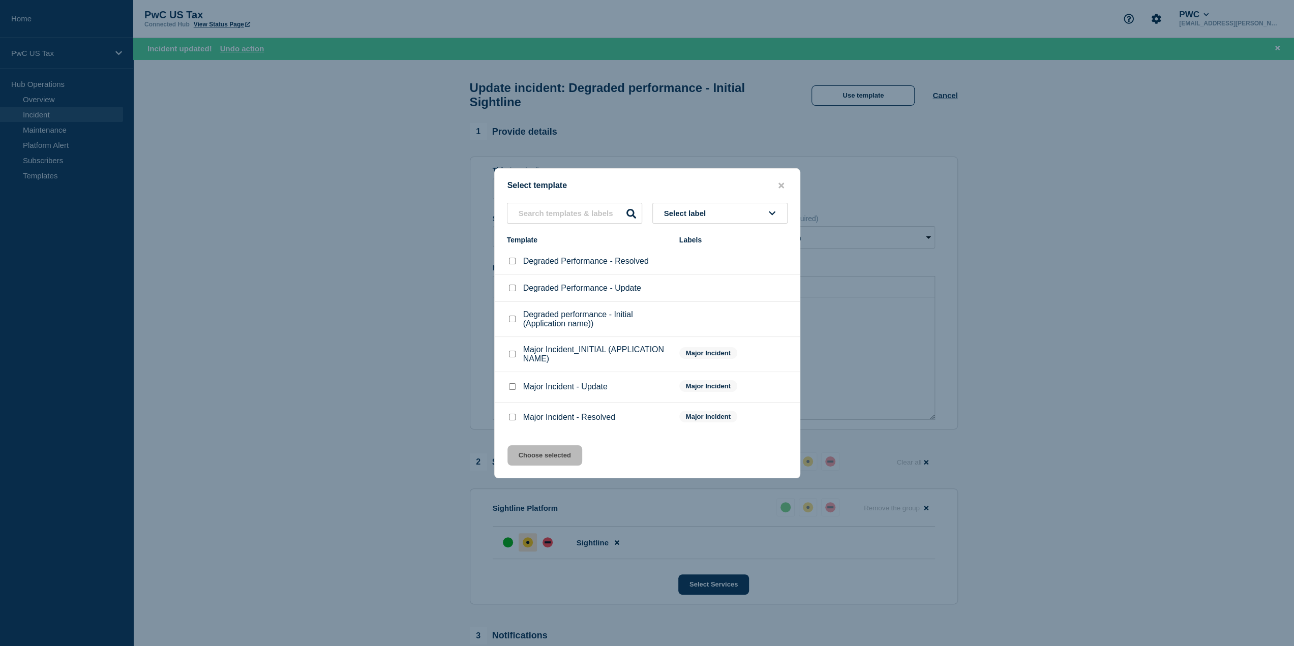
click at [751, 209] on button "Select label" at bounding box center [720, 213] width 135 height 21
click at [512, 290] on input "Degraded Performance - Update checkbox" at bounding box center [512, 288] width 7 height 7
checkbox input "true"
click at [557, 453] on button "Choose selected" at bounding box center [545, 456] width 75 height 20
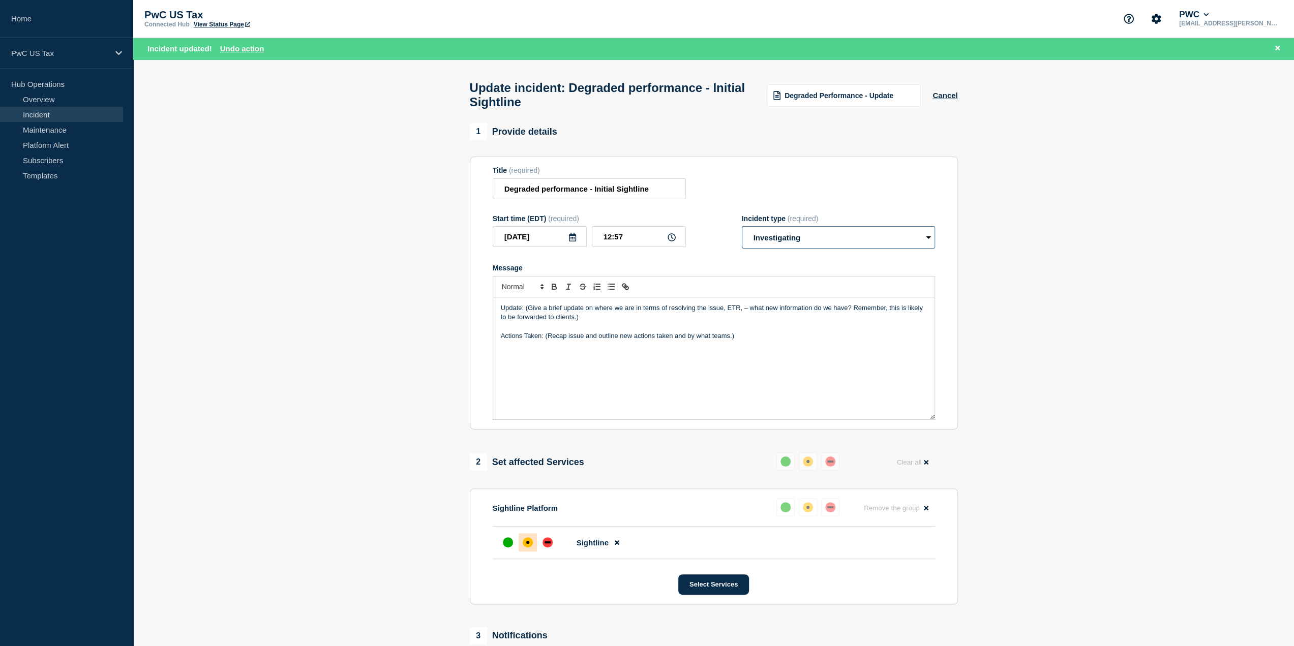
click at [921, 241] on select "Select option Investigating Identified Monitoring Resolved" at bounding box center [838, 237] width 193 height 22
select select "monitoring"
click at [742, 232] on select "Select option Investigating Identified Monitoring Resolved" at bounding box center [838, 237] width 193 height 22
click at [647, 388] on div "Update: (Give a brief update on where we are in terms of resolving the issue, E…" at bounding box center [713, 359] width 441 height 122
drag, startPoint x: 579, startPoint y: 321, endPoint x: 526, endPoint y: 311, distance: 54.4
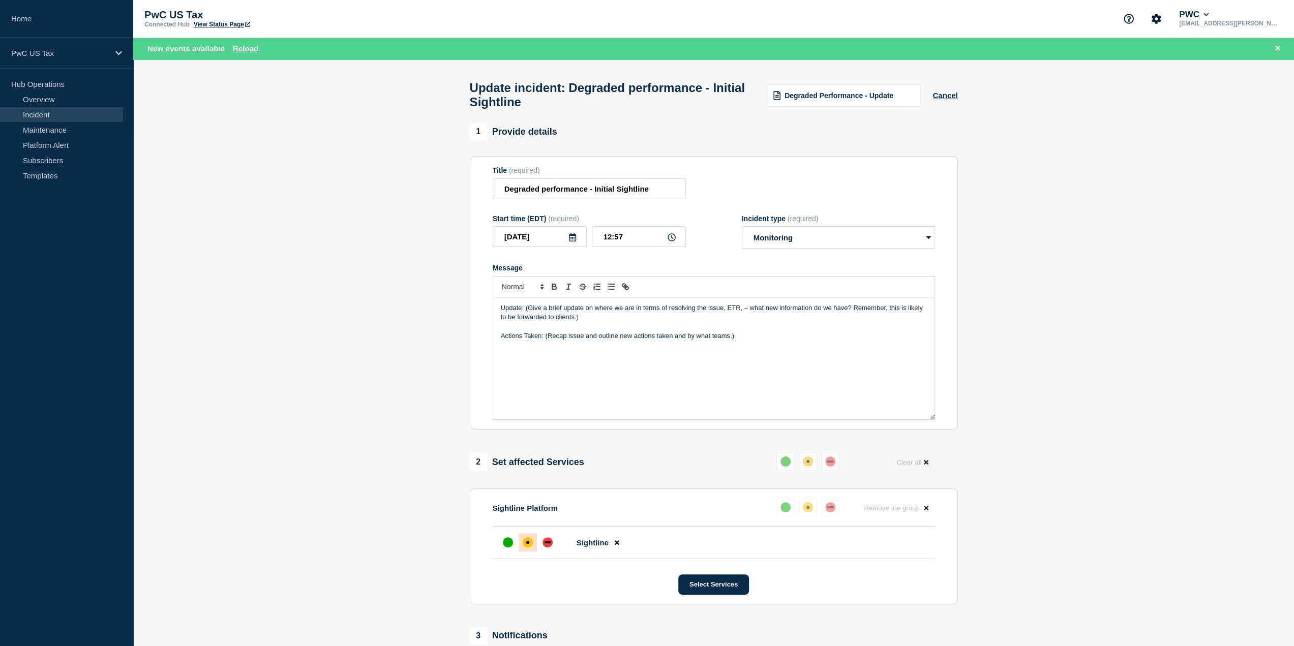
click at [526, 311] on p "Update: (Give a brief update on where we are in terms of resolving the issue, E…" at bounding box center [714, 313] width 426 height 19
drag, startPoint x: 741, startPoint y: 332, endPoint x: 545, endPoint y: 329, distance: 195.3
click at [545, 329] on p "Actions Taken: (Recap issue and outline new actions taken and by what teams.)" at bounding box center [714, 326] width 426 height 9
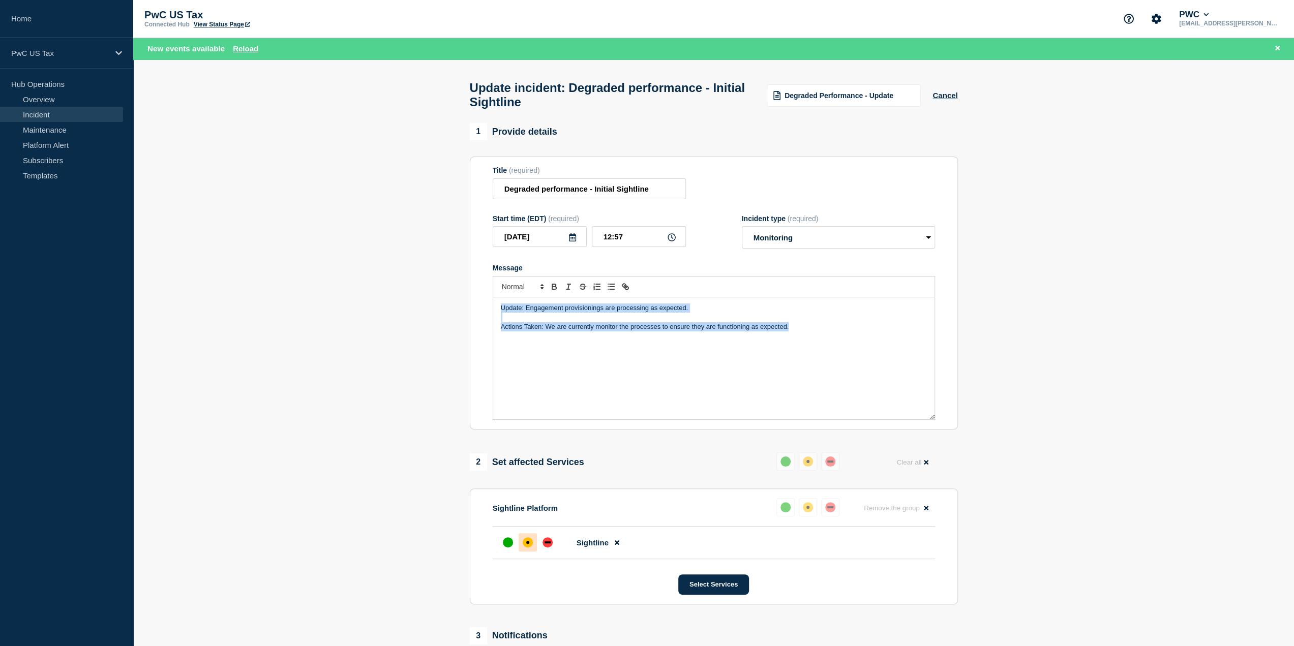
drag, startPoint x: 782, startPoint y: 327, endPoint x: 485, endPoint y: 304, distance: 298.4
click at [485, 304] on section "Title (required) Degraded performance - Initial Sightline Start time (EDT) (req…" at bounding box center [714, 293] width 488 height 273
click at [582, 348] on div "Update: Engagement provisionings are processing as expected. Actions Taken: We …" at bounding box center [713, 359] width 441 height 122
click at [716, 330] on p "Actions Taken: We are currently monitor the processes to ensure they are functi…" at bounding box center [714, 326] width 426 height 9
drag, startPoint x: 714, startPoint y: 329, endPoint x: 706, endPoint y: 333, distance: 8.4
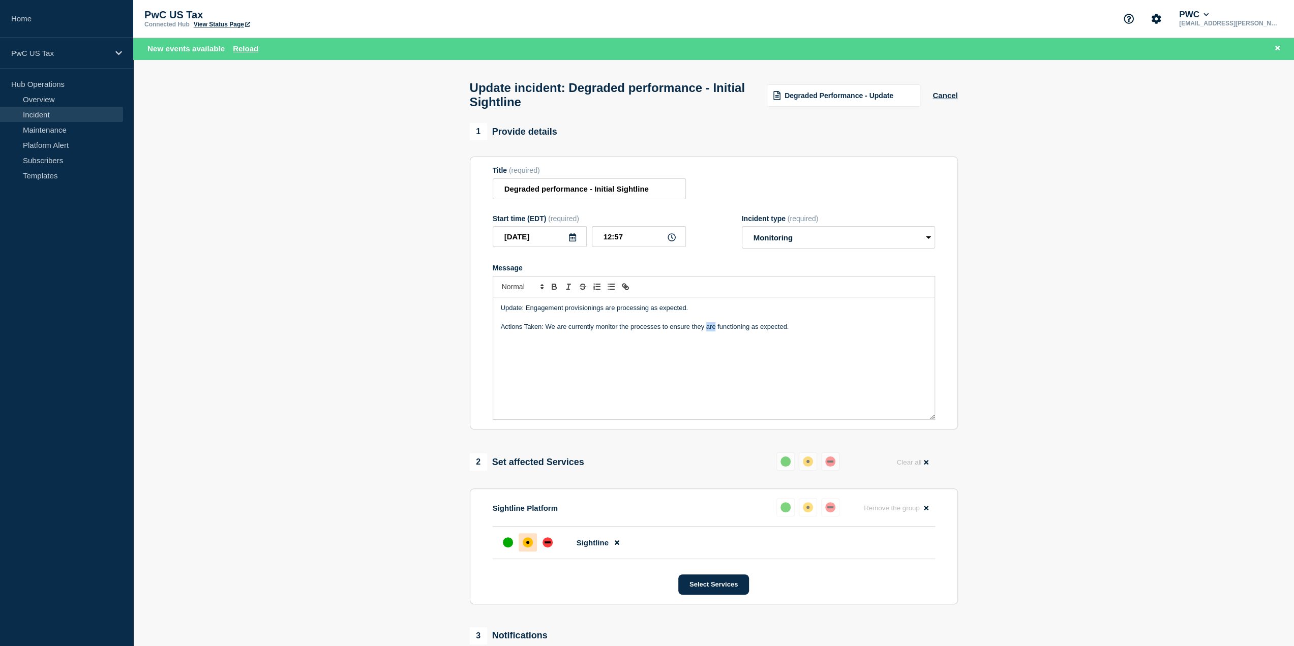
click at [706, 332] on p "Actions Taken: We are currently monitor the processes to ensure they are functi…" at bounding box center [714, 326] width 426 height 9
click at [716, 360] on div "Update: Engagement provisionings are processing as expected. Actions Taken: We …" at bounding box center [713, 359] width 441 height 122
drag, startPoint x: 813, startPoint y: 328, endPoint x: 453, endPoint y: 304, distance: 361.4
click at [453, 304] on section "1 Provide details Title (required) Degraded performance - Initial Sightline Sta…" at bounding box center [713, 482] width 1161 height 718
copy div "Update: Engagement provisionings are processing as expected. Actions Taken: We …"
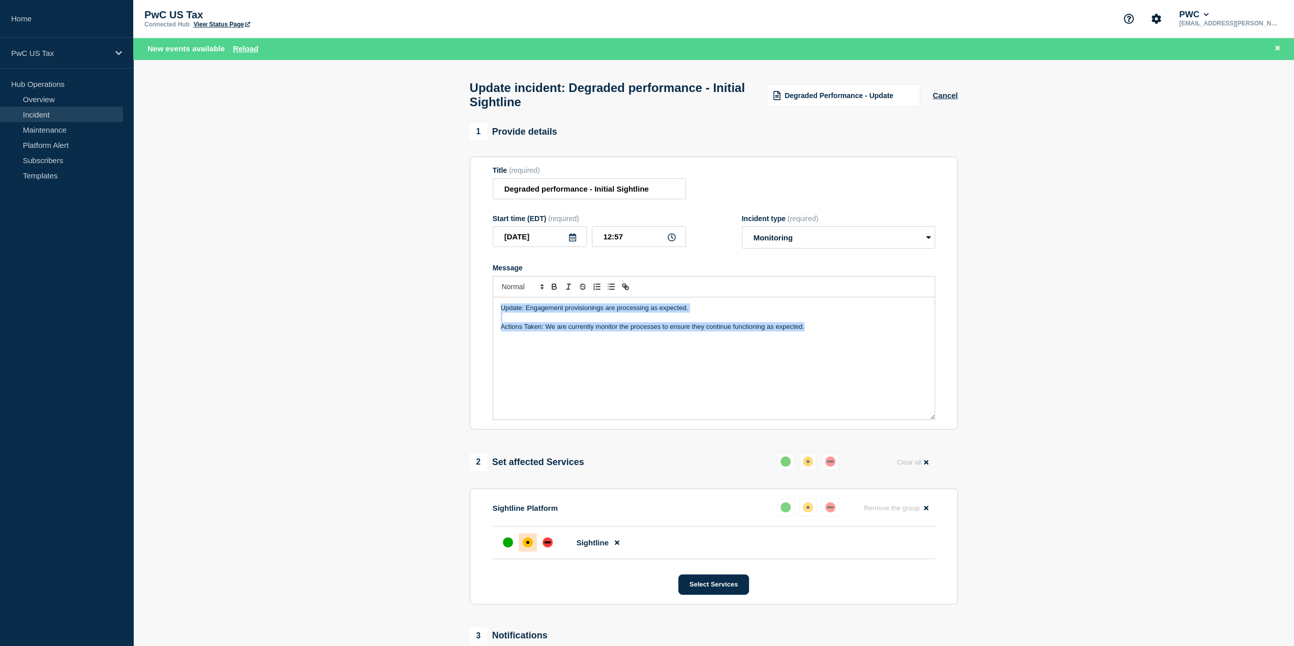
click at [703, 309] on p "Update: Engagement provisionings are processing as expected." at bounding box center [714, 308] width 426 height 9
click at [696, 313] on p "Update: Engagement provisionings are processing as expected." at bounding box center [714, 308] width 426 height 9
click at [688, 312] on p "Update: Engagement provisionings are processing as expected." at bounding box center [714, 308] width 426 height 9
click at [697, 313] on p "Update: Engagement provisionings are processing as expected." at bounding box center [714, 308] width 426 height 9
drag, startPoint x: 691, startPoint y: 312, endPoint x: 525, endPoint y: 310, distance: 165.8
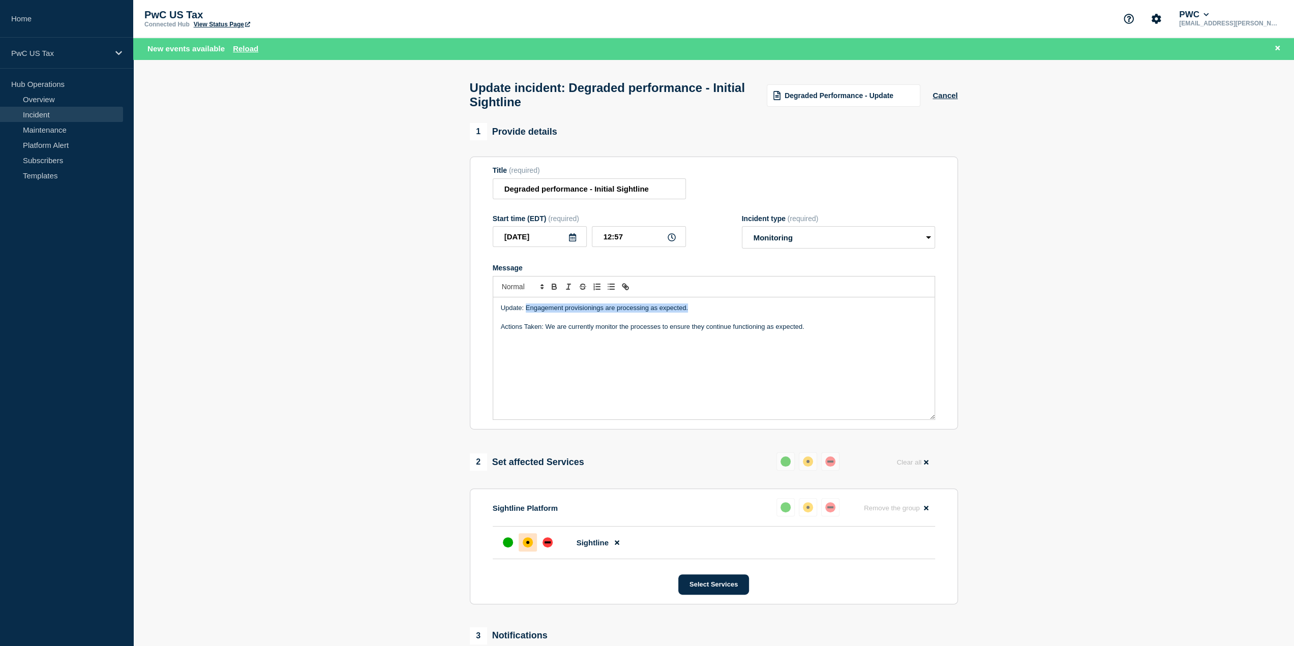
click at [525, 310] on p "Update: Engagement provisionings are processing as expected." at bounding box center [714, 308] width 426 height 9
drag, startPoint x: 810, startPoint y: 332, endPoint x: 545, endPoint y: 334, distance: 265.0
click at [545, 332] on p "Actions Taken: We are currently monitor the processes to ensure they continue f…" at bounding box center [714, 326] width 426 height 9
click at [593, 372] on div "Update: Engagement provisioning is processing as expected. Actions Taken: We ar…" at bounding box center [713, 359] width 441 height 122
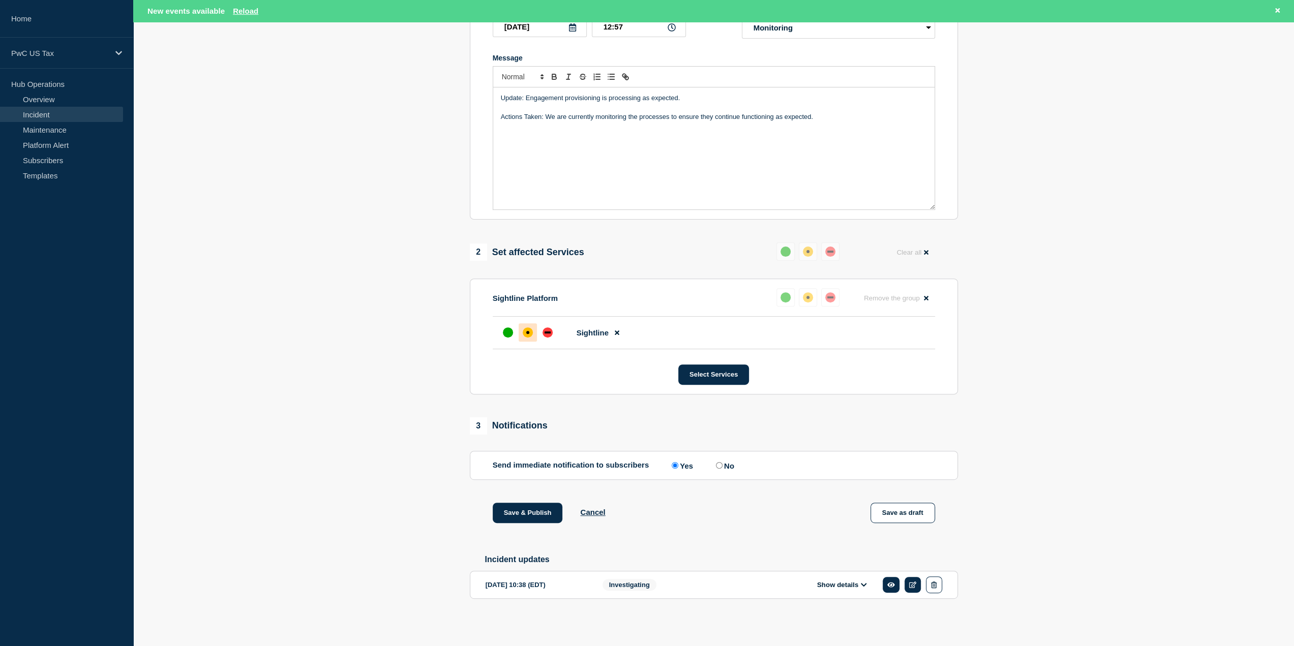
scroll to position [216, 0]
click at [722, 465] on input "No" at bounding box center [719, 465] width 7 height 7
radio input "true"
radio input "false"
click at [534, 512] on button "Save & Publish" at bounding box center [528, 513] width 70 height 20
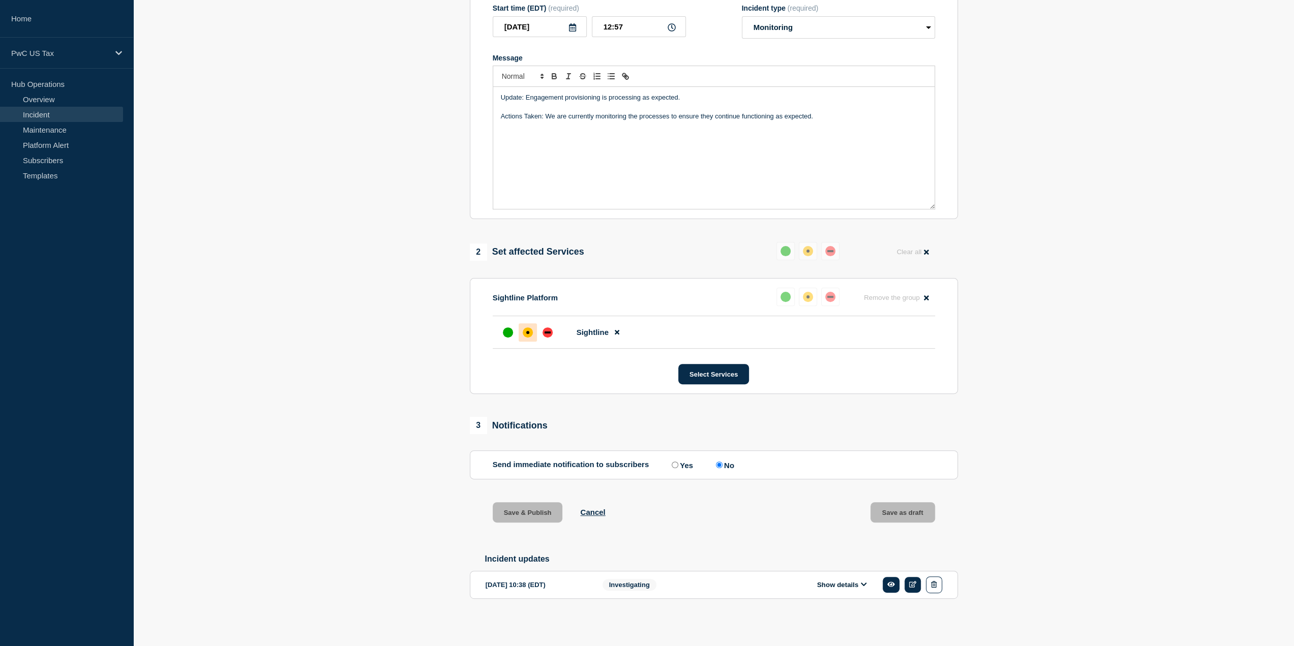
scroll to position [194, 0]
